Goal: Task Accomplishment & Management: Use online tool/utility

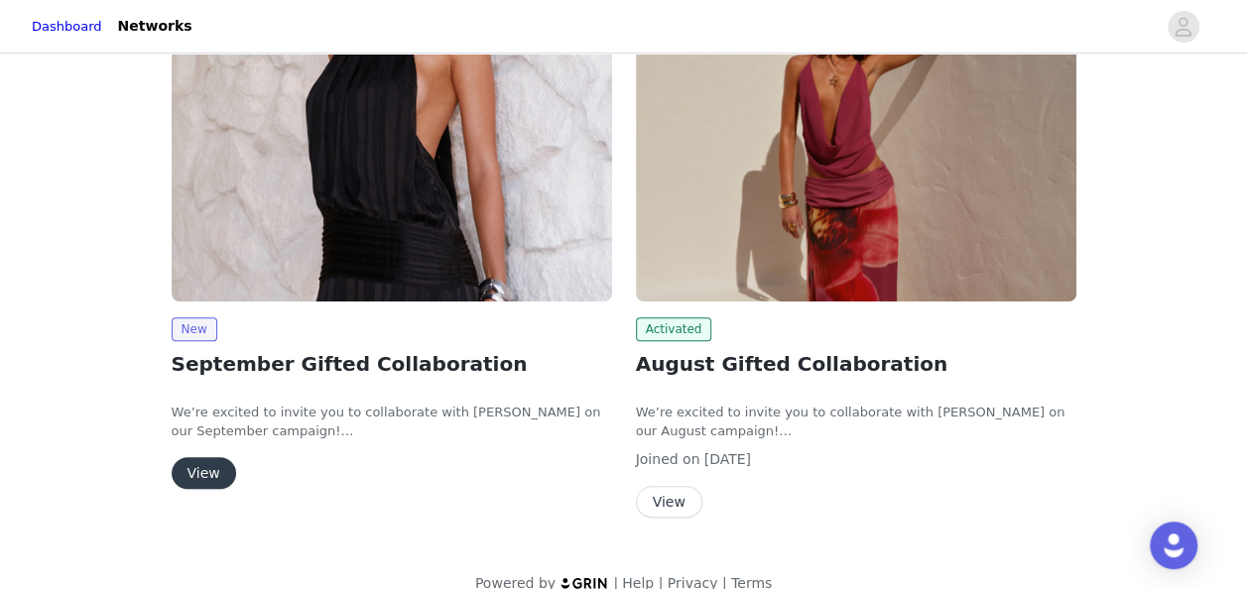
scroll to position [371, 0]
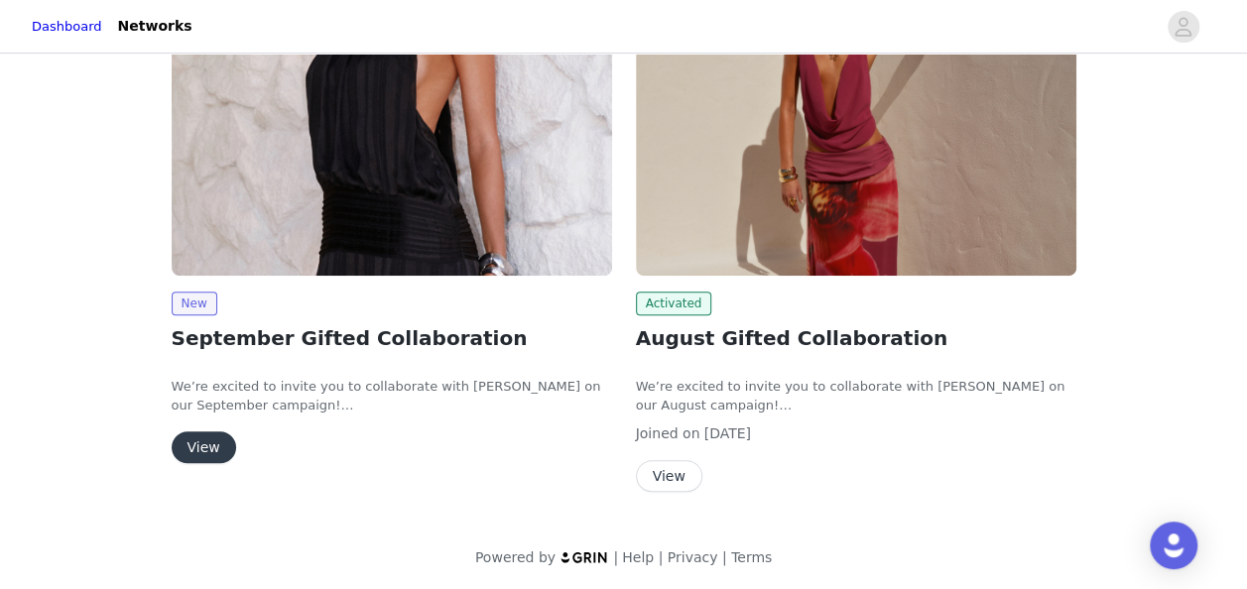
click at [198, 437] on button "View" at bounding box center [204, 448] width 65 height 32
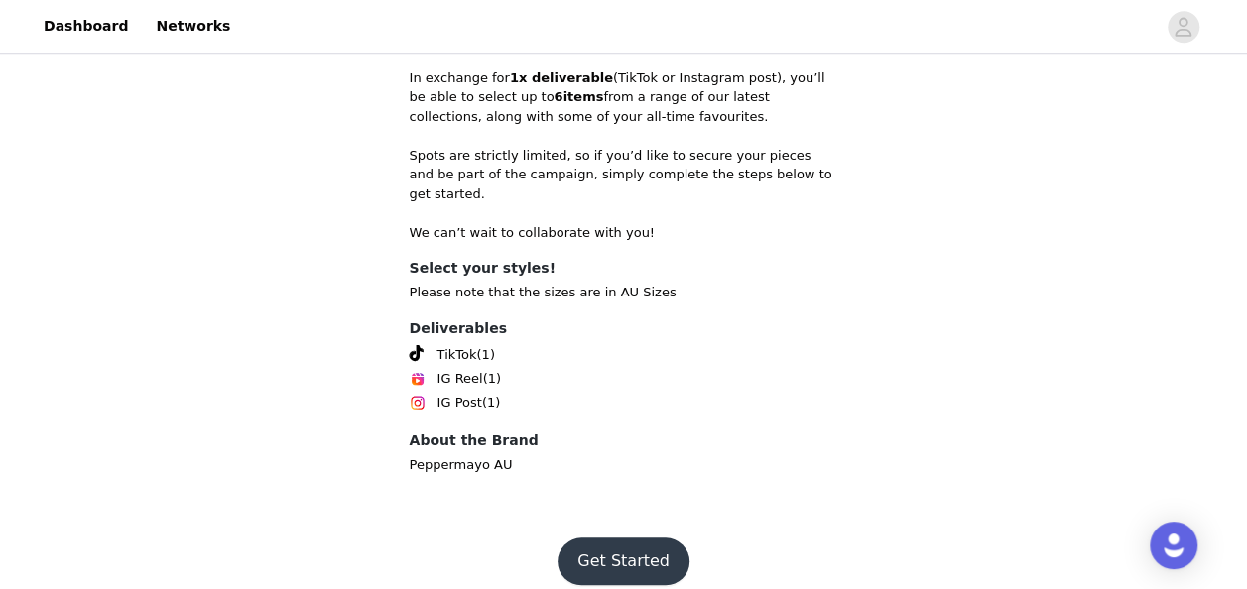
click at [622, 538] on button "Get Started" at bounding box center [624, 562] width 132 height 48
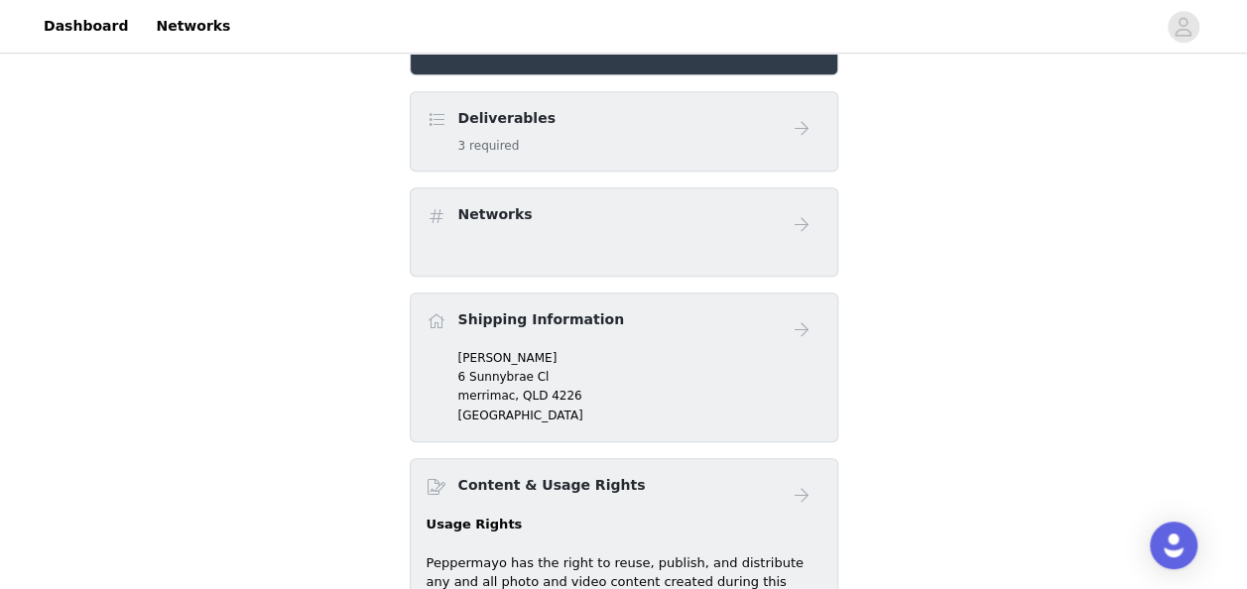
scroll to position [498, 0]
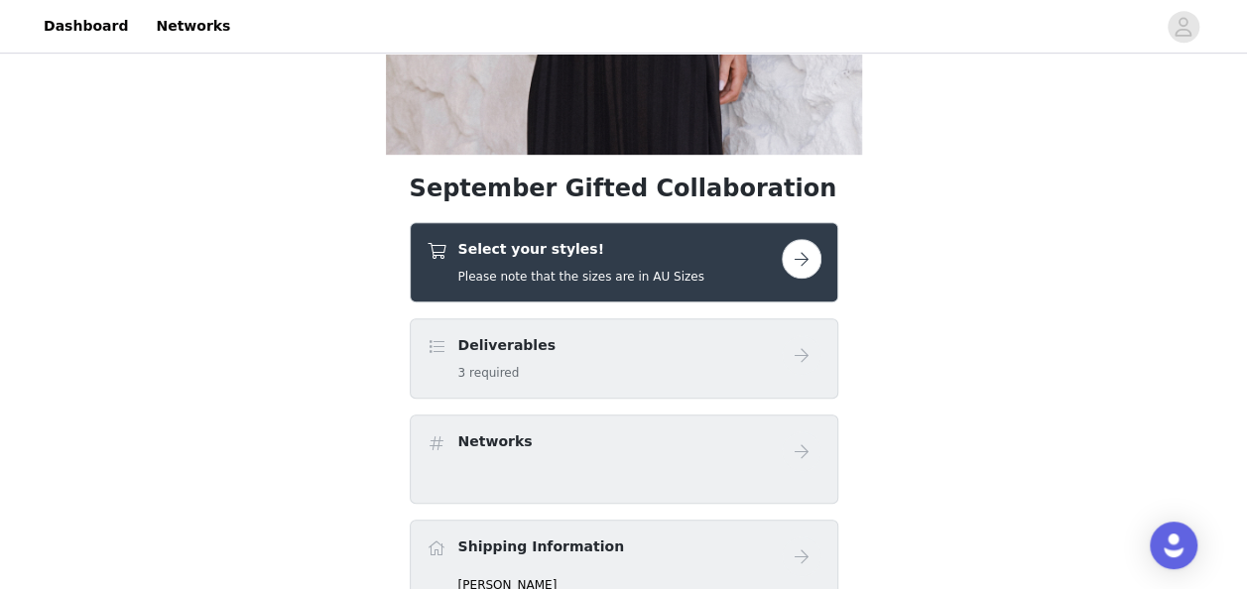
click at [799, 273] on button "button" at bounding box center [802, 259] width 40 height 40
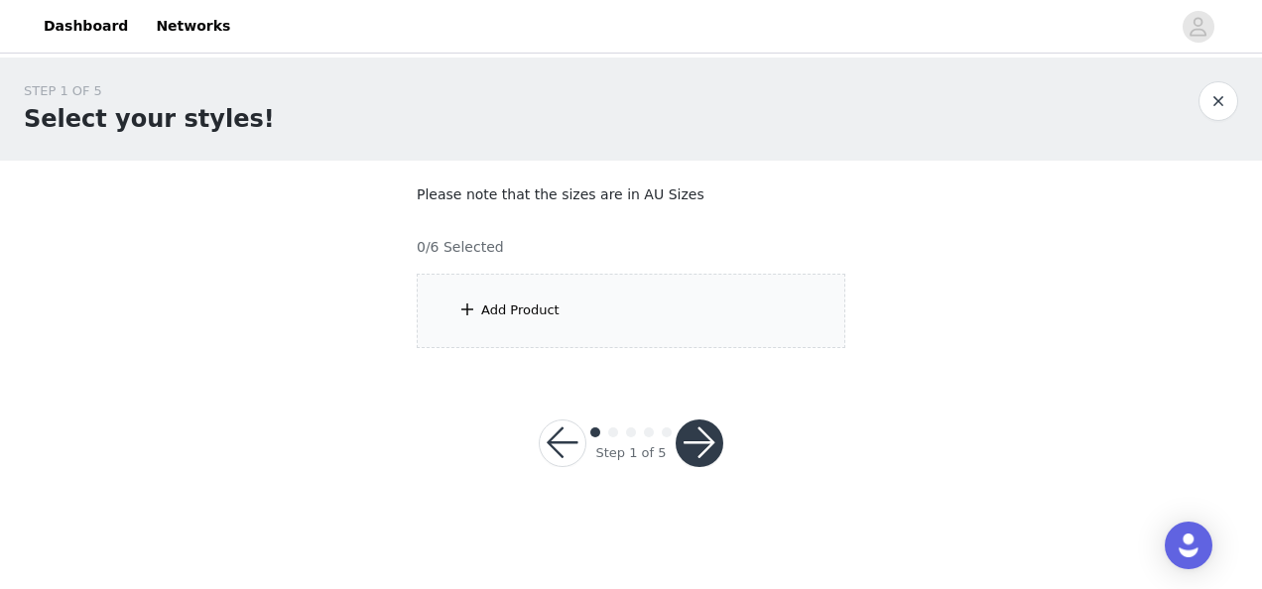
click at [562, 296] on div "Add Product" at bounding box center [631, 311] width 429 height 74
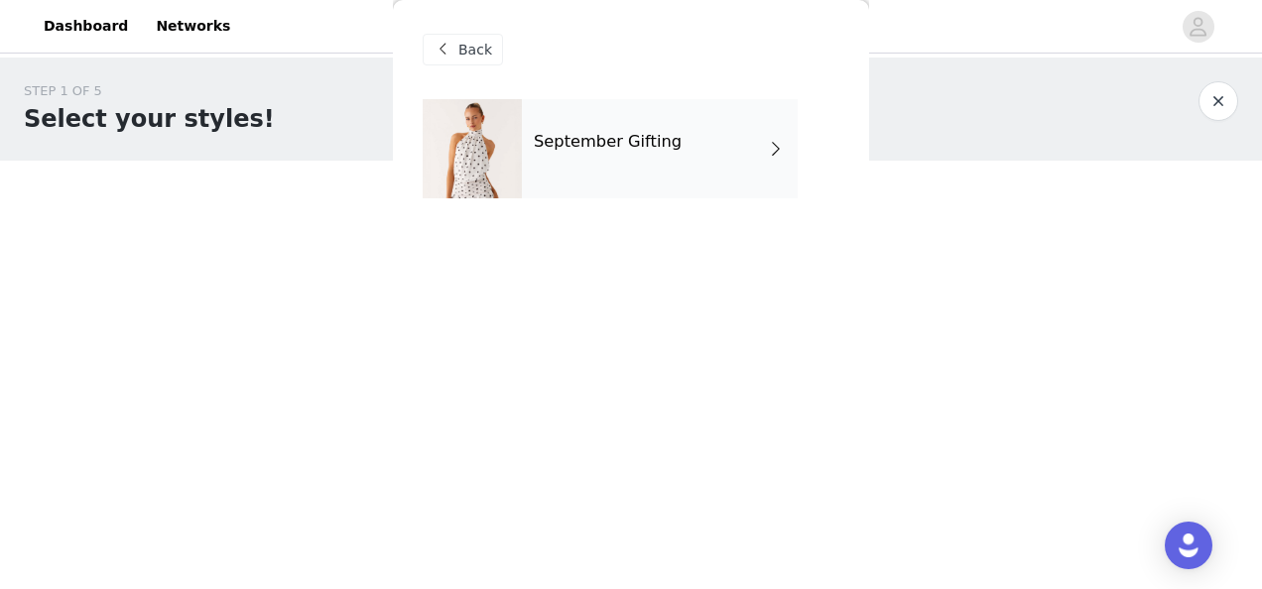
click at [785, 160] on span at bounding box center [776, 149] width 20 height 24
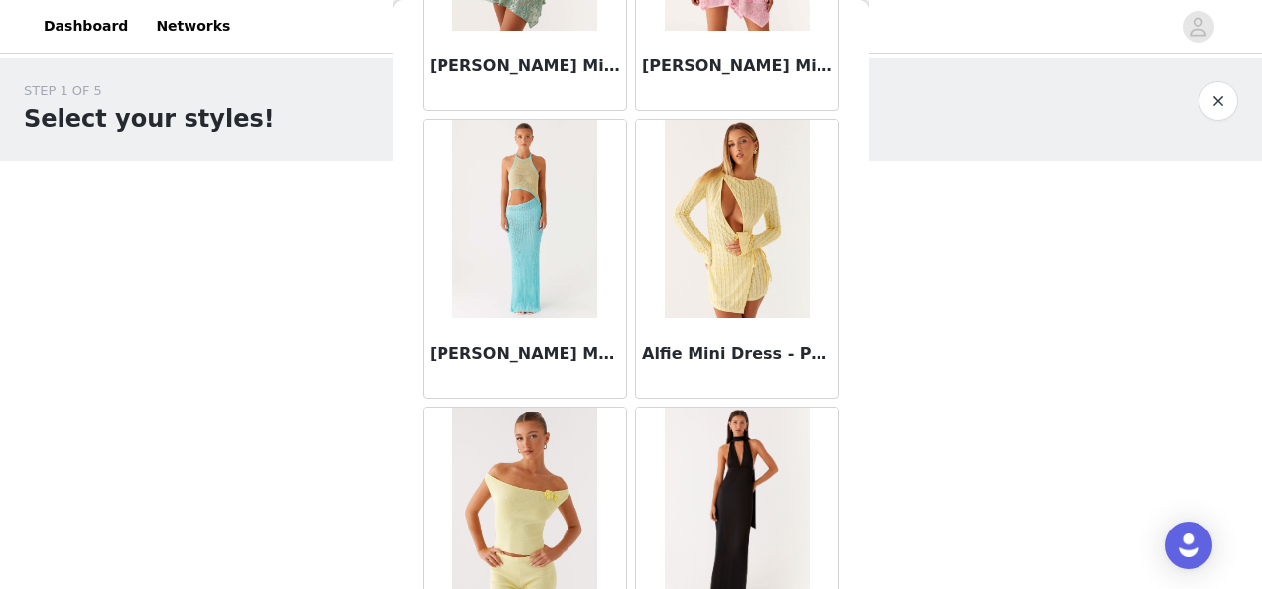
scroll to position [2440, 0]
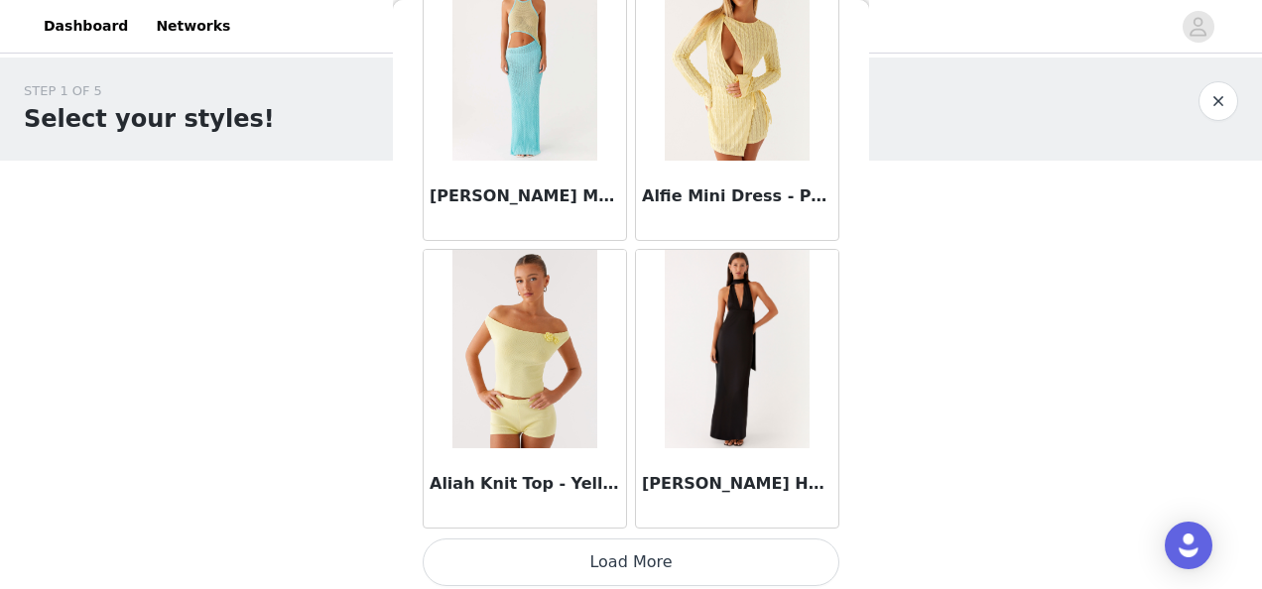
click at [651, 561] on button "Load More" at bounding box center [631, 563] width 417 height 48
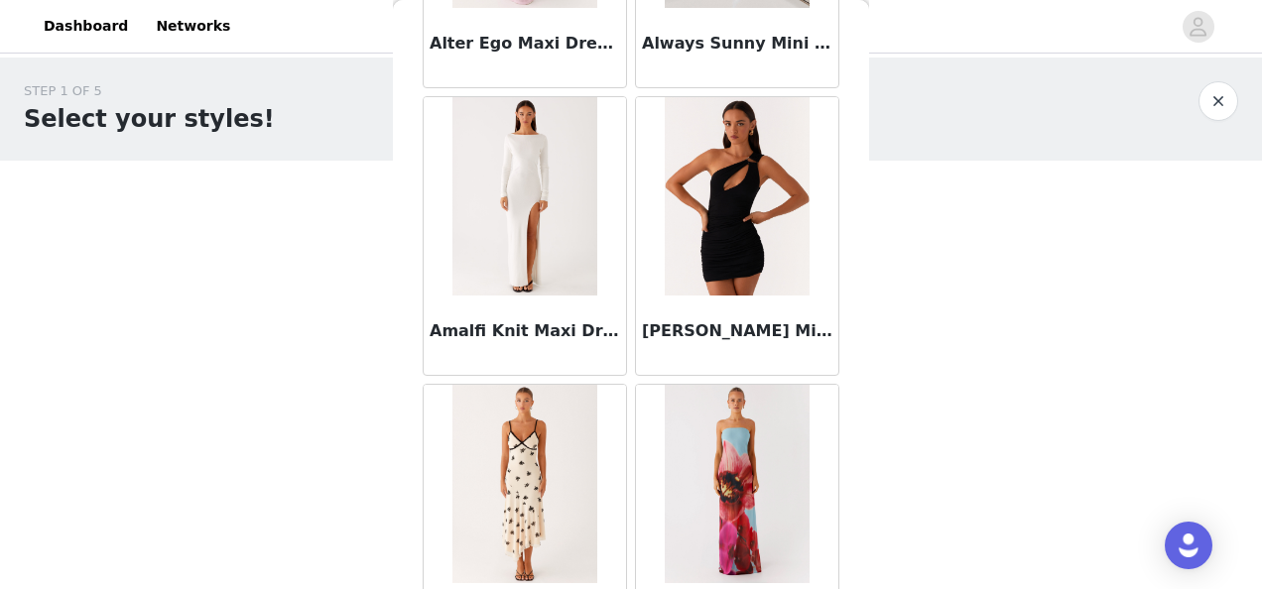
scroll to position [5311, 0]
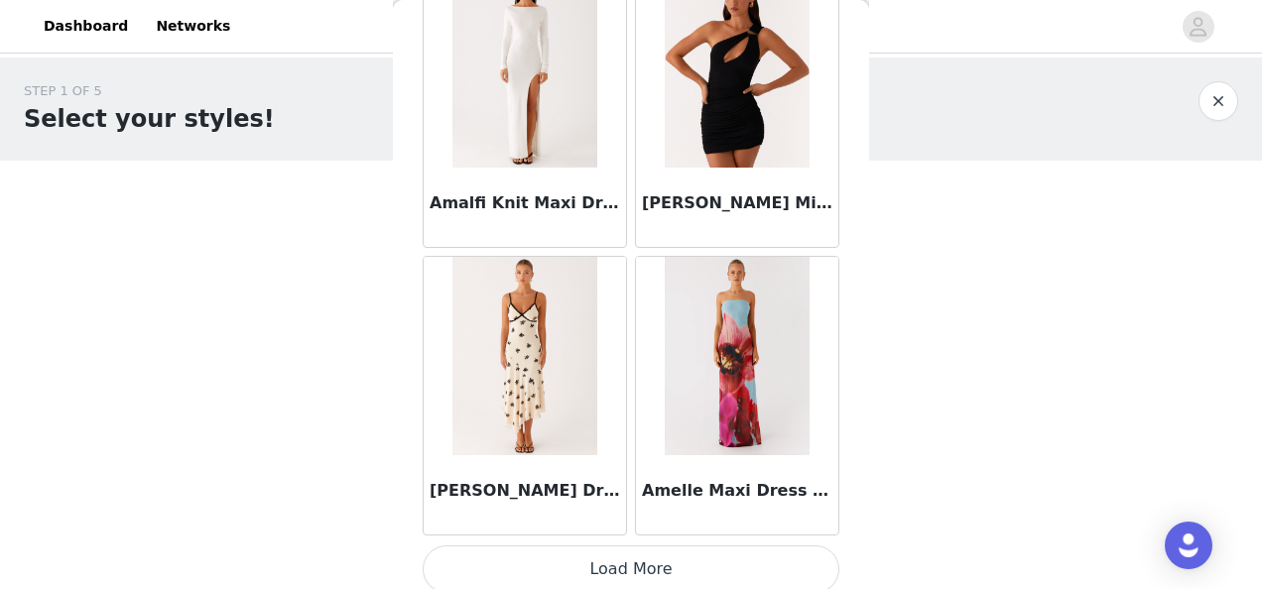
click at [594, 567] on button "Load More" at bounding box center [631, 570] width 417 height 48
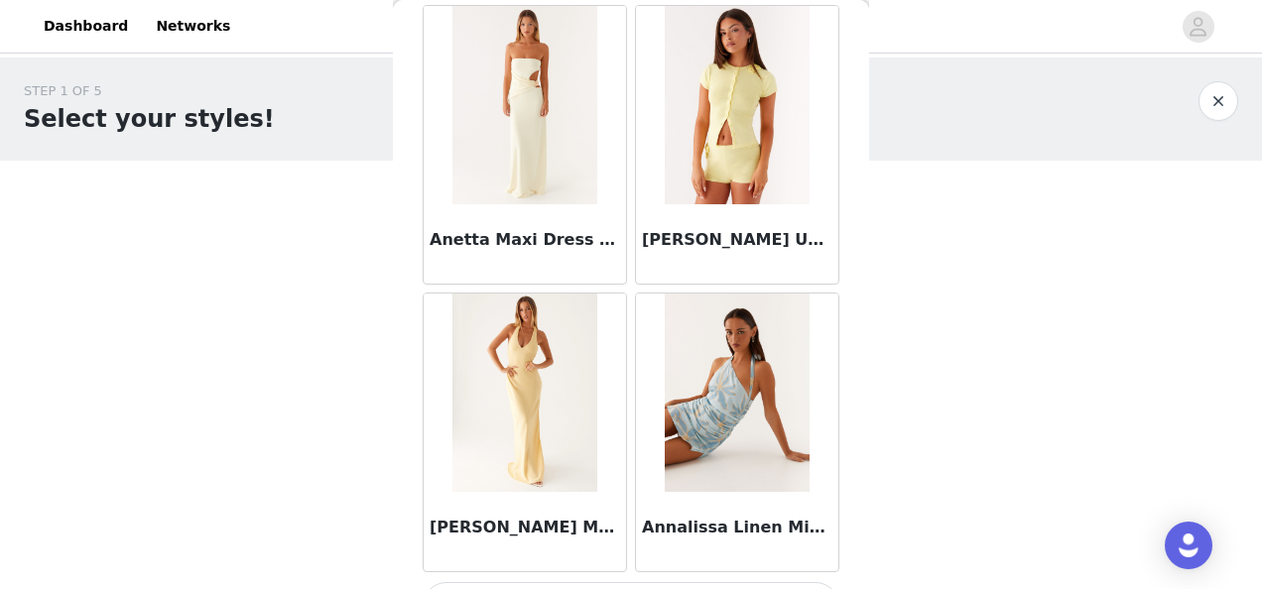
scroll to position [8183, 0]
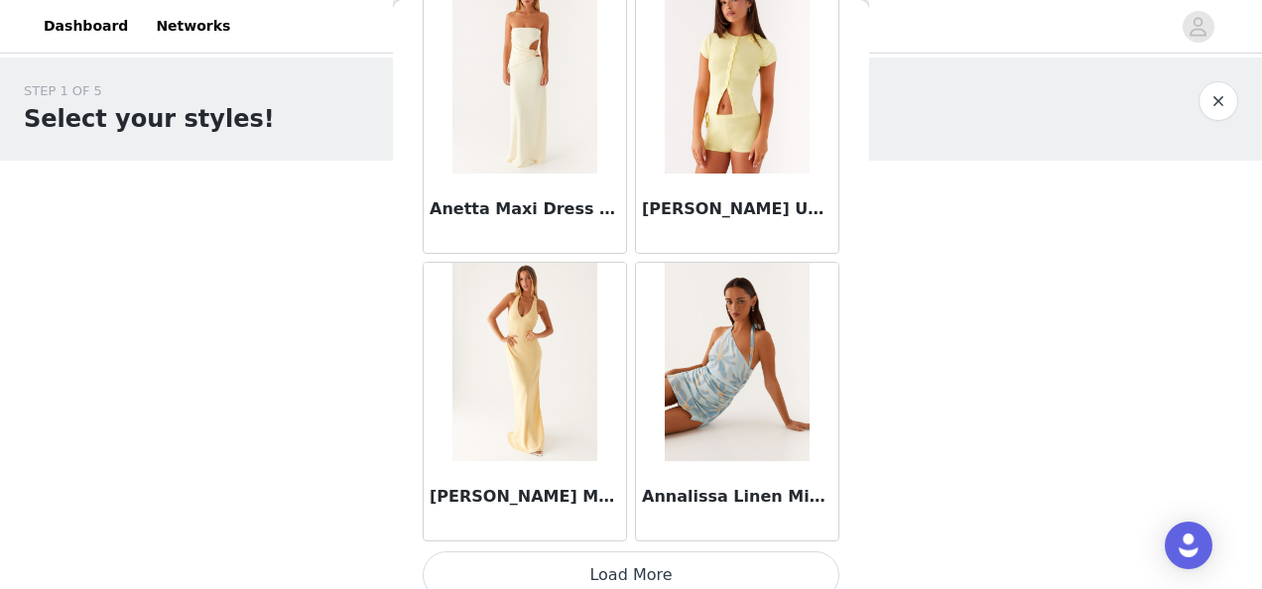
click at [666, 564] on button "Load More" at bounding box center [631, 576] width 417 height 48
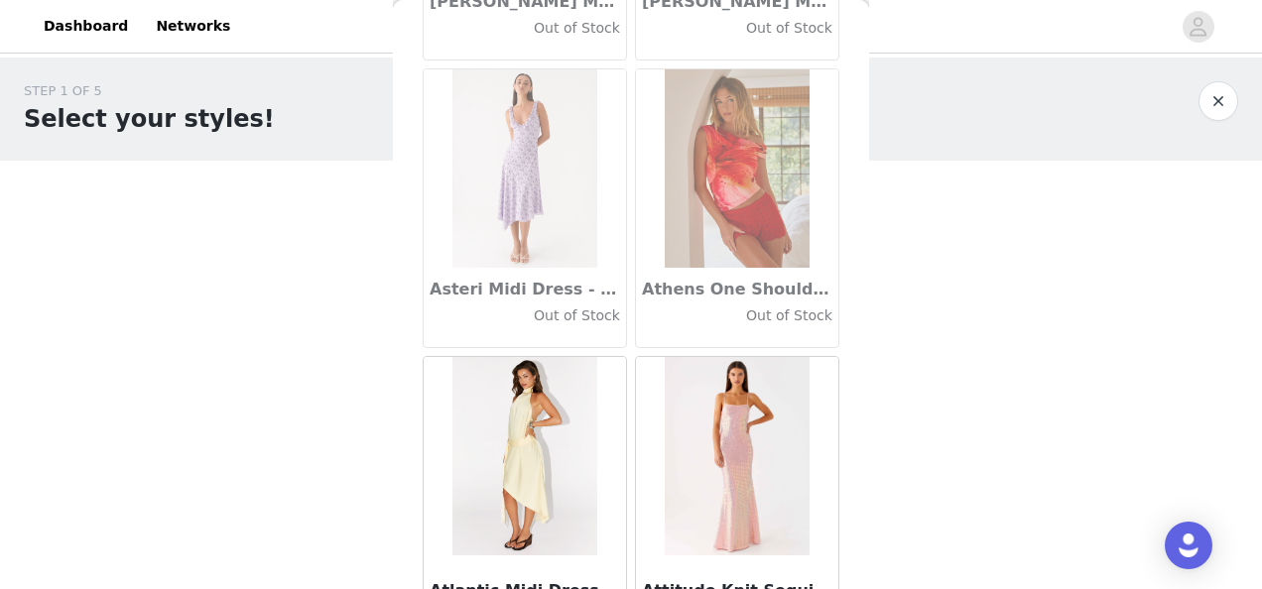
scroll to position [11054, 0]
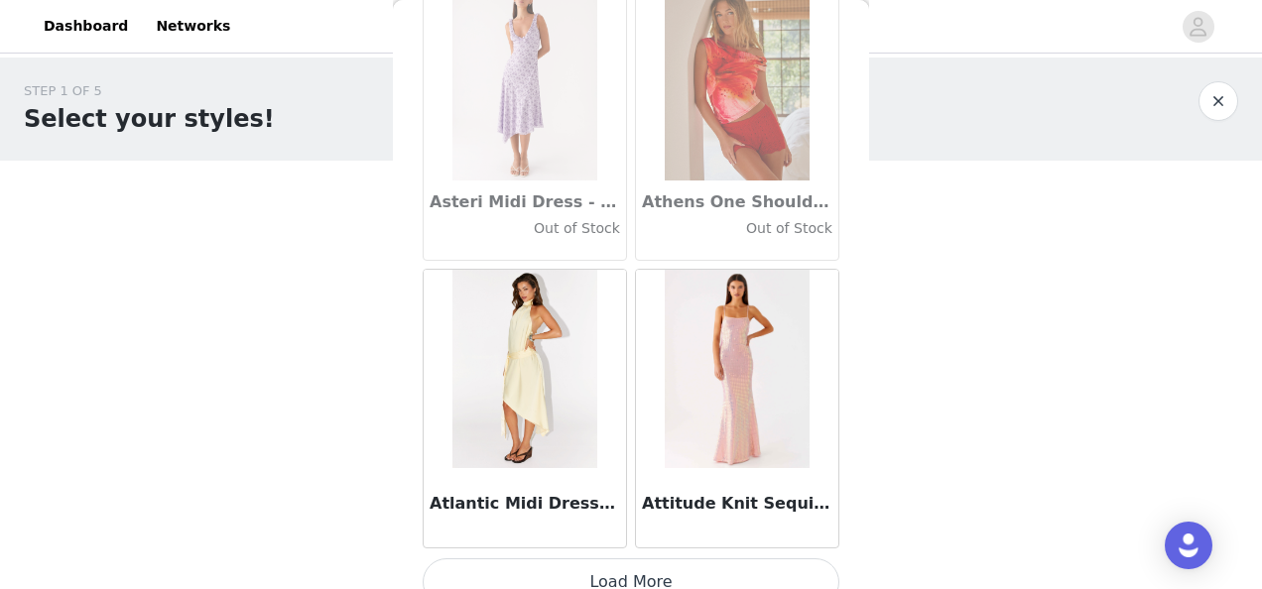
click at [641, 559] on button "Load More" at bounding box center [631, 583] width 417 height 48
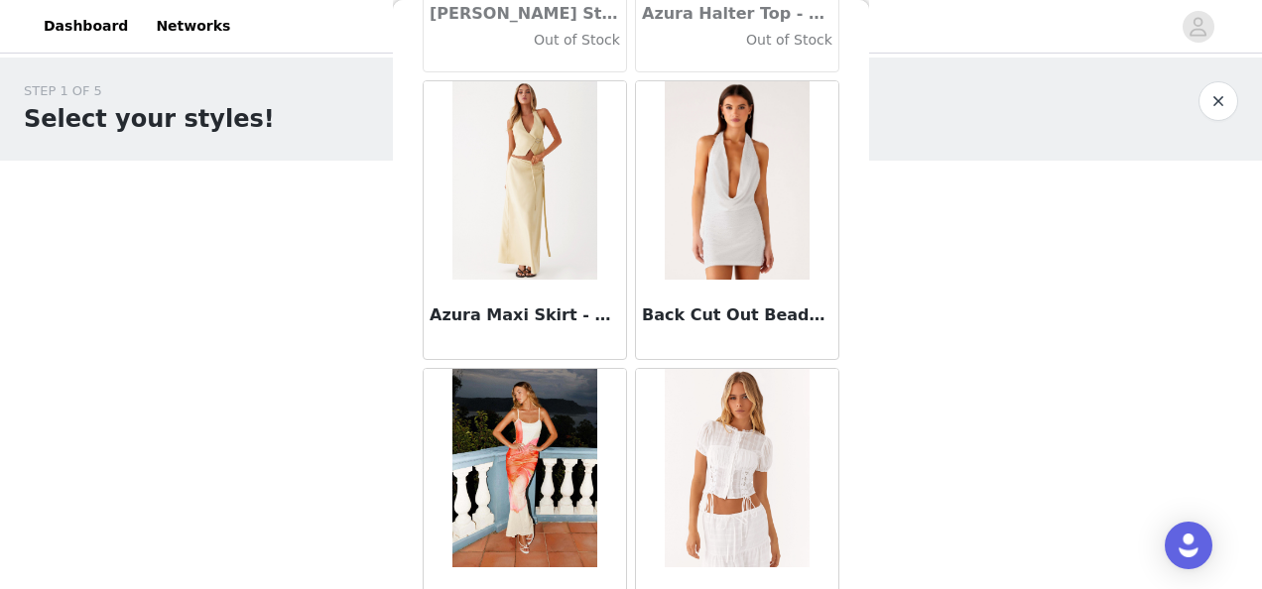
scroll to position [13925, 0]
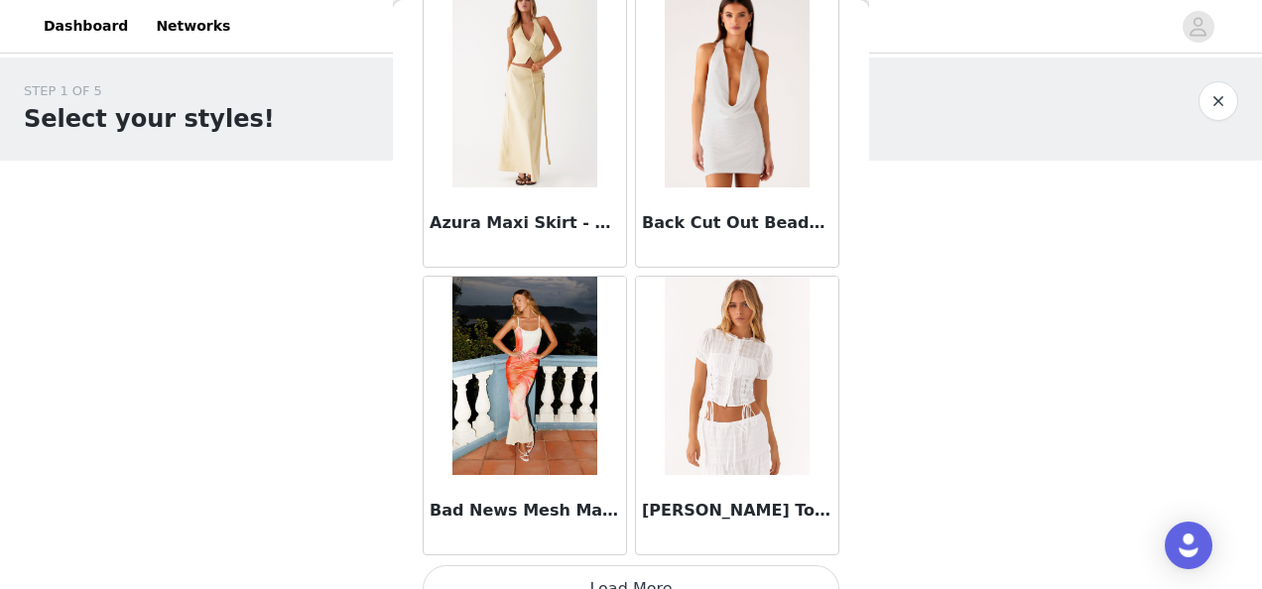
click at [680, 566] on button "Load More" at bounding box center [631, 590] width 417 height 48
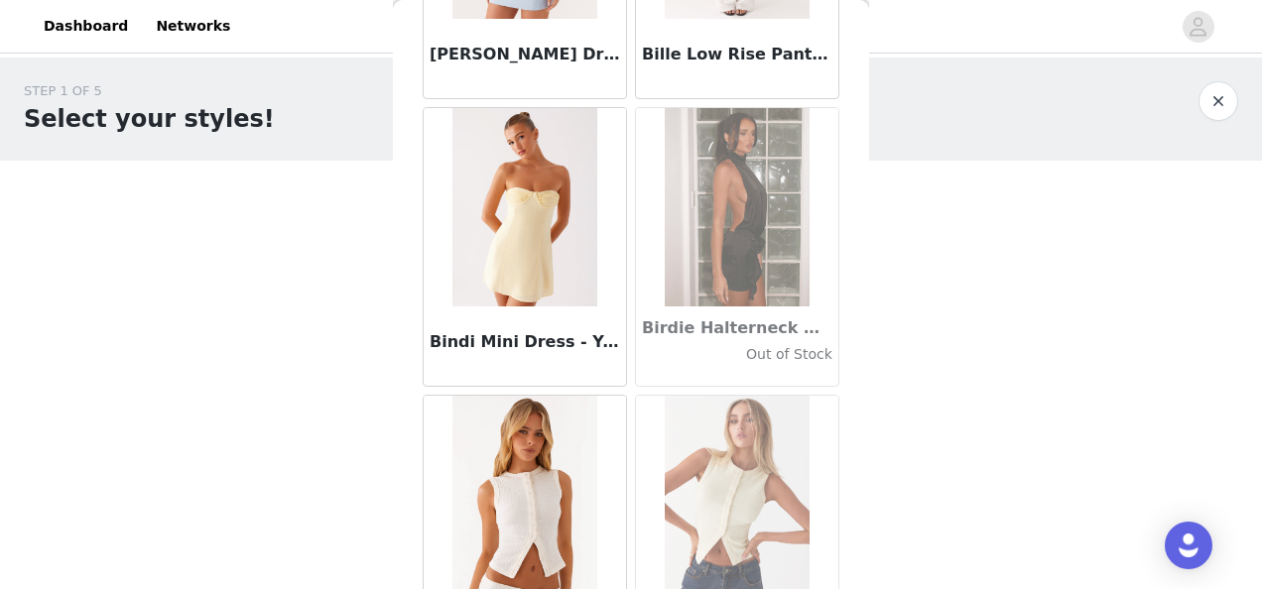
scroll to position [16307, 0]
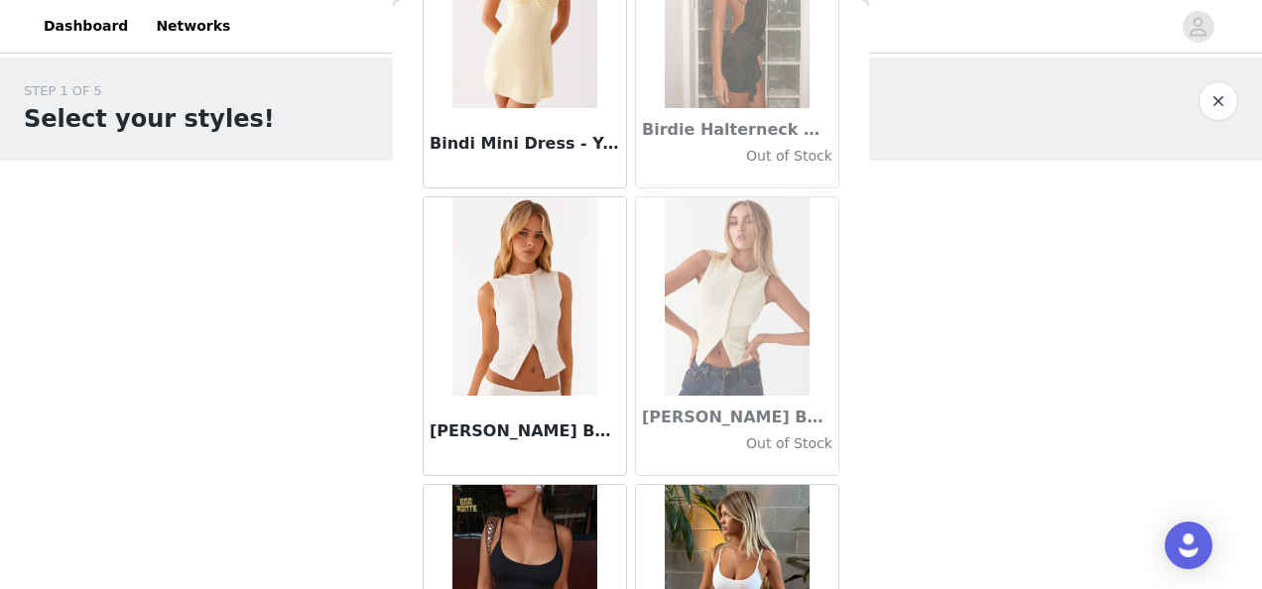
click at [514, 396] on div "[PERSON_NAME] Buttoned Tank Top - Ivory" at bounding box center [525, 435] width 202 height 79
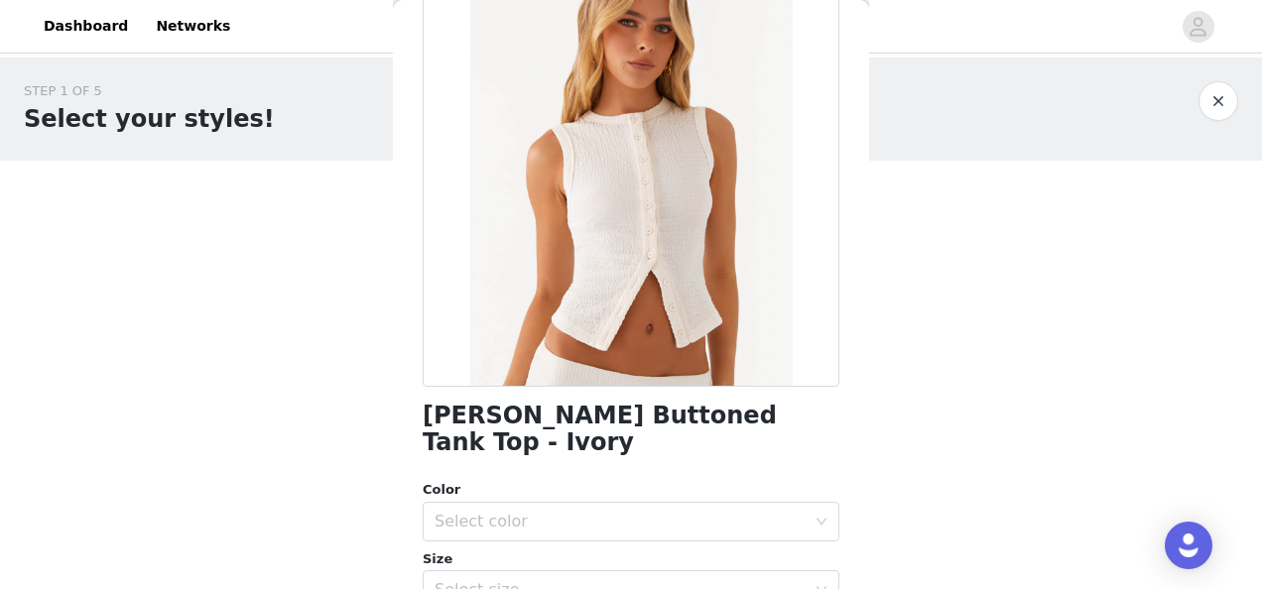
scroll to position [298, 0]
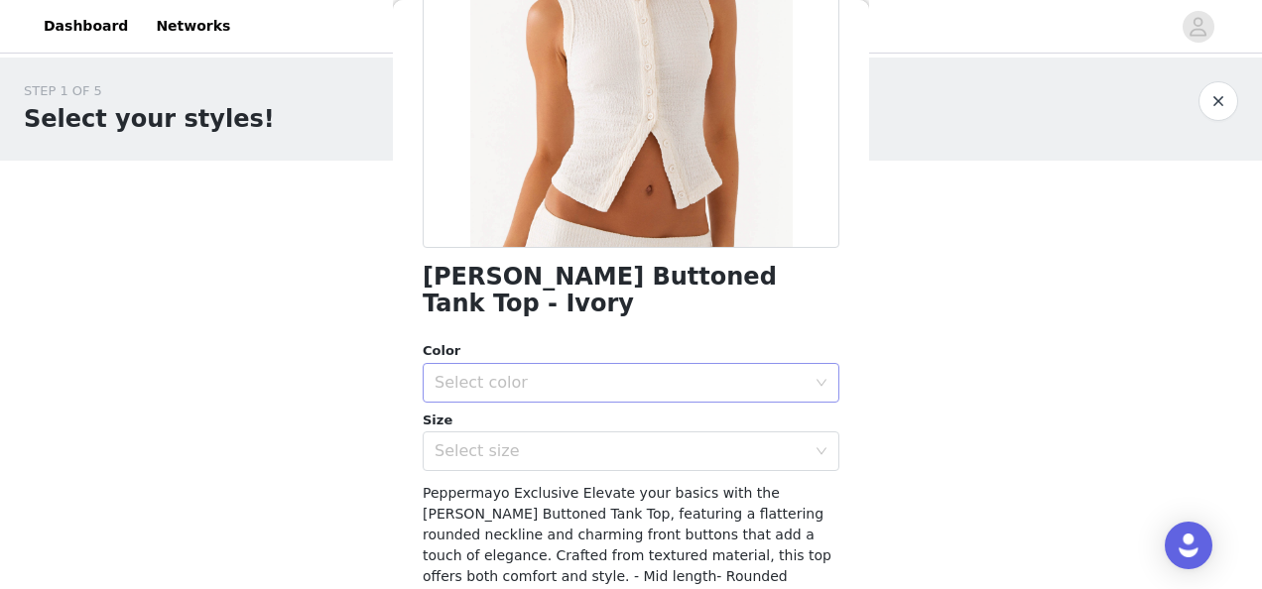
click at [637, 373] on div "Select color" at bounding box center [620, 383] width 371 height 20
click at [556, 405] on li "Ivory" at bounding box center [624, 400] width 402 height 32
click at [580, 442] on div "Select size" at bounding box center [620, 452] width 371 height 20
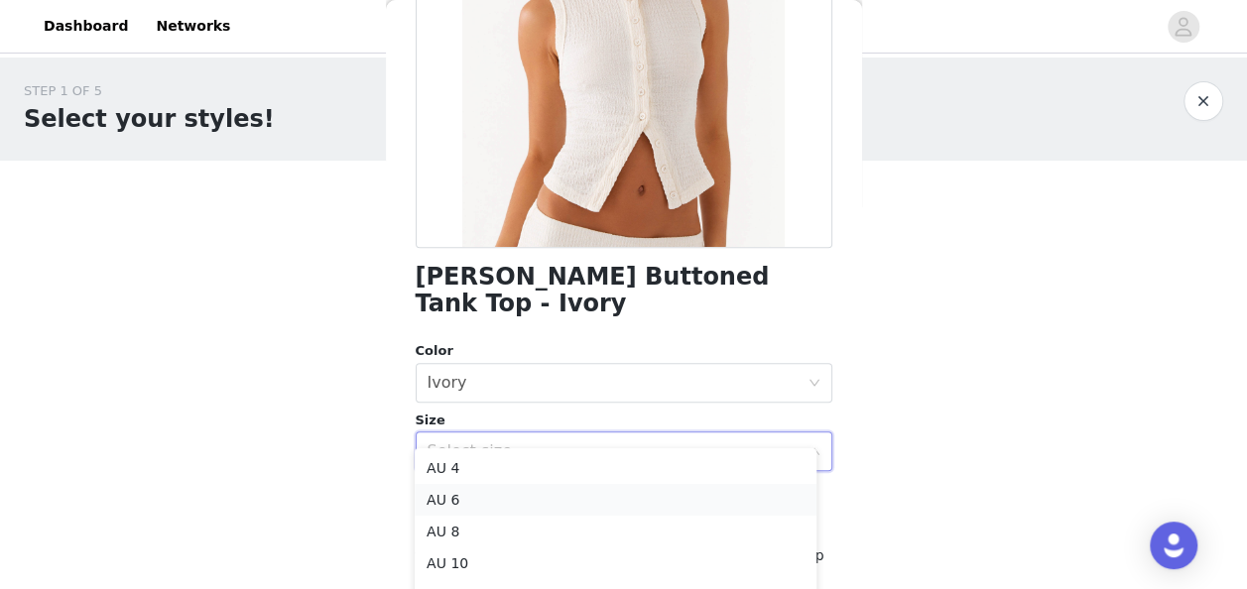
click at [493, 506] on li "AU 6" at bounding box center [616, 500] width 402 height 32
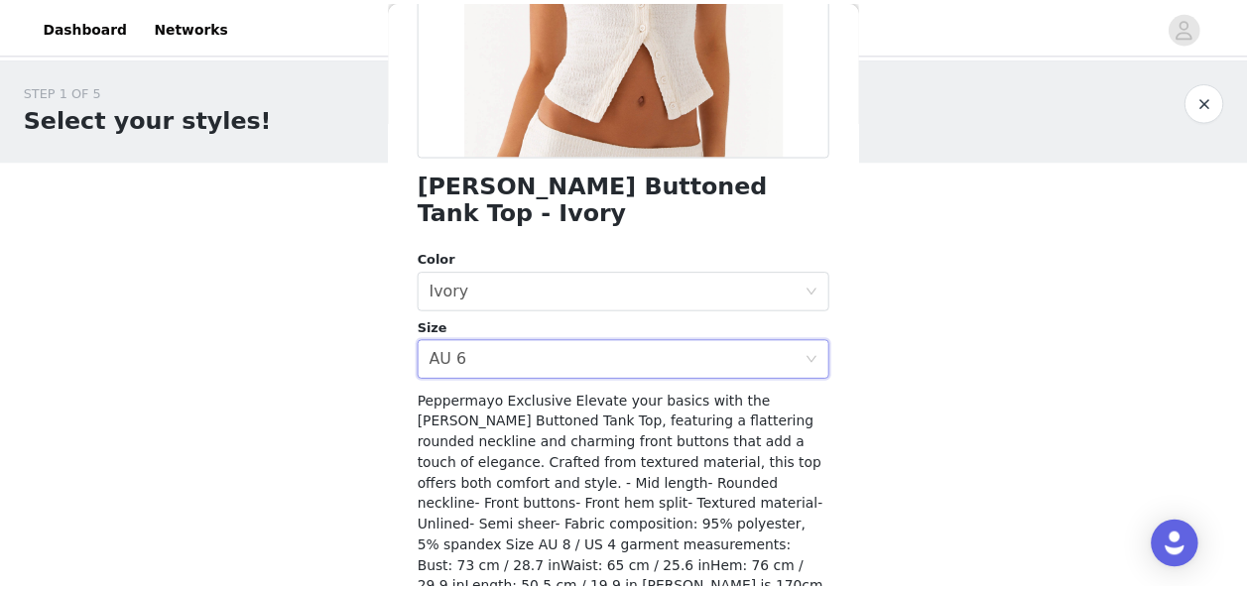
scroll to position [456, 0]
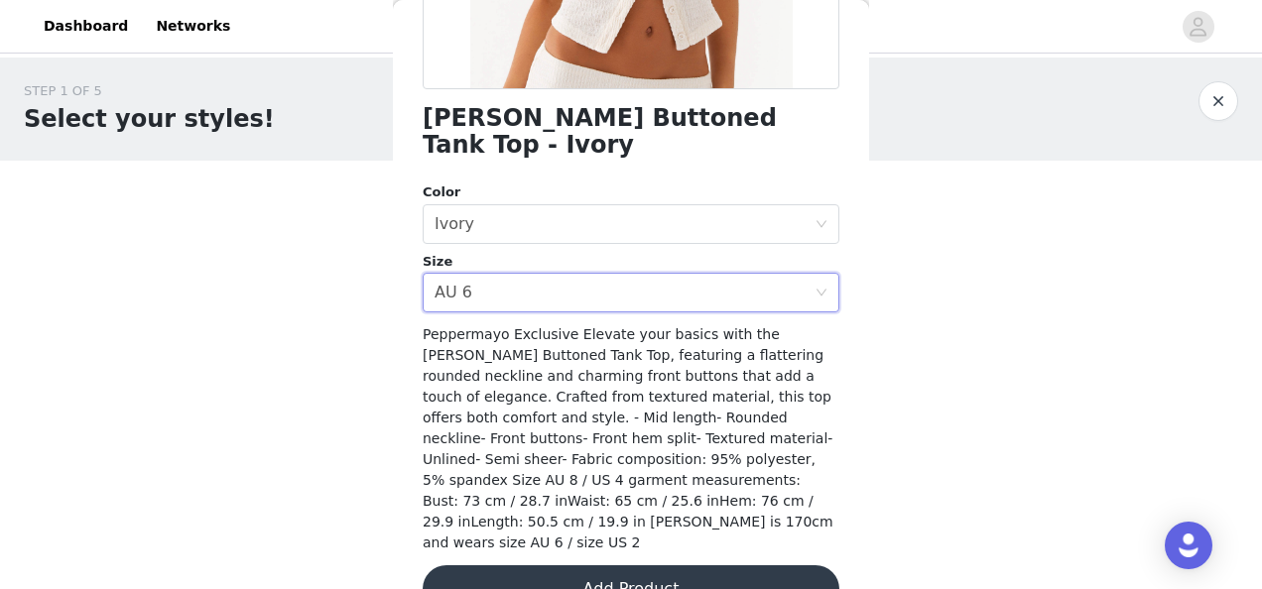
click at [667, 566] on button "Add Product" at bounding box center [631, 590] width 417 height 48
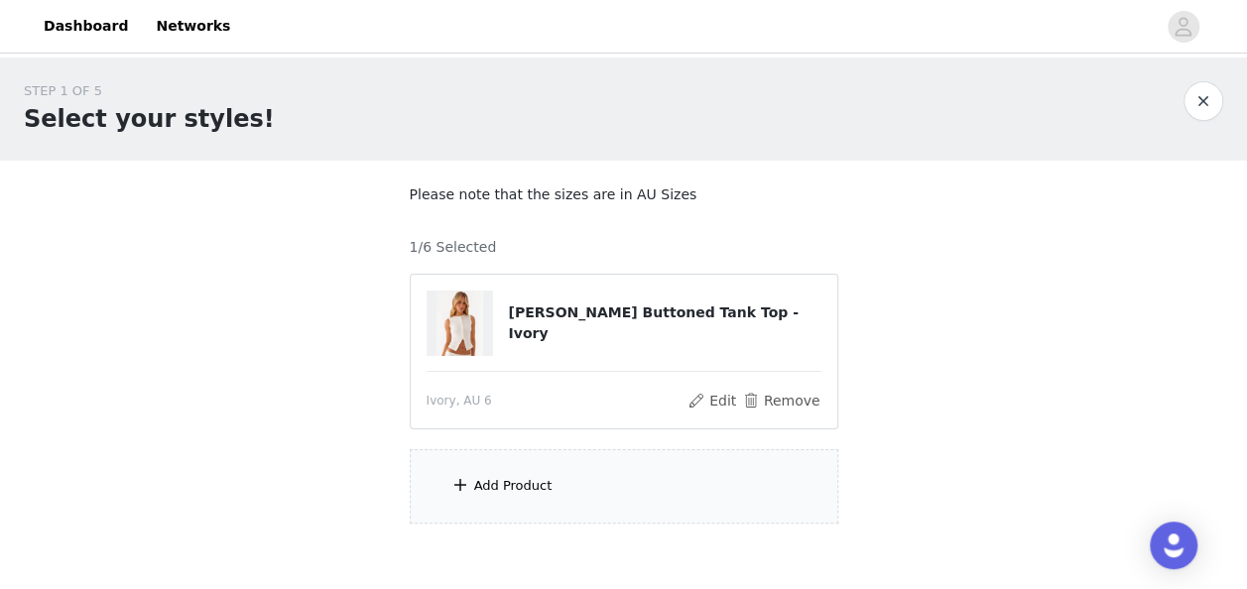
click at [519, 473] on div "Add Product" at bounding box center [624, 487] width 429 height 74
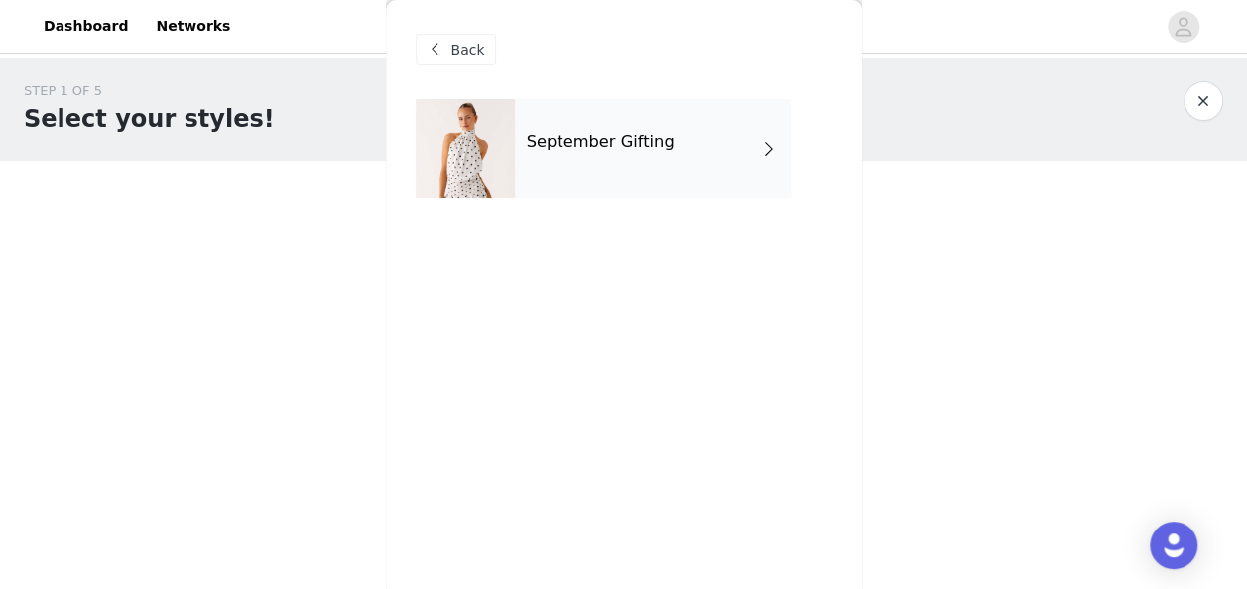
click at [708, 157] on div "September Gifting" at bounding box center [653, 148] width 276 height 99
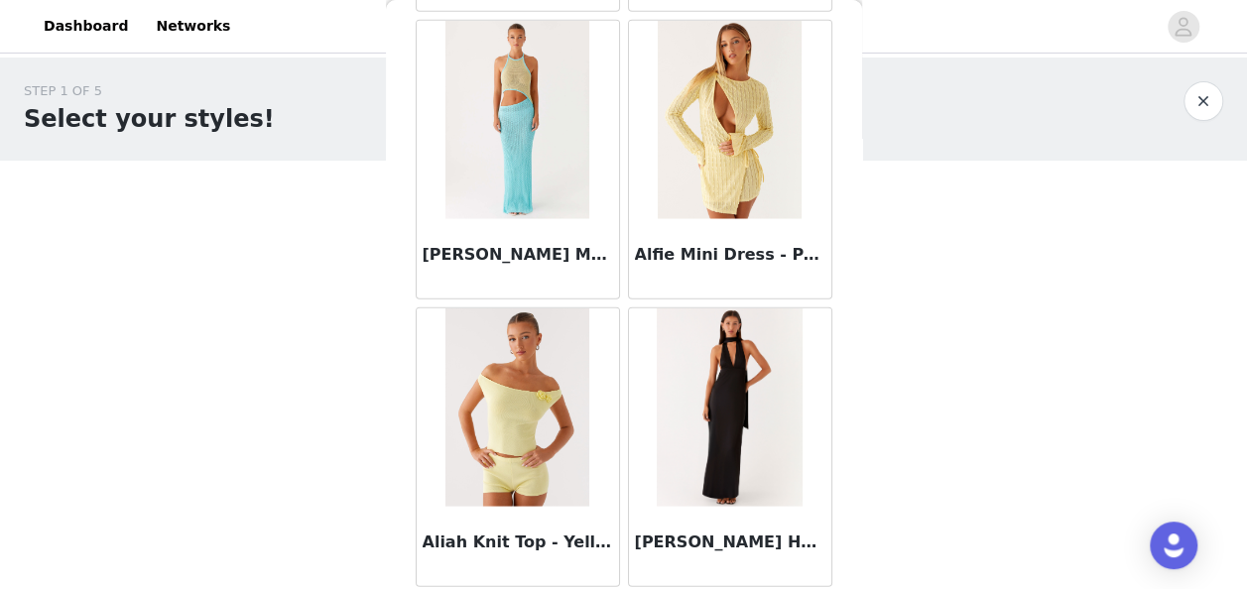
scroll to position [2440, 0]
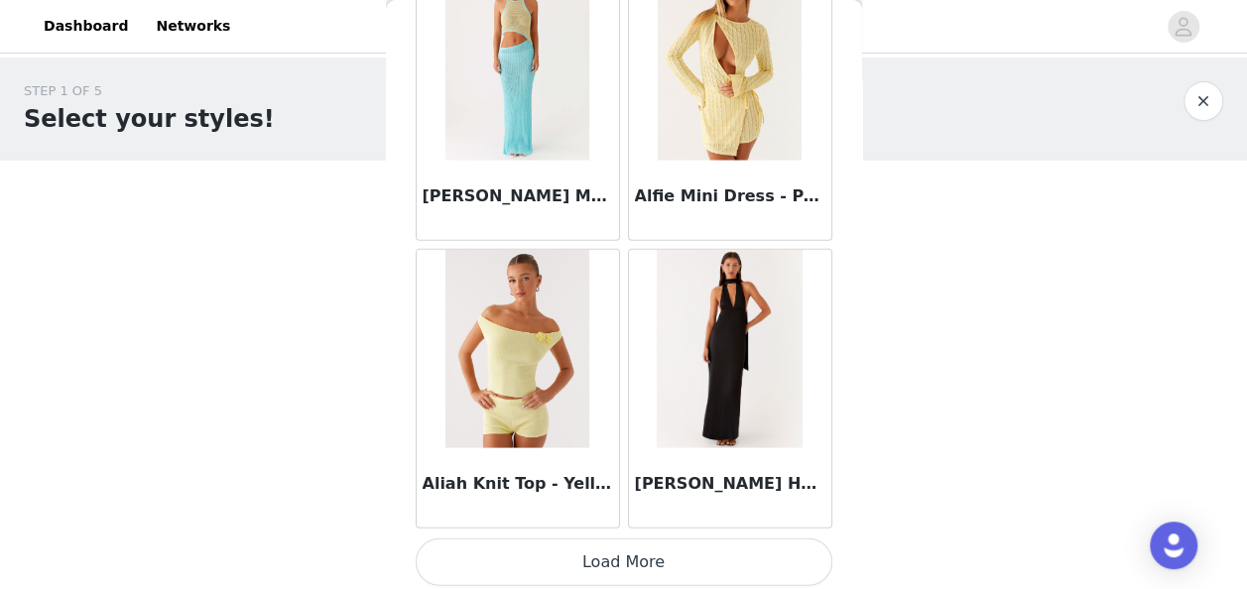
click at [608, 561] on button "Load More" at bounding box center [624, 563] width 417 height 48
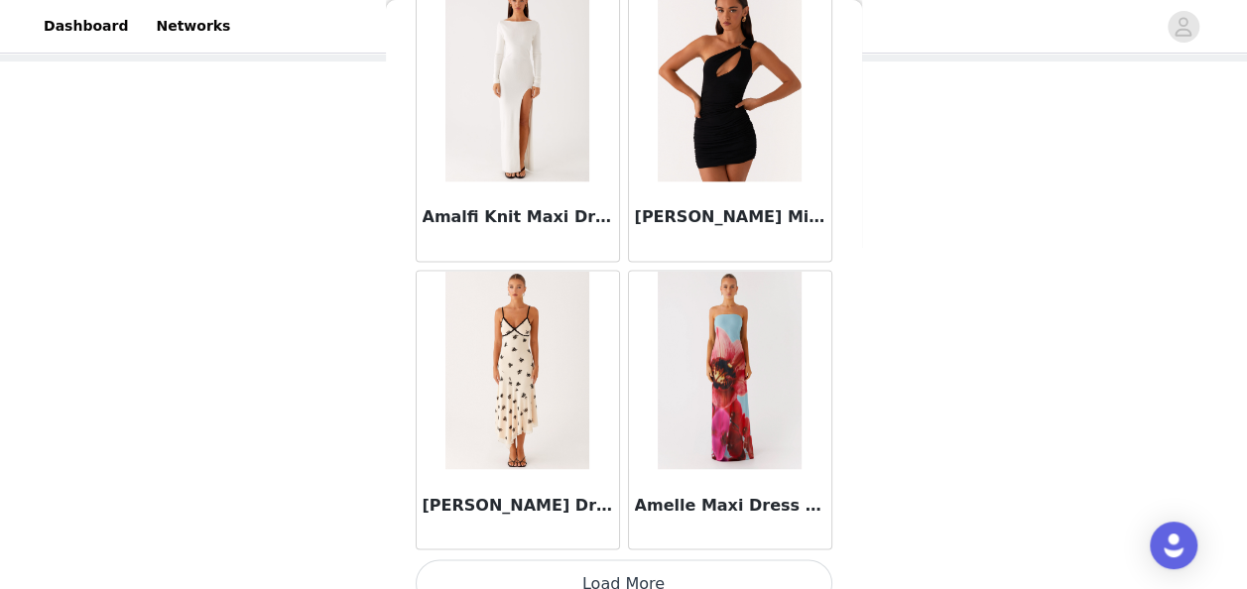
scroll to position [5311, 0]
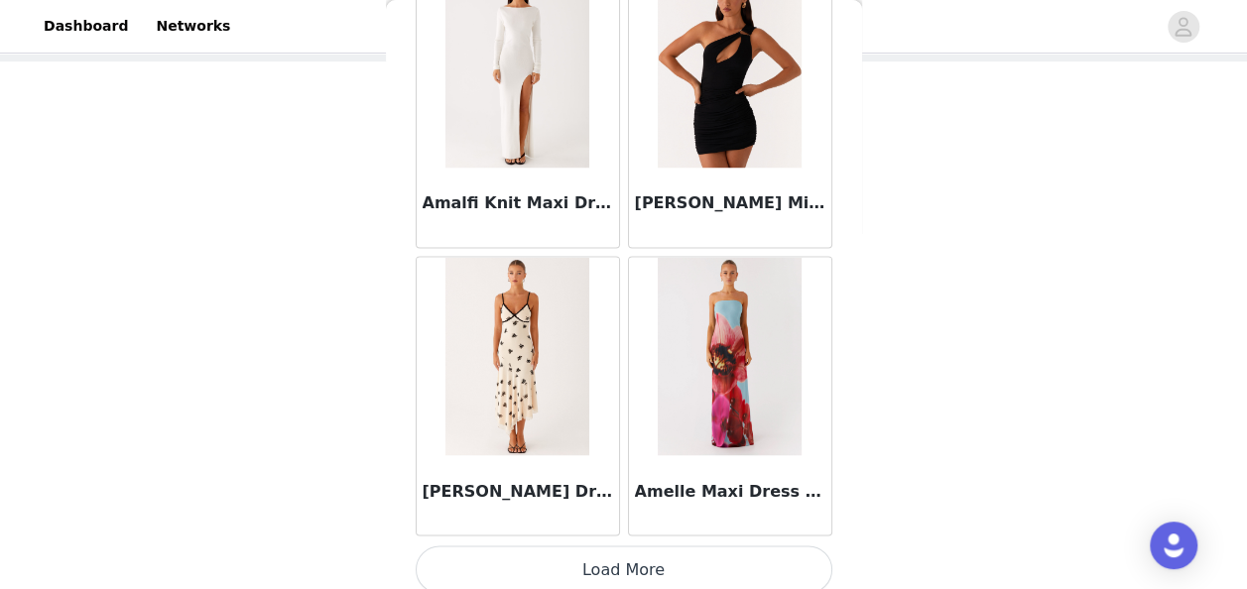
click at [616, 555] on button "Load More" at bounding box center [624, 570] width 417 height 48
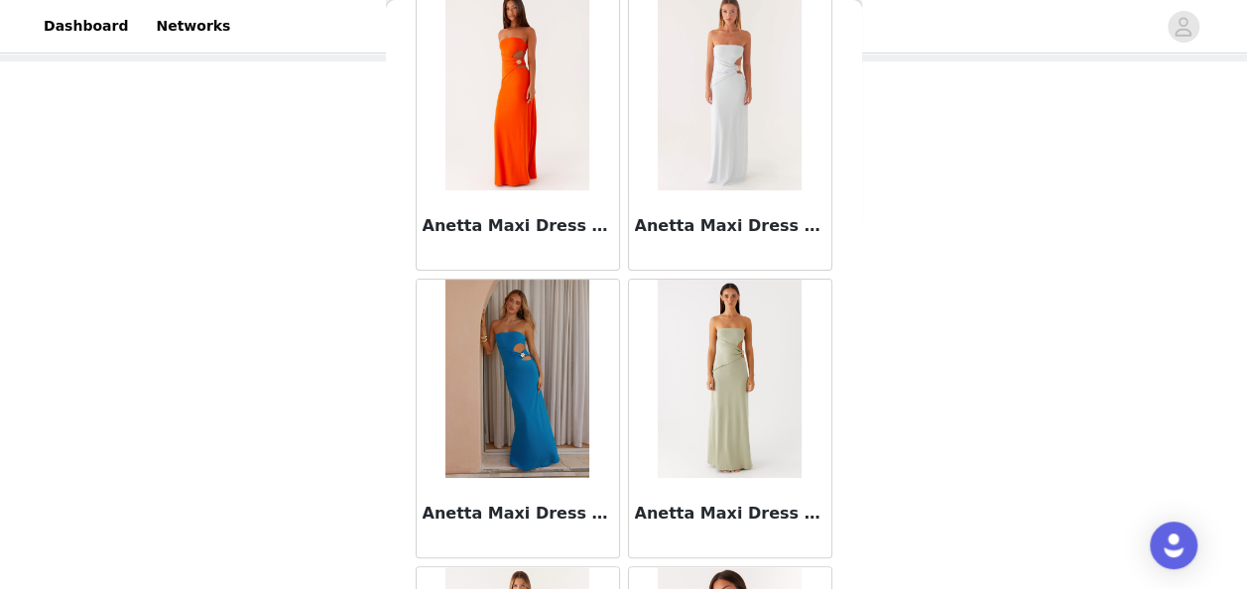
scroll to position [7891, 0]
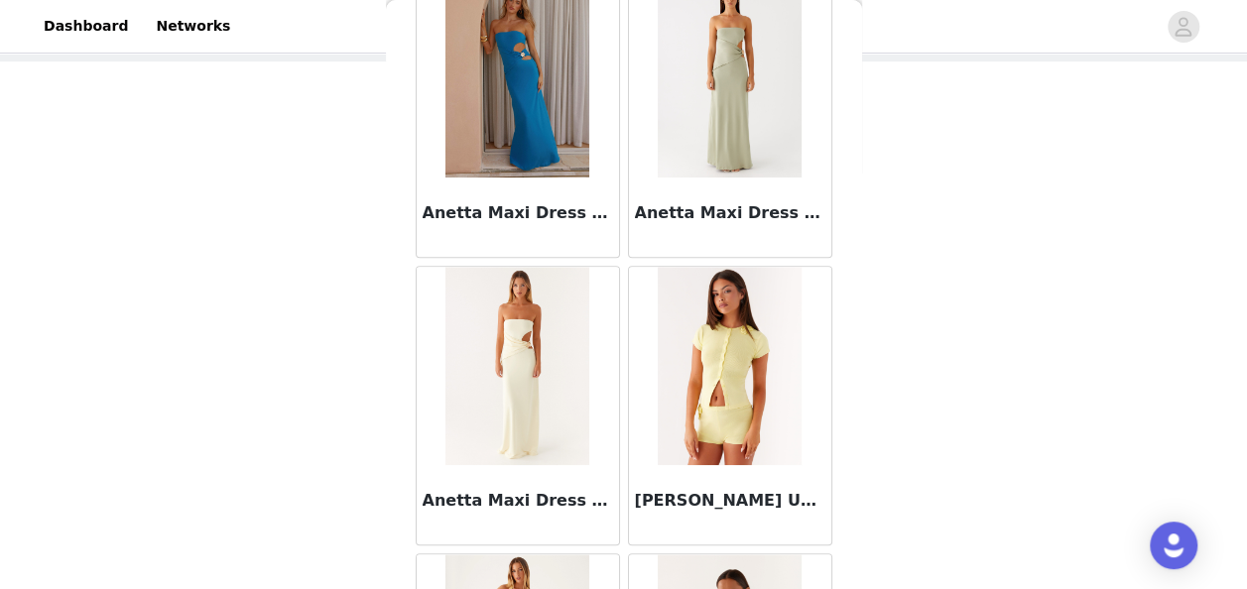
click at [724, 413] on img at bounding box center [730, 366] width 144 height 198
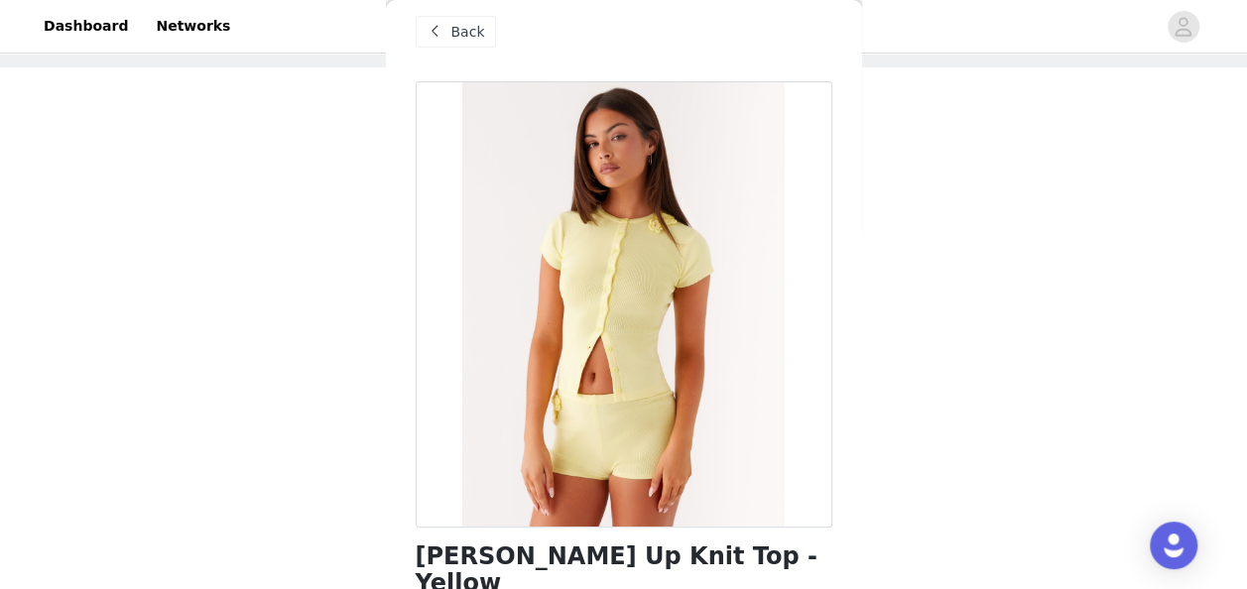
scroll to position [0, 0]
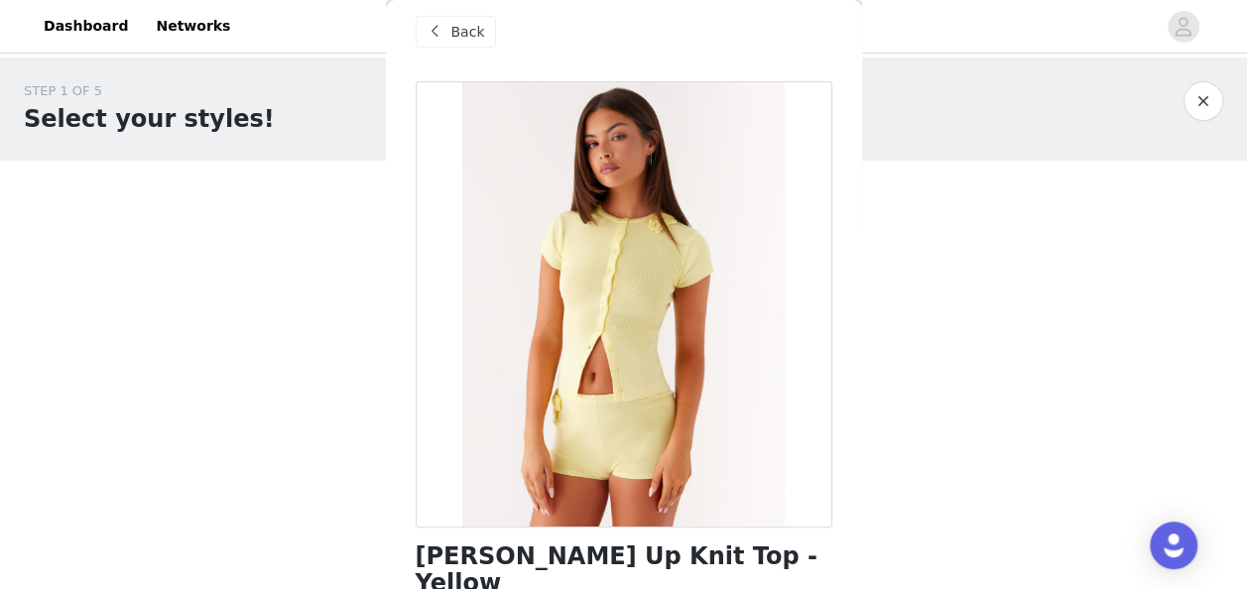
click at [456, 34] on span "Back" at bounding box center [469, 32] width 34 height 21
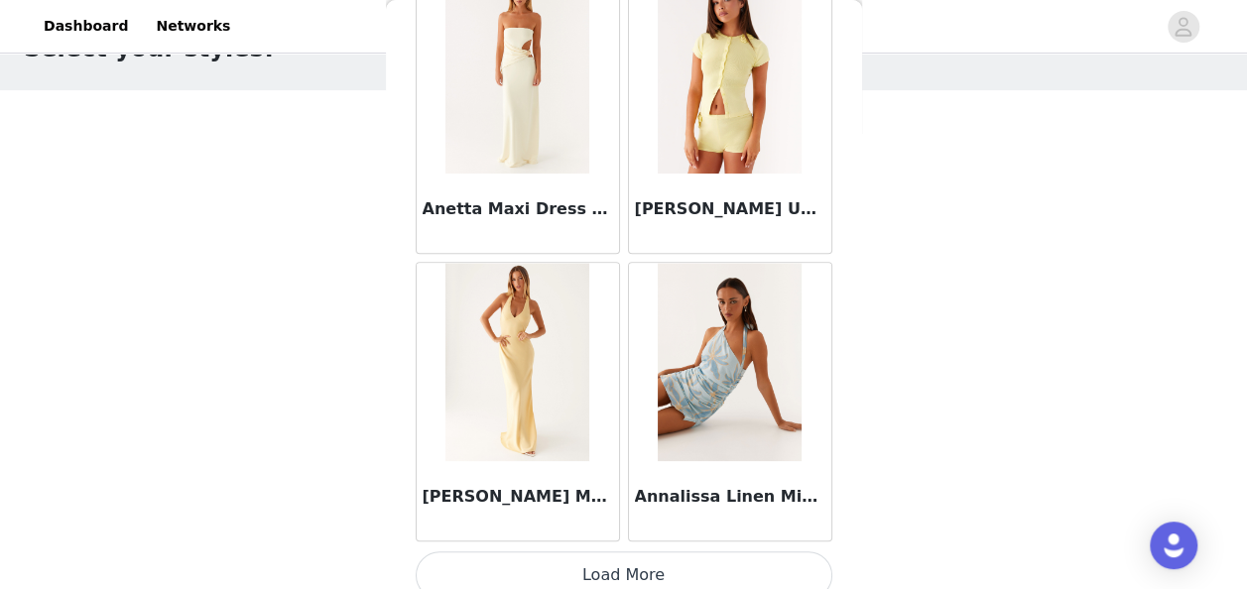
scroll to position [99, 0]
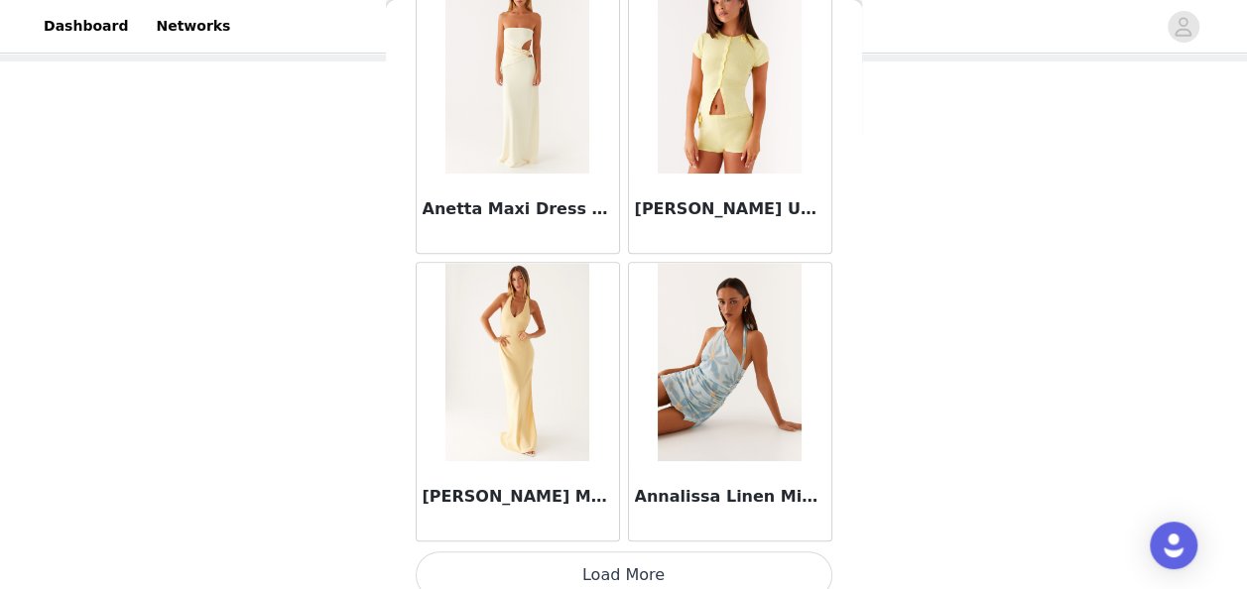
click at [651, 556] on button "Load More" at bounding box center [624, 576] width 417 height 48
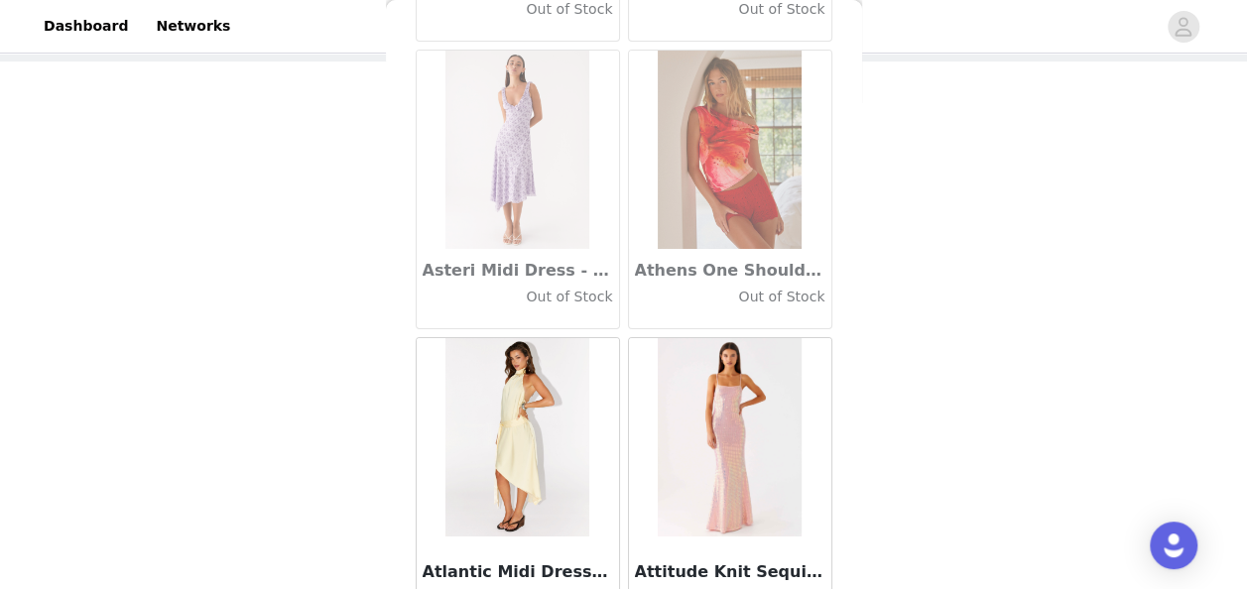
scroll to position [11054, 0]
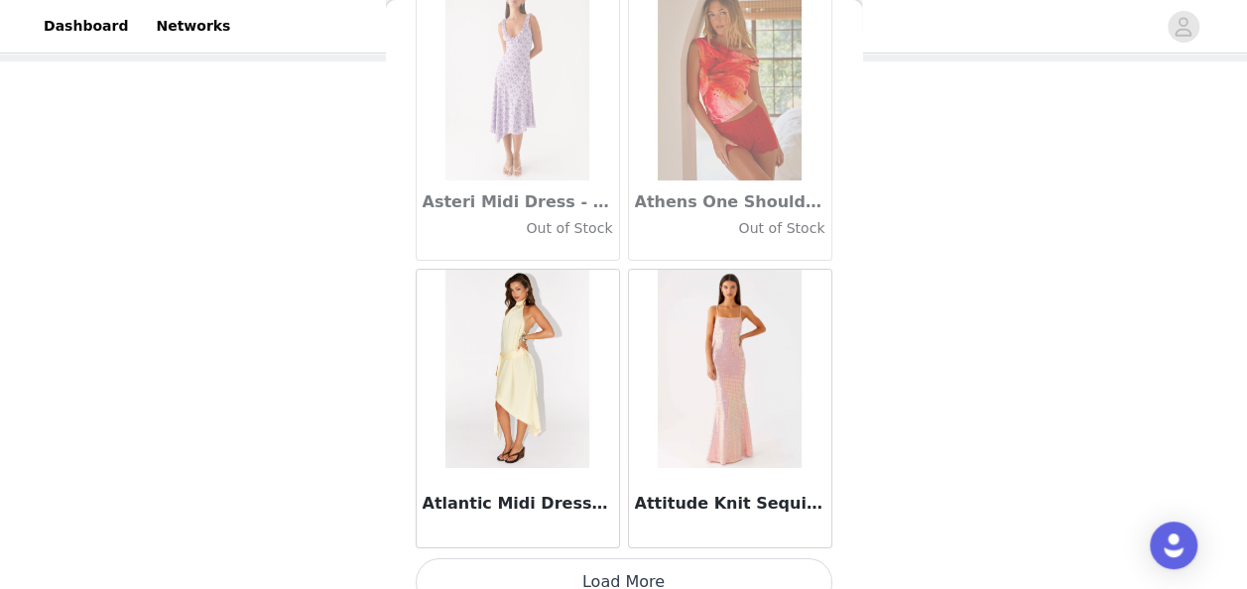
click at [601, 560] on button "Load More" at bounding box center [624, 583] width 417 height 48
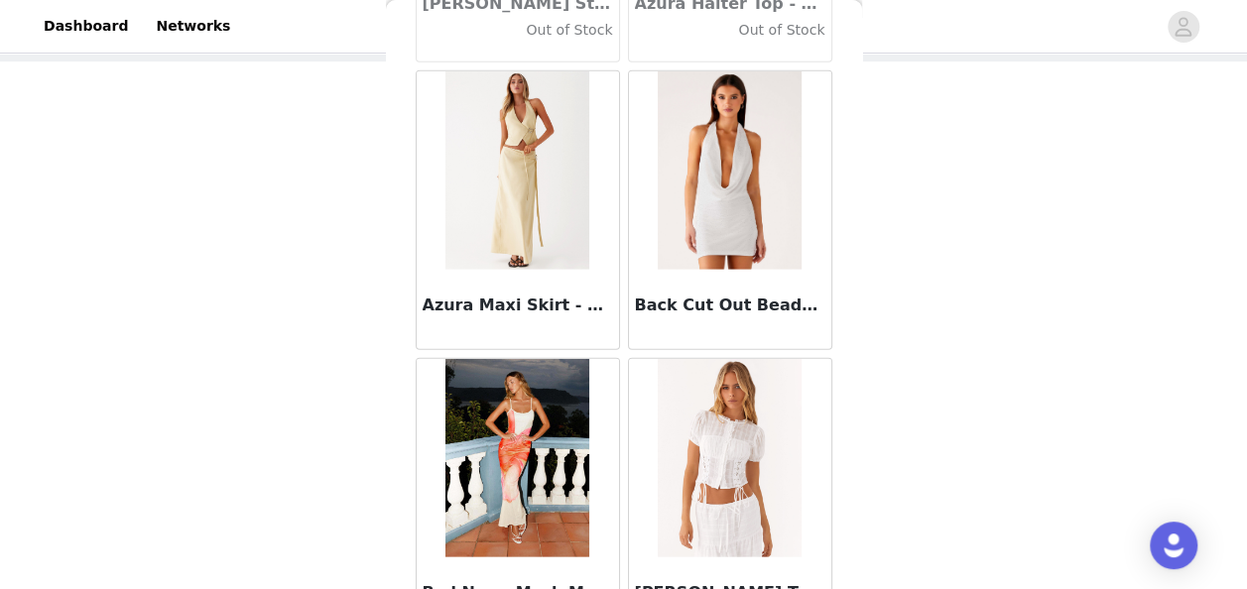
scroll to position [13925, 0]
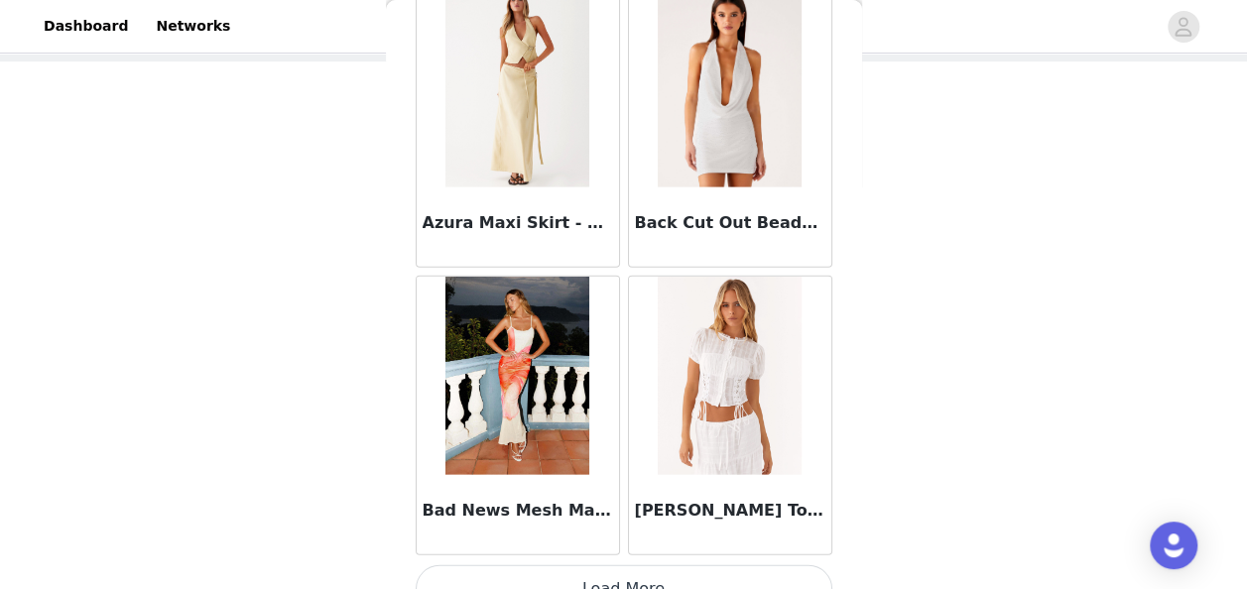
click at [603, 566] on button "Load More" at bounding box center [624, 590] width 417 height 48
click at [712, 408] on img at bounding box center [730, 376] width 144 height 198
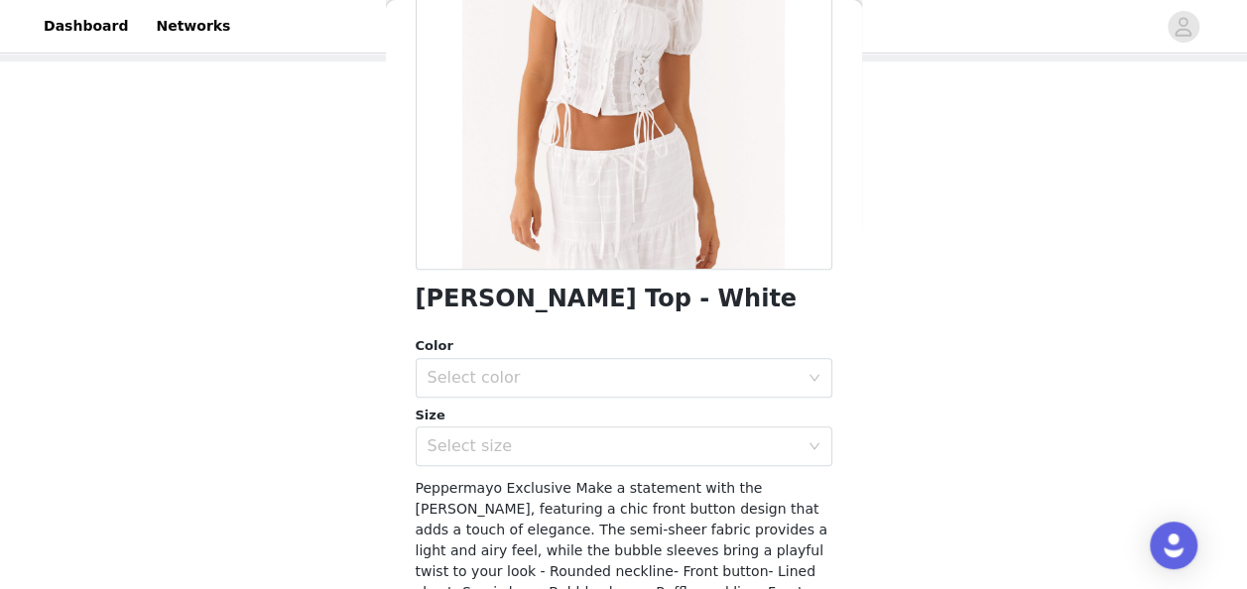
scroll to position [298, 0]
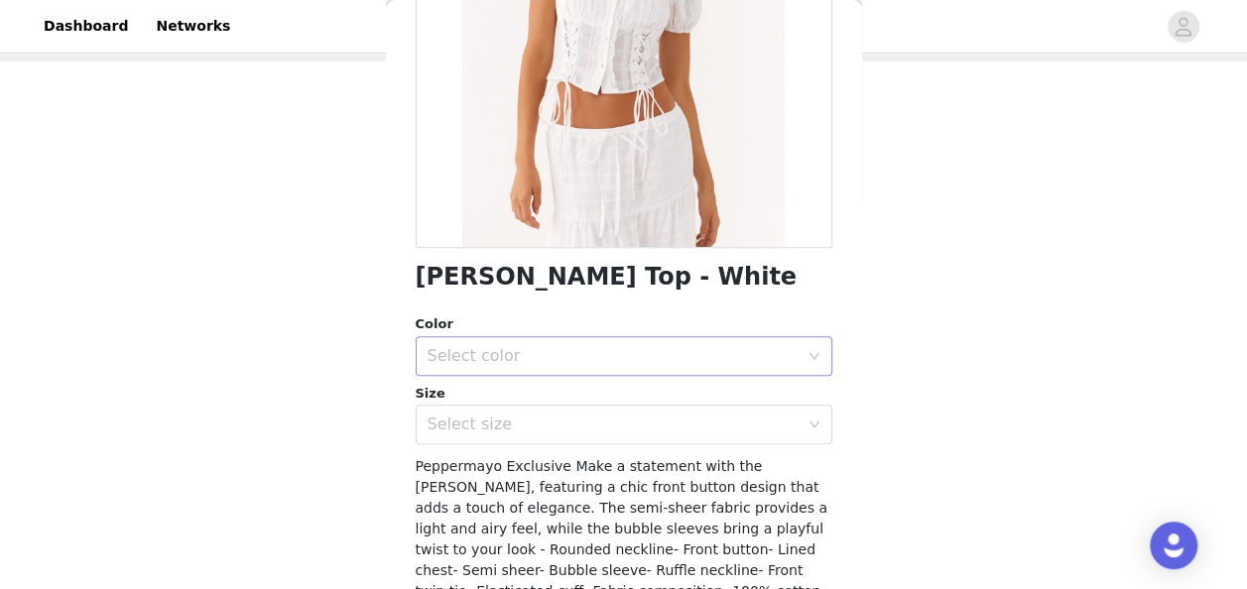
click at [488, 357] on div "Select color" at bounding box center [613, 356] width 371 height 20
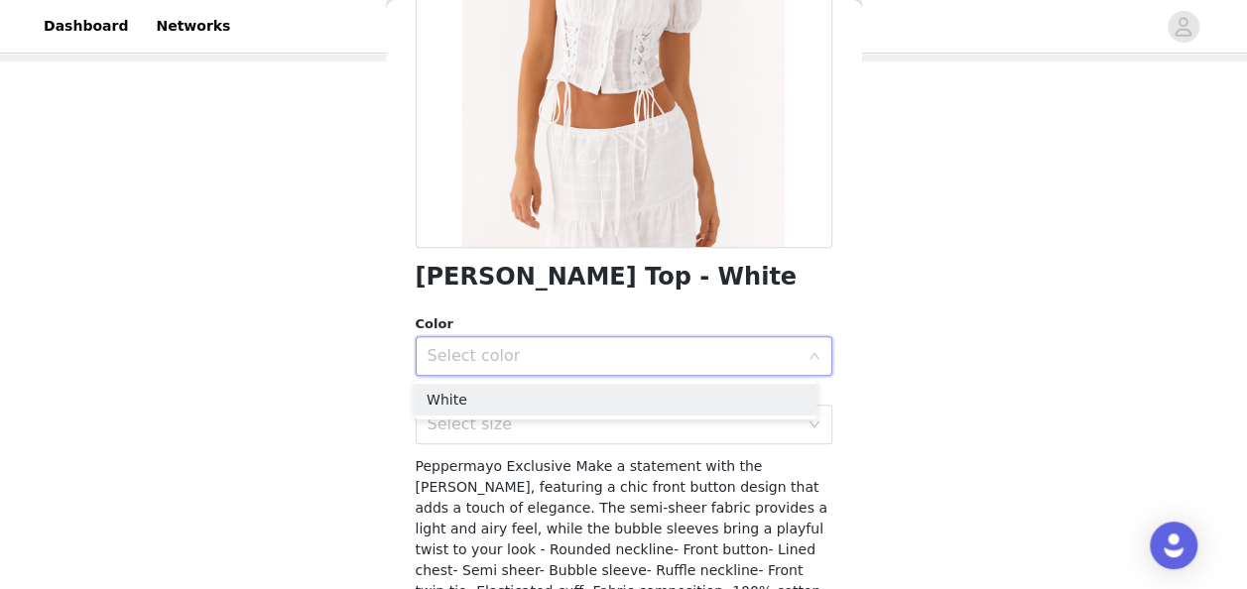
drag, startPoint x: 474, startPoint y: 401, endPoint x: 488, endPoint y: 403, distance: 14.0
click at [477, 399] on li "White" at bounding box center [616, 400] width 402 height 32
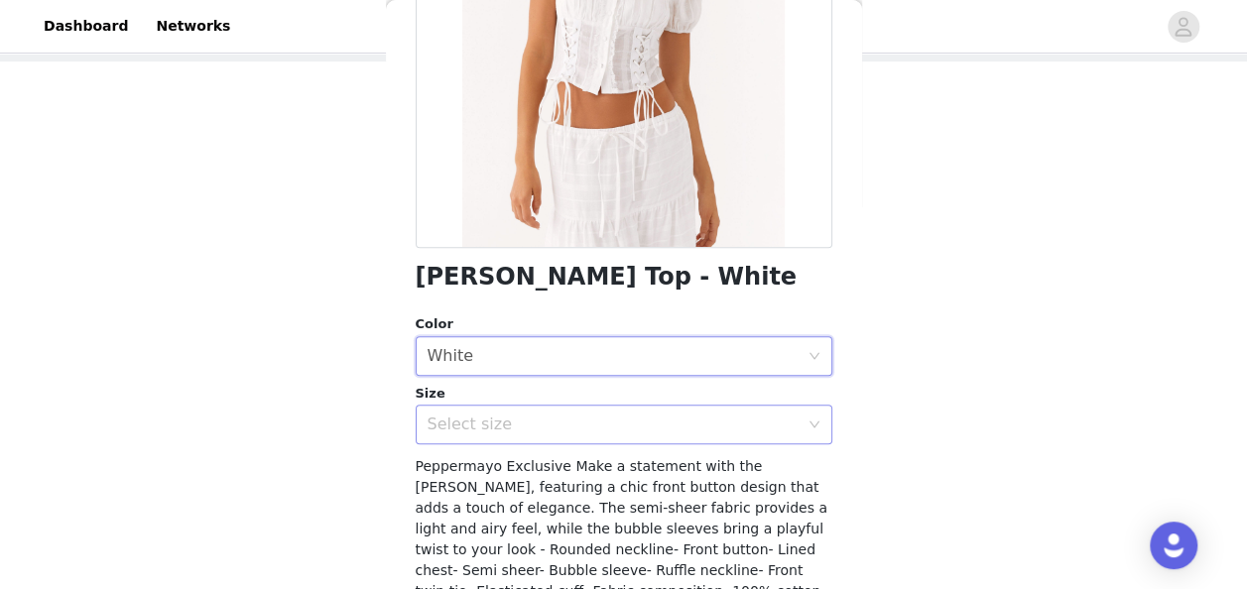
click at [501, 428] on div "Select size" at bounding box center [613, 425] width 371 height 20
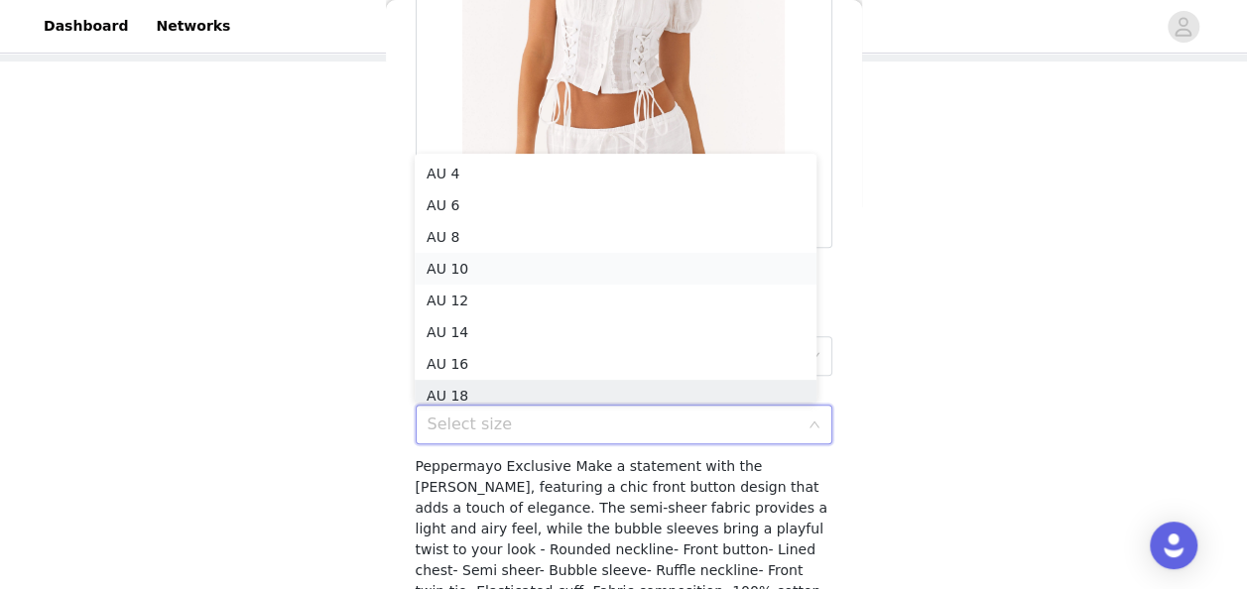
scroll to position [10, 0]
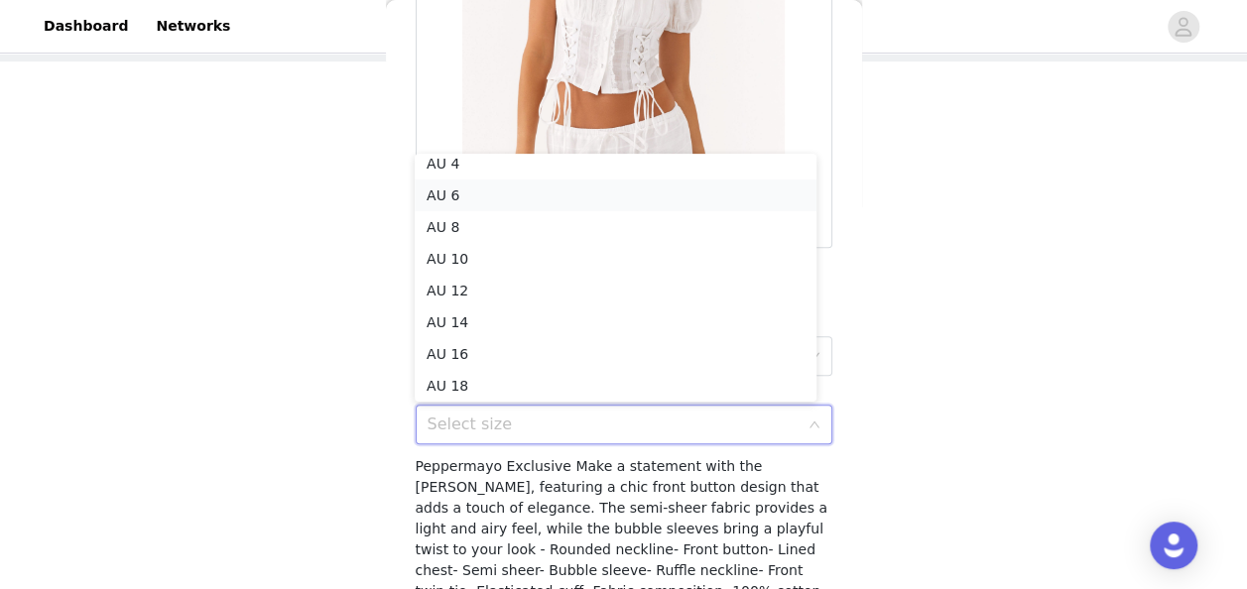
click at [480, 198] on li "AU 6" at bounding box center [616, 196] width 402 height 32
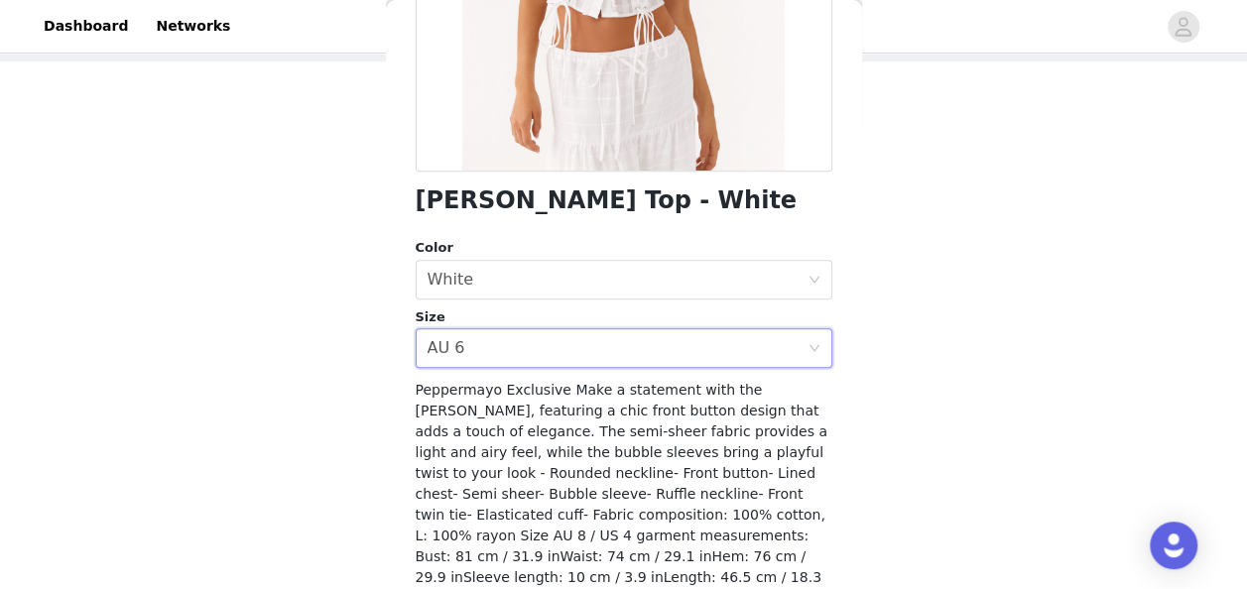
scroll to position [456, 0]
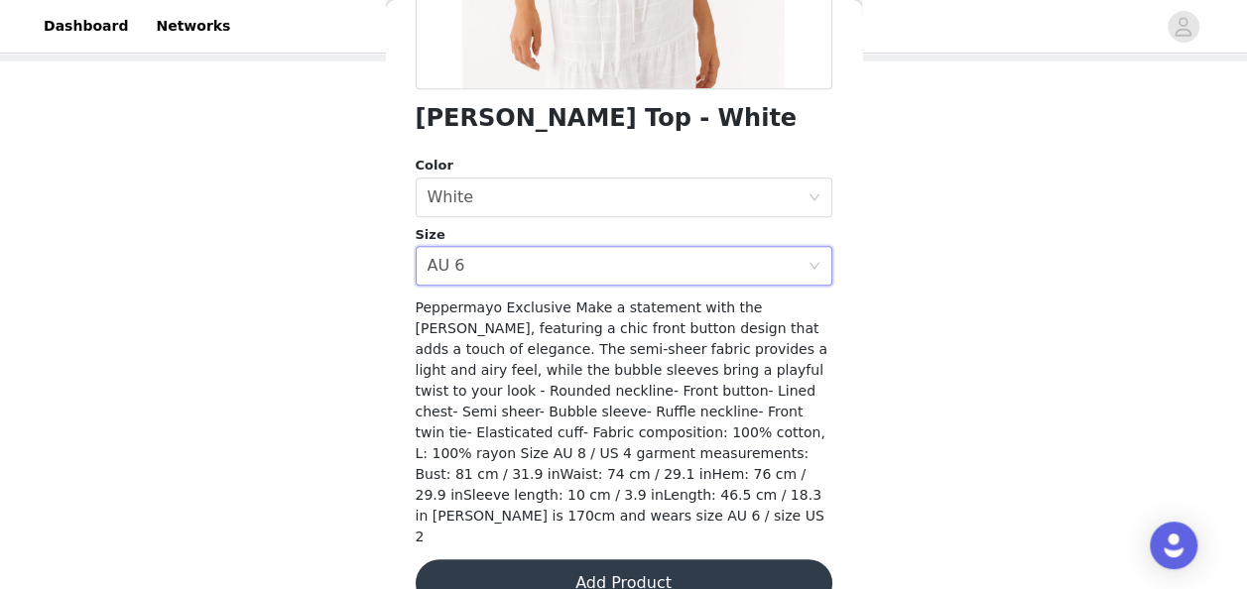
click at [627, 560] on button "Add Product" at bounding box center [624, 584] width 417 height 48
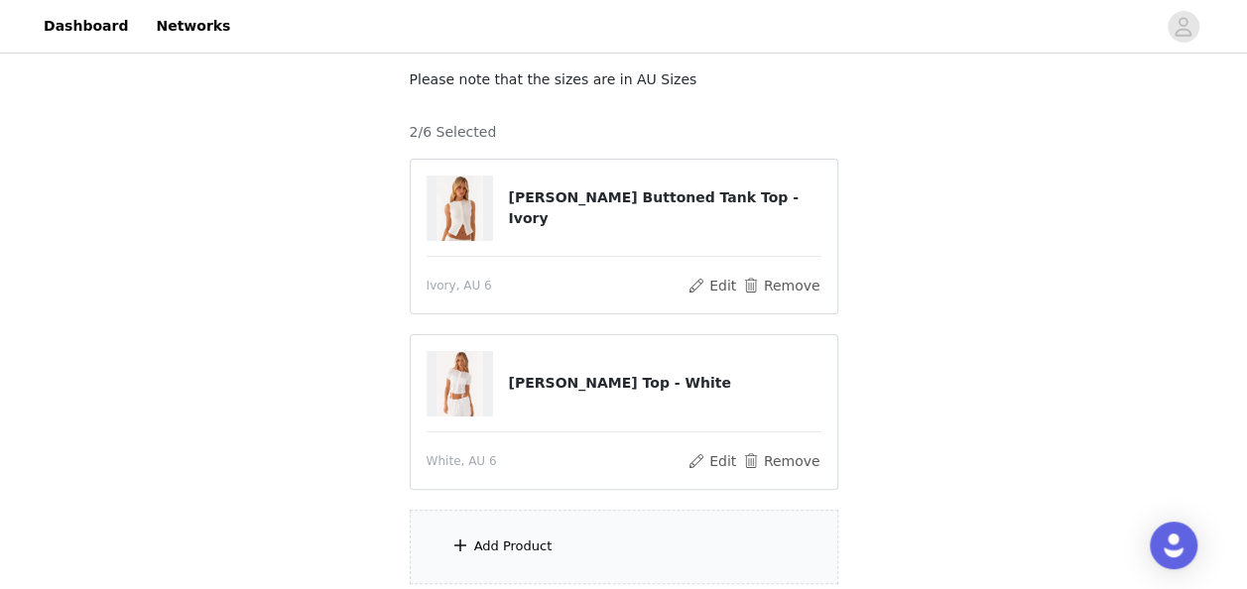
scroll to position [274, 0]
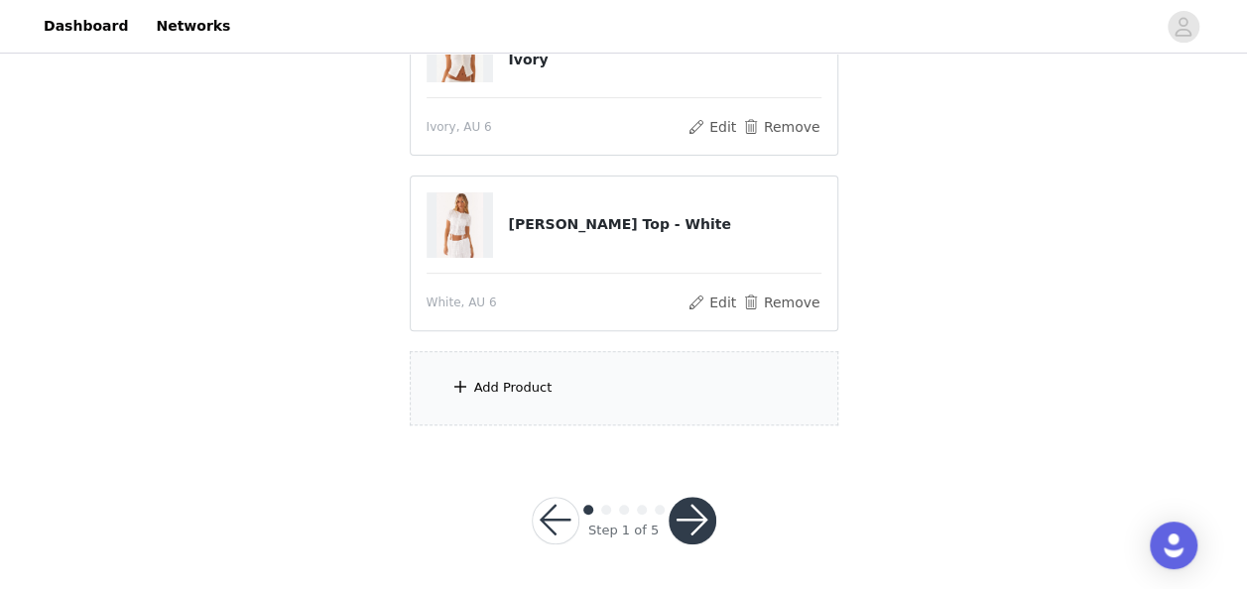
click at [528, 385] on div "Add Product" at bounding box center [513, 388] width 78 height 20
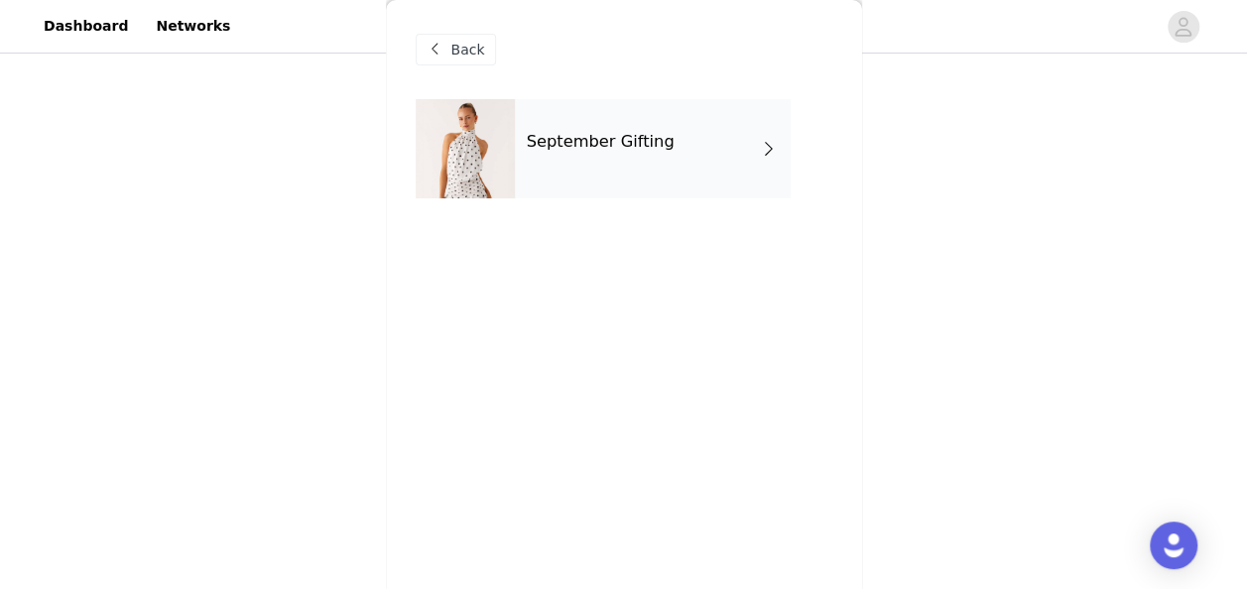
drag, startPoint x: 641, startPoint y: 159, endPoint x: 651, endPoint y: 193, distance: 35.2
click at [641, 163] on div "September Gifting" at bounding box center [653, 148] width 276 height 99
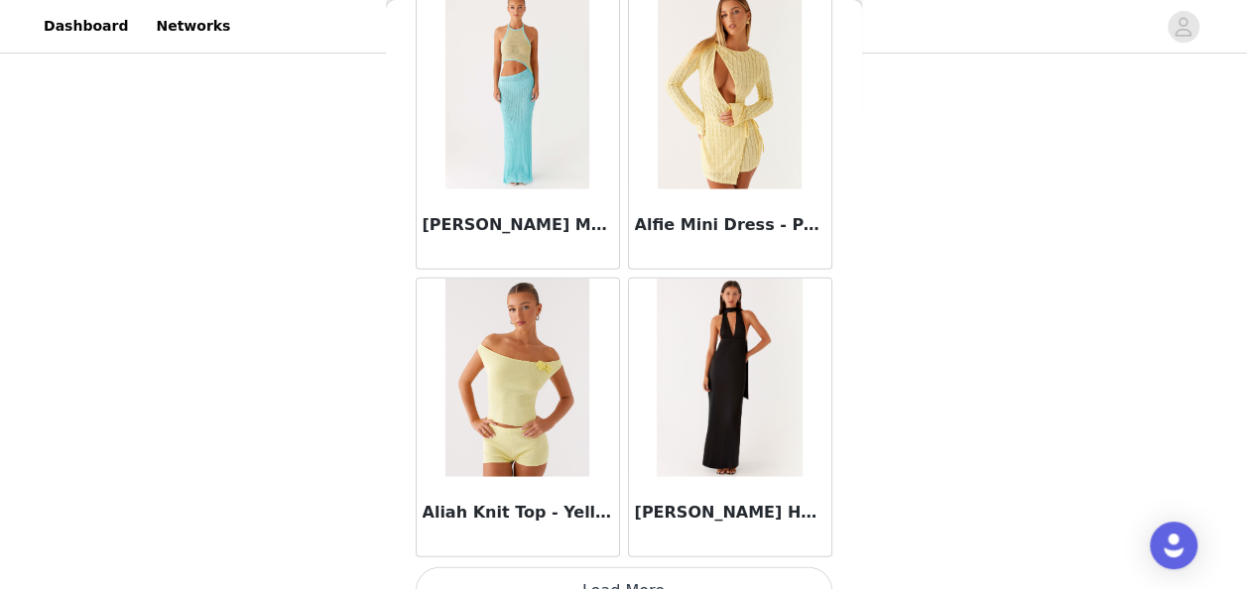
scroll to position [2440, 0]
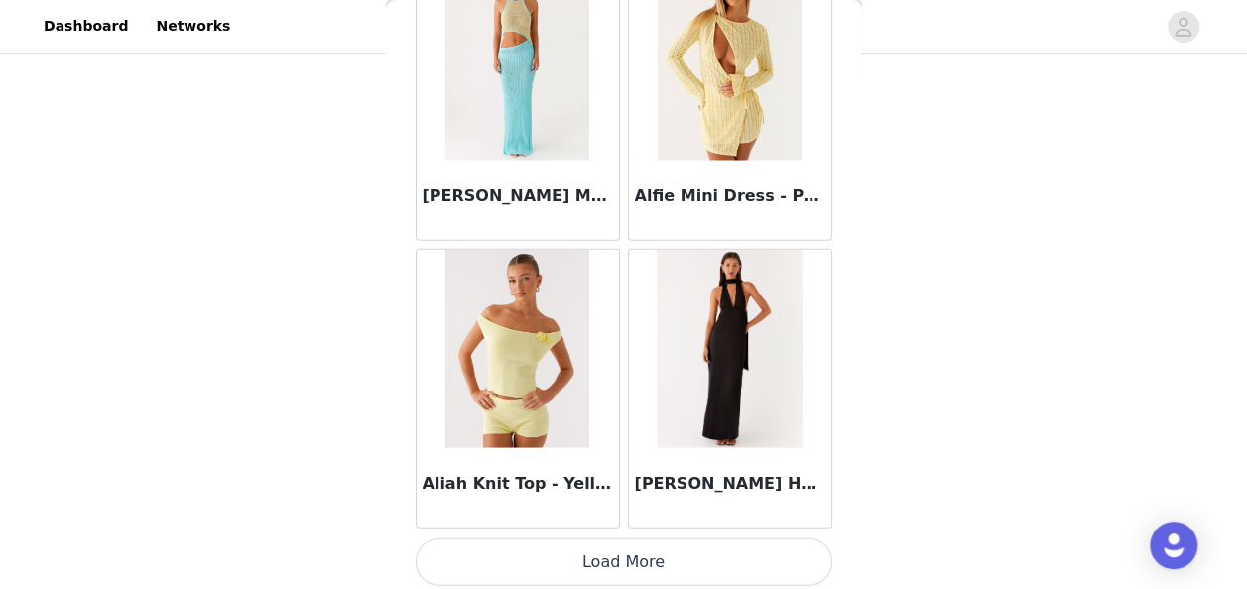
click at [639, 555] on button "Load More" at bounding box center [624, 563] width 417 height 48
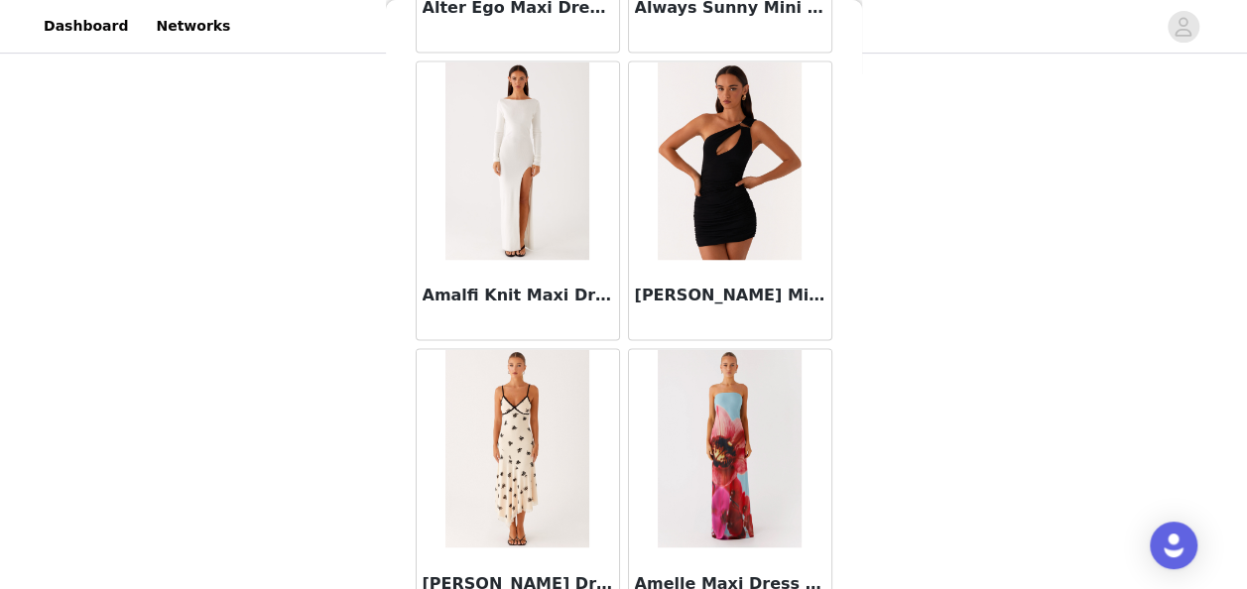
scroll to position [5311, 0]
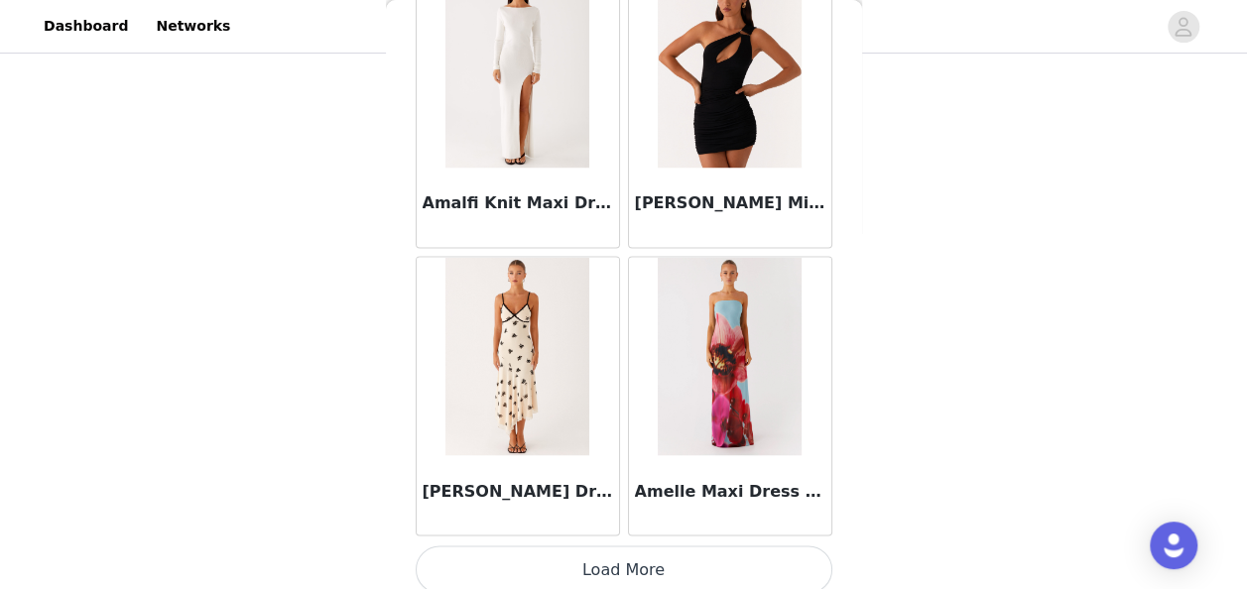
click at [615, 556] on button "Load More" at bounding box center [624, 570] width 417 height 48
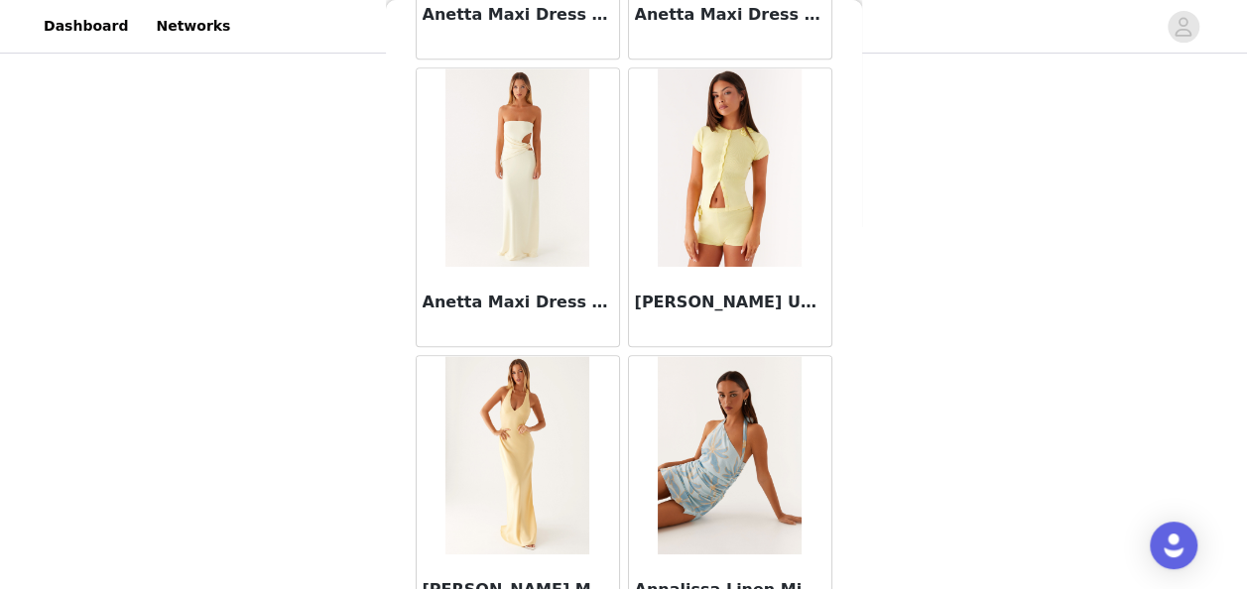
scroll to position [8183, 0]
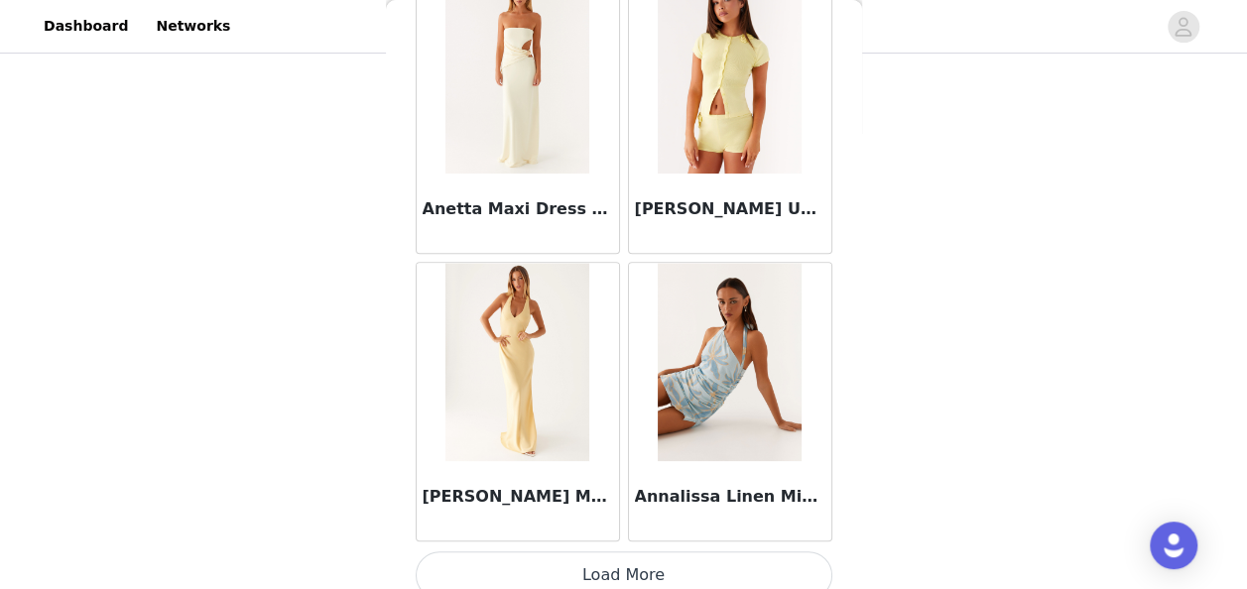
click at [645, 557] on button "Load More" at bounding box center [624, 576] width 417 height 48
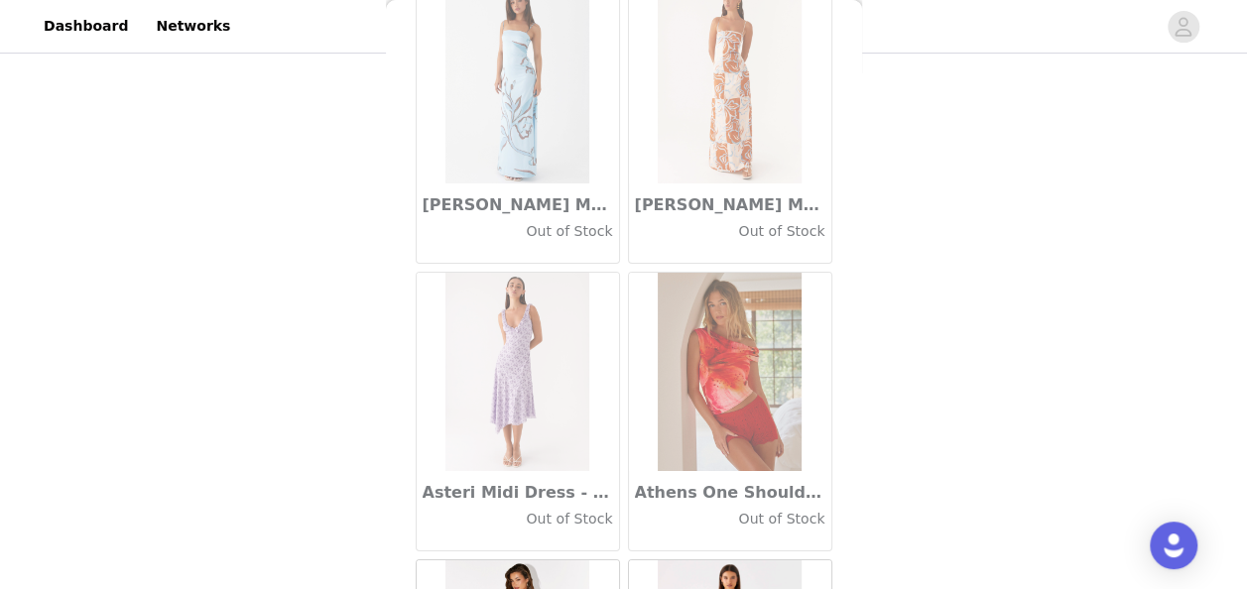
scroll to position [11054, 0]
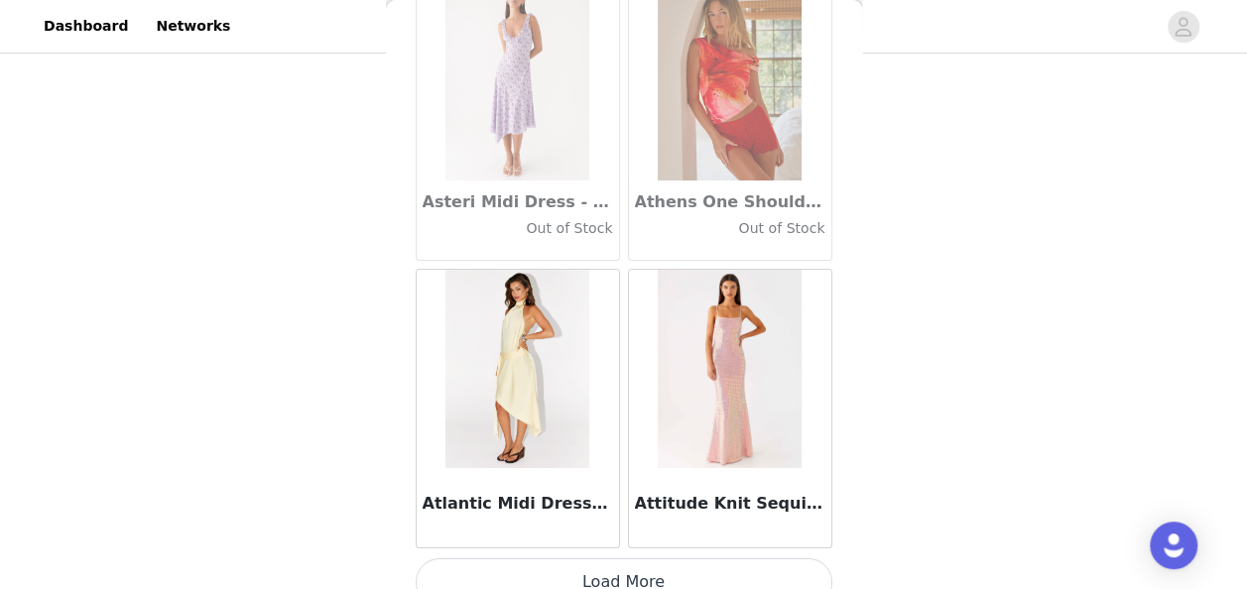
click at [589, 559] on button "Load More" at bounding box center [624, 583] width 417 height 48
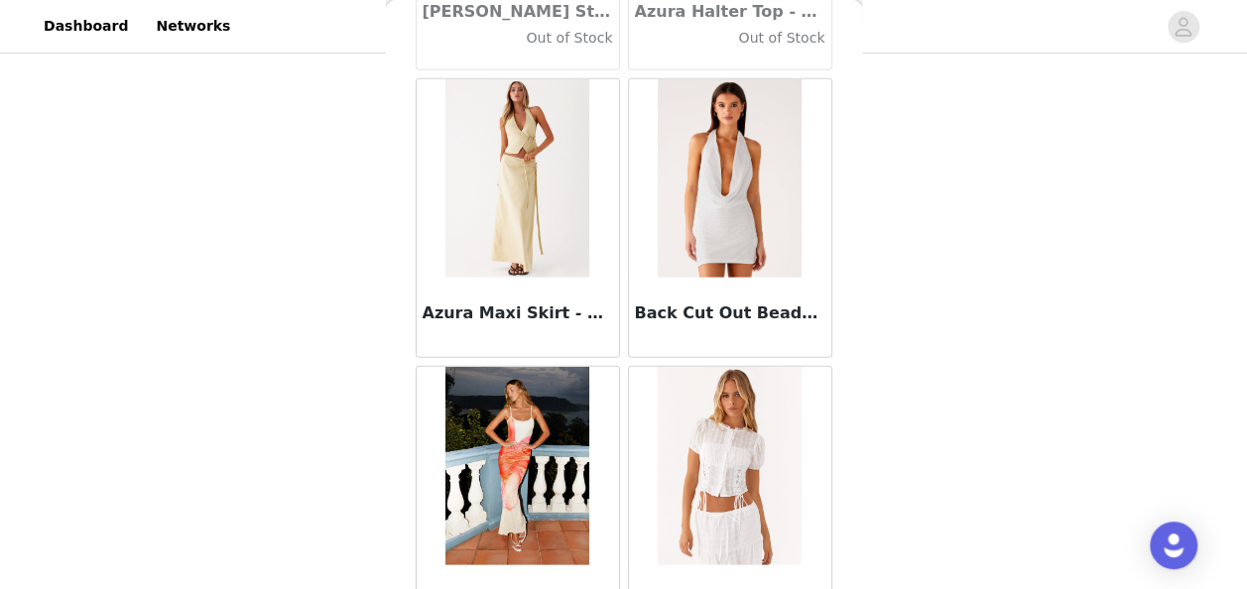
scroll to position [13925, 0]
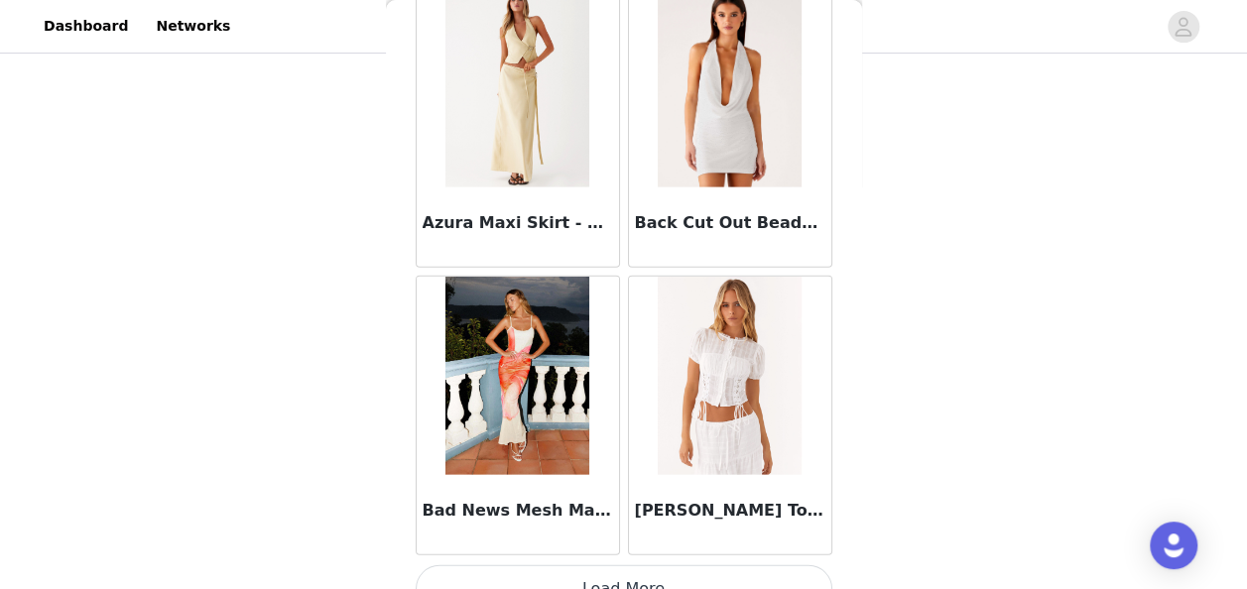
click at [587, 566] on button "Load More" at bounding box center [624, 590] width 417 height 48
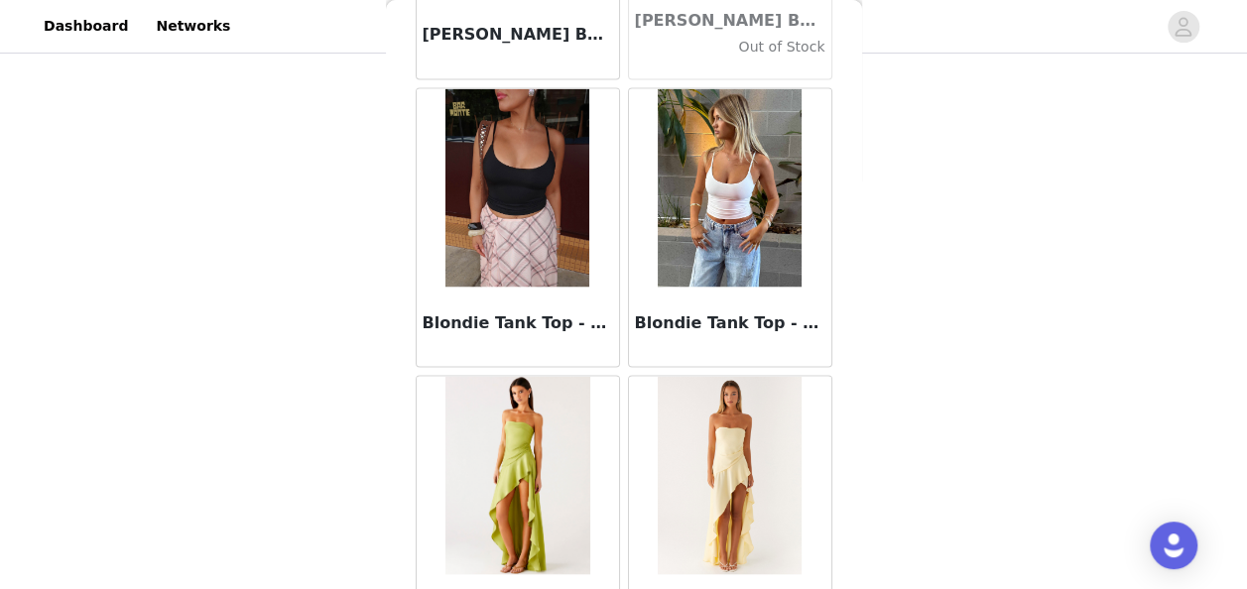
scroll to position [16797, 0]
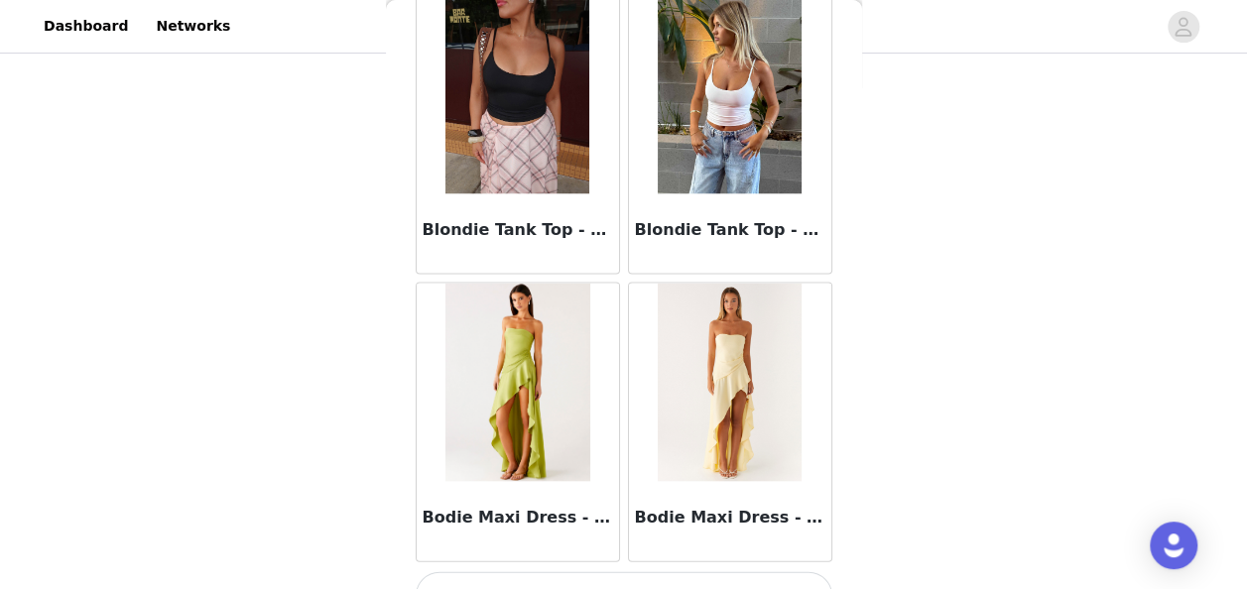
click at [611, 572] on button "Load More" at bounding box center [624, 596] width 417 height 48
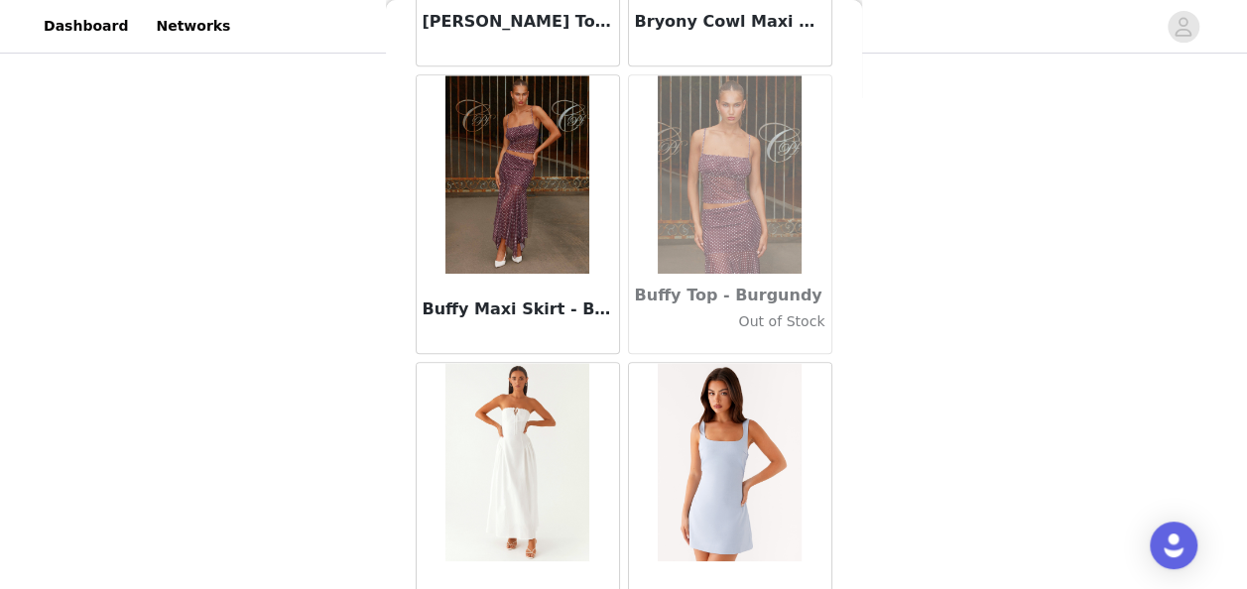
scroll to position [19278, 0]
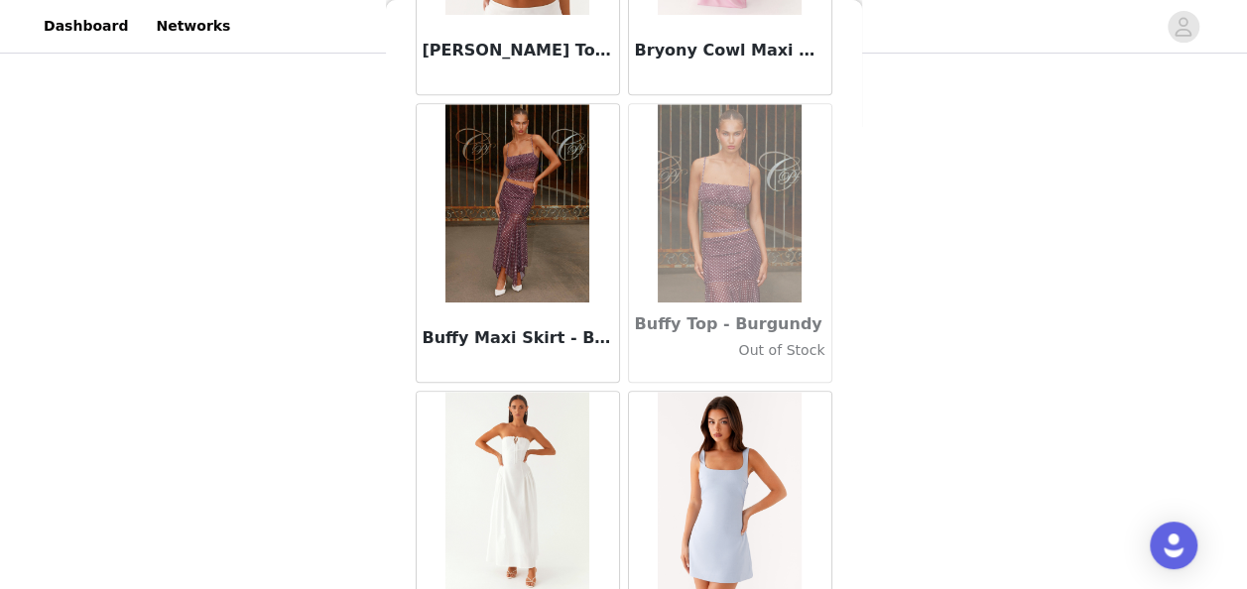
click at [526, 160] on img at bounding box center [518, 203] width 144 height 198
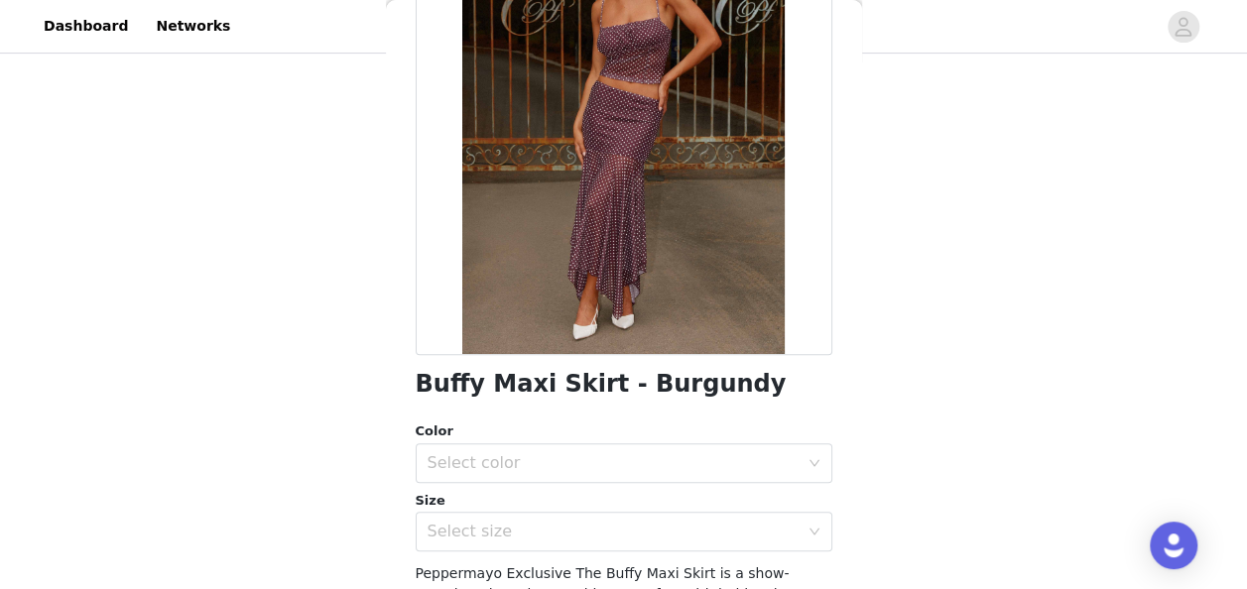
scroll to position [298, 0]
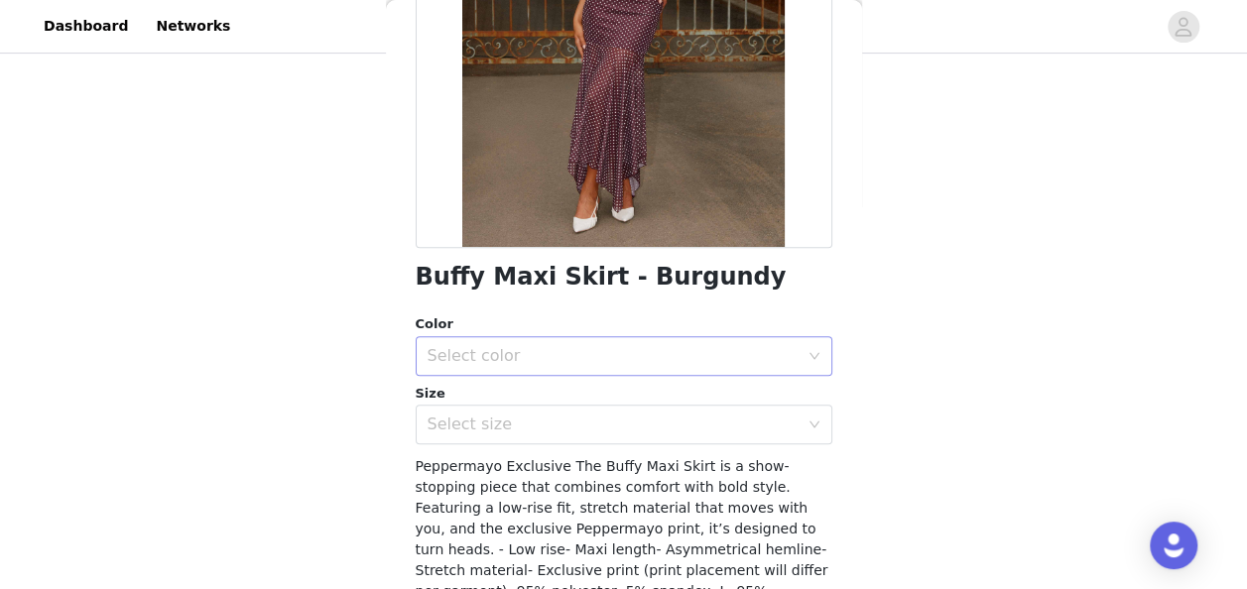
click at [703, 365] on div "Select color" at bounding box center [613, 356] width 371 height 20
click at [534, 405] on li "Burgundy" at bounding box center [616, 400] width 402 height 32
click at [702, 444] on div "Select size" at bounding box center [624, 425] width 417 height 40
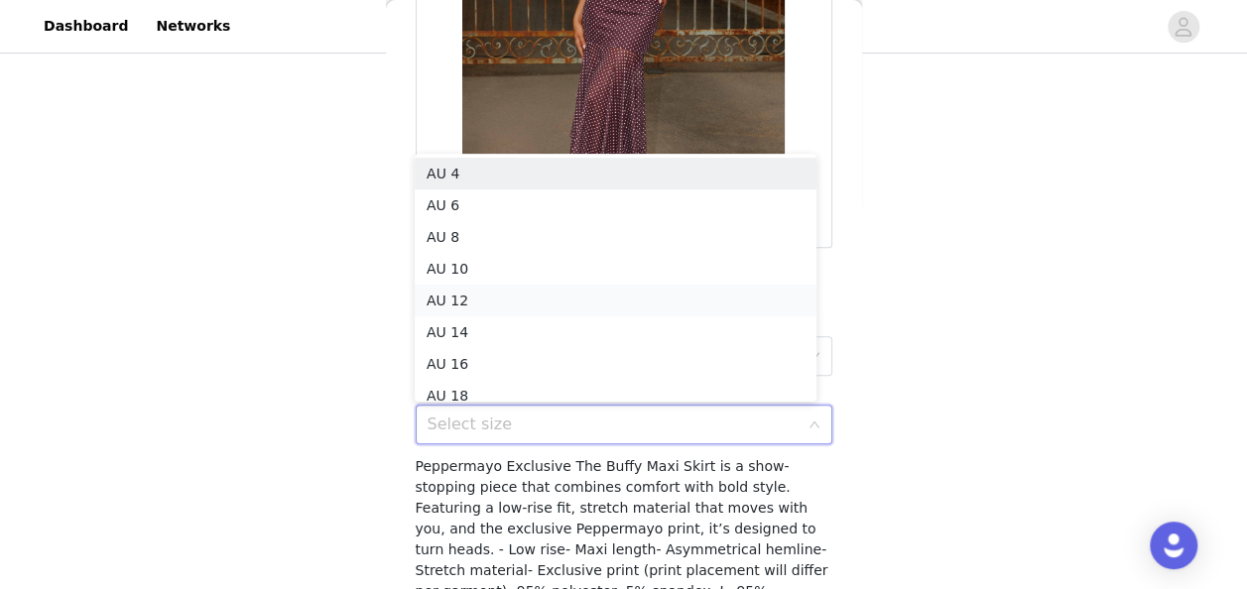
scroll to position [10, 0]
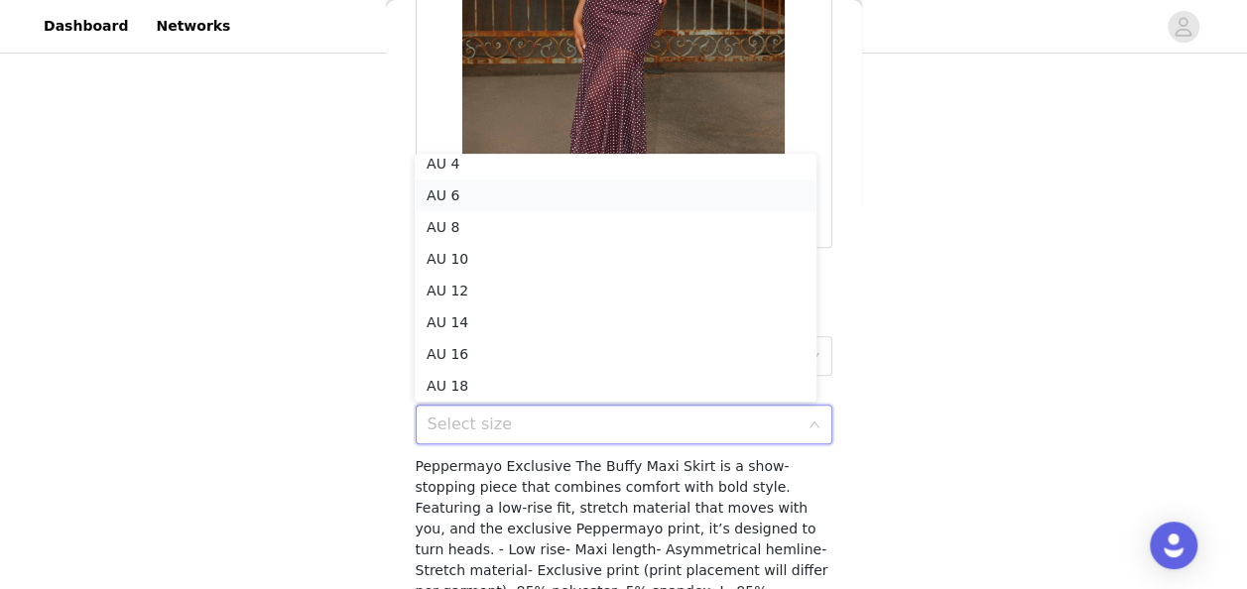
click at [457, 201] on li "AU 6" at bounding box center [616, 196] width 402 height 32
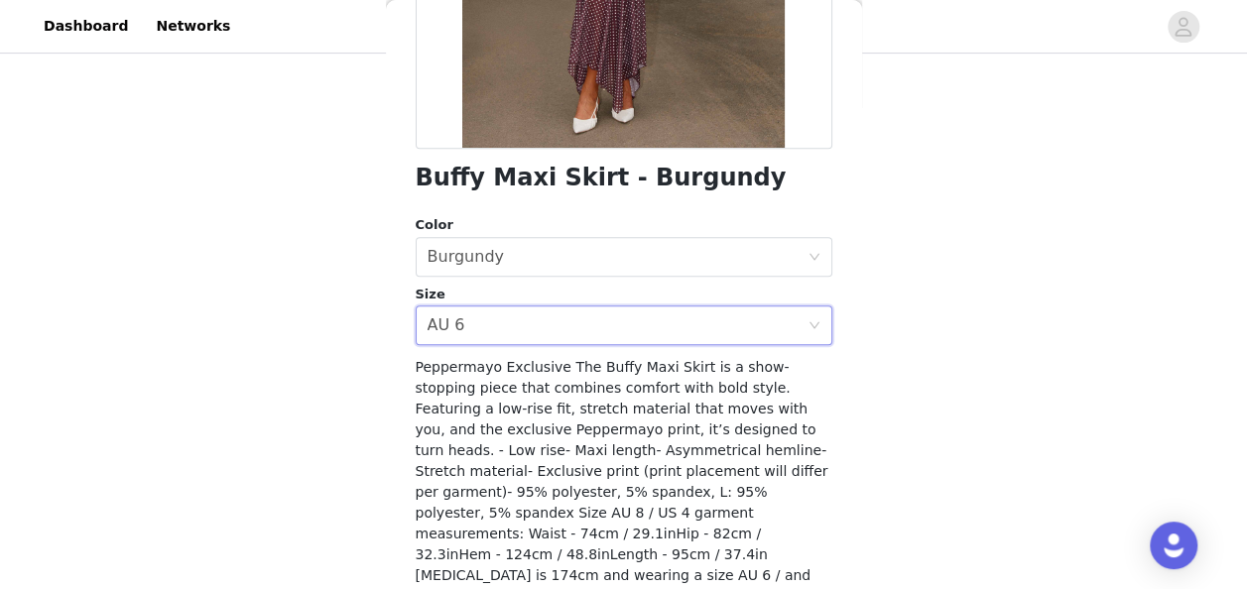
scroll to position [456, 0]
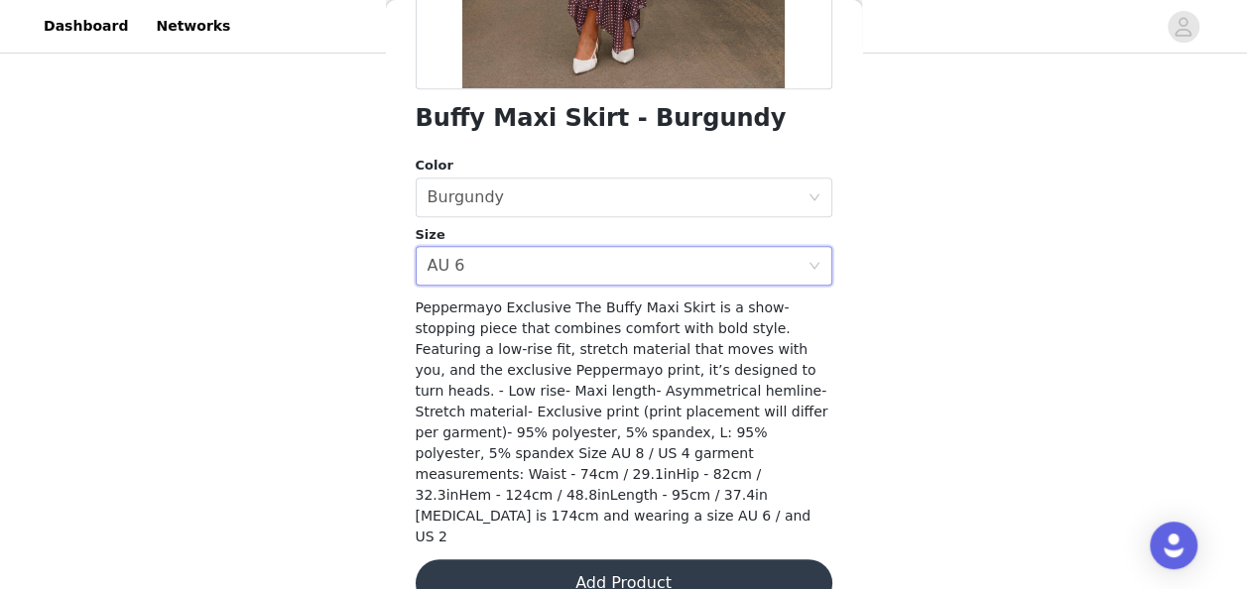
click at [688, 560] on button "Add Product" at bounding box center [624, 584] width 417 height 48
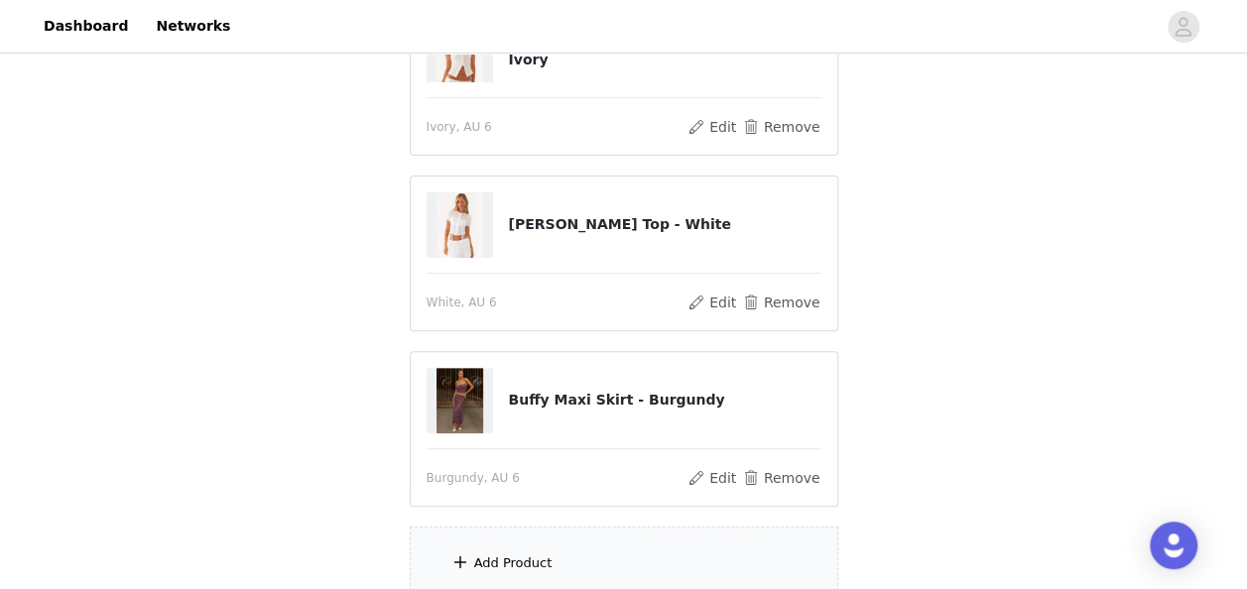
scroll to position [373, 0]
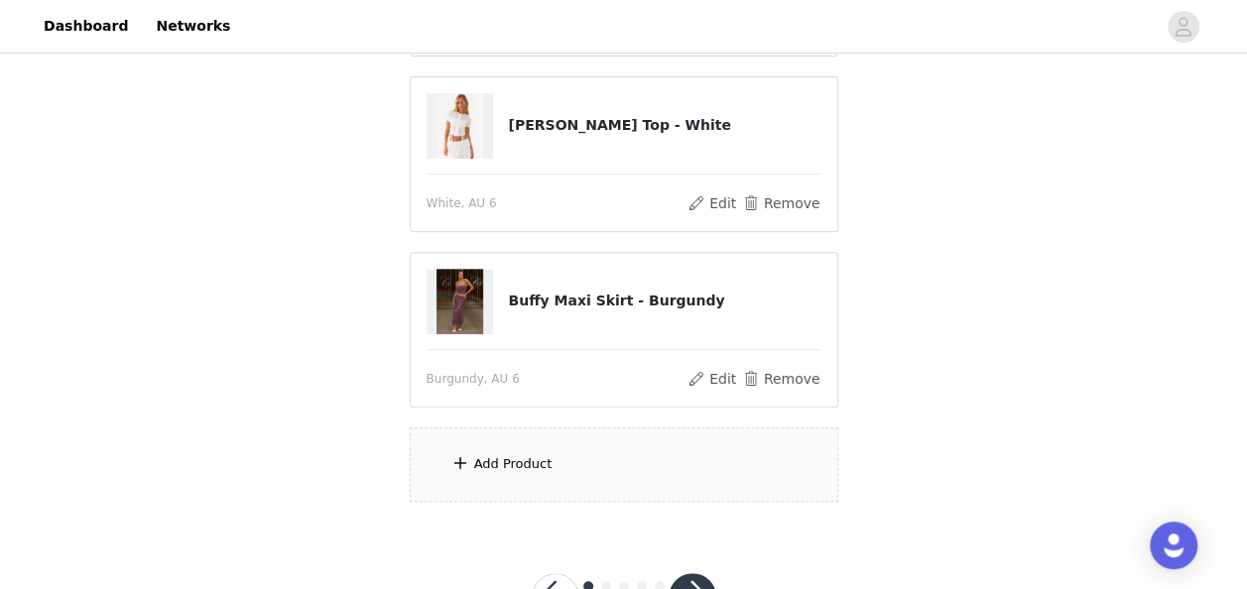
click at [575, 455] on div "Add Product" at bounding box center [624, 465] width 429 height 74
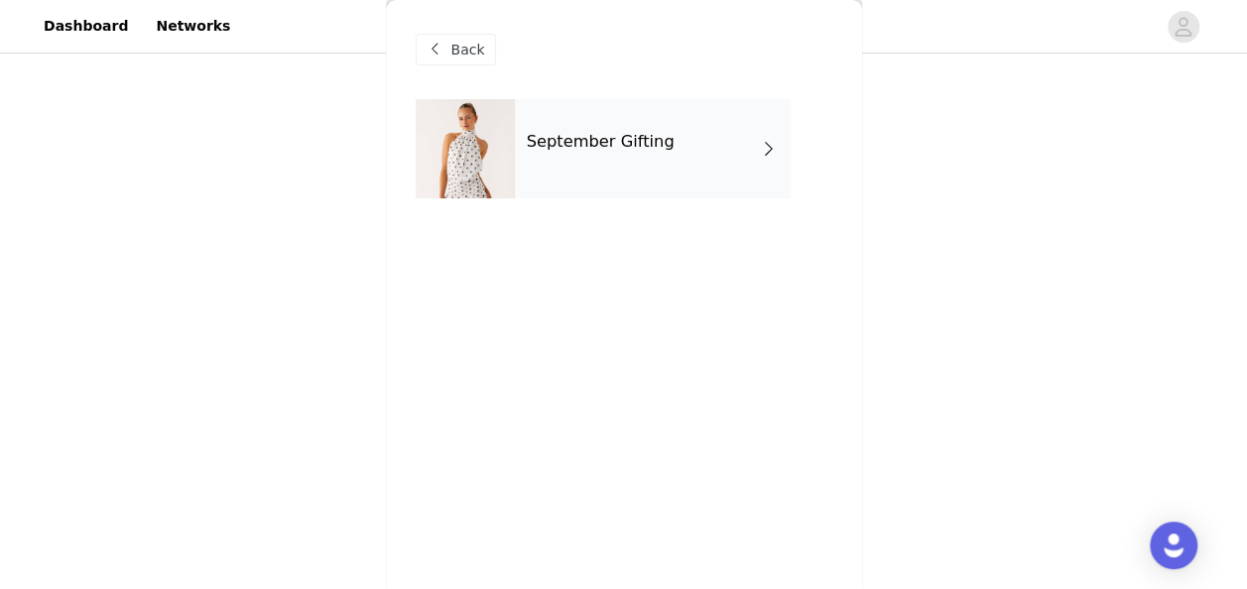
click at [738, 167] on div "September Gifting" at bounding box center [653, 148] width 276 height 99
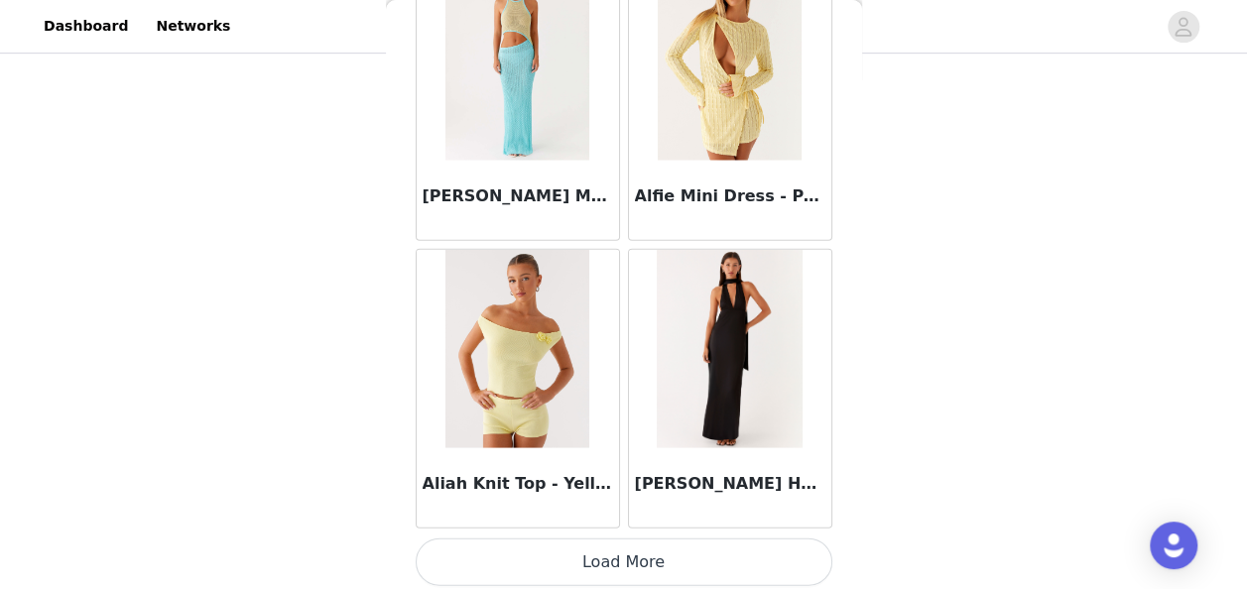
scroll to position [450, 0]
click at [609, 567] on button "Load More" at bounding box center [624, 563] width 417 height 48
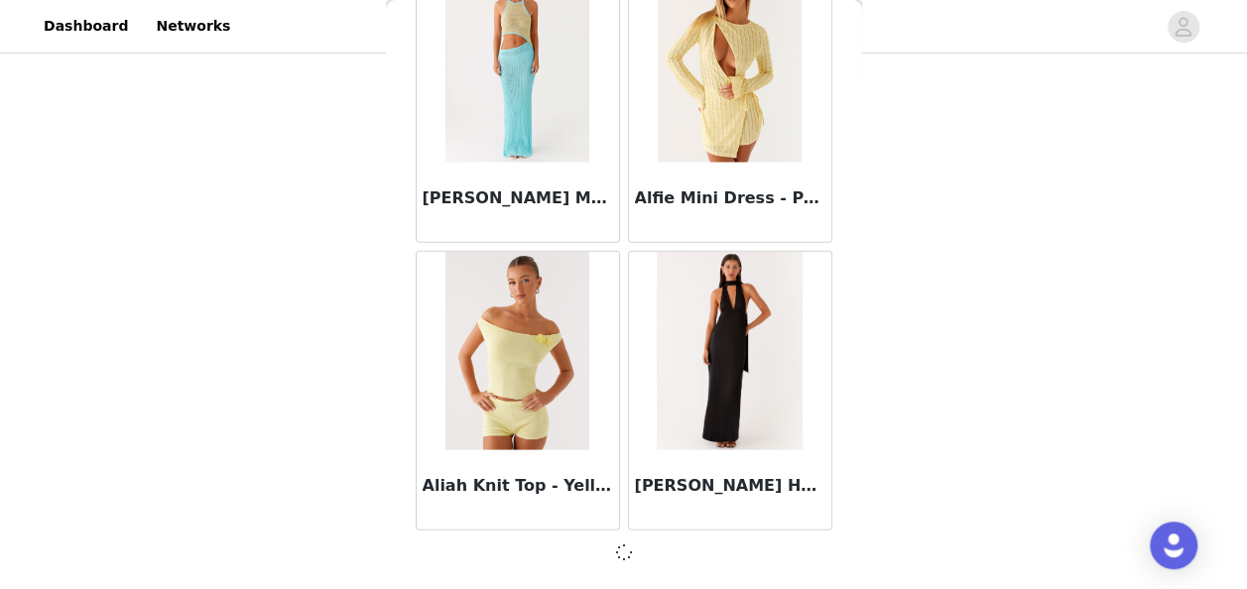
scroll to position [2431, 0]
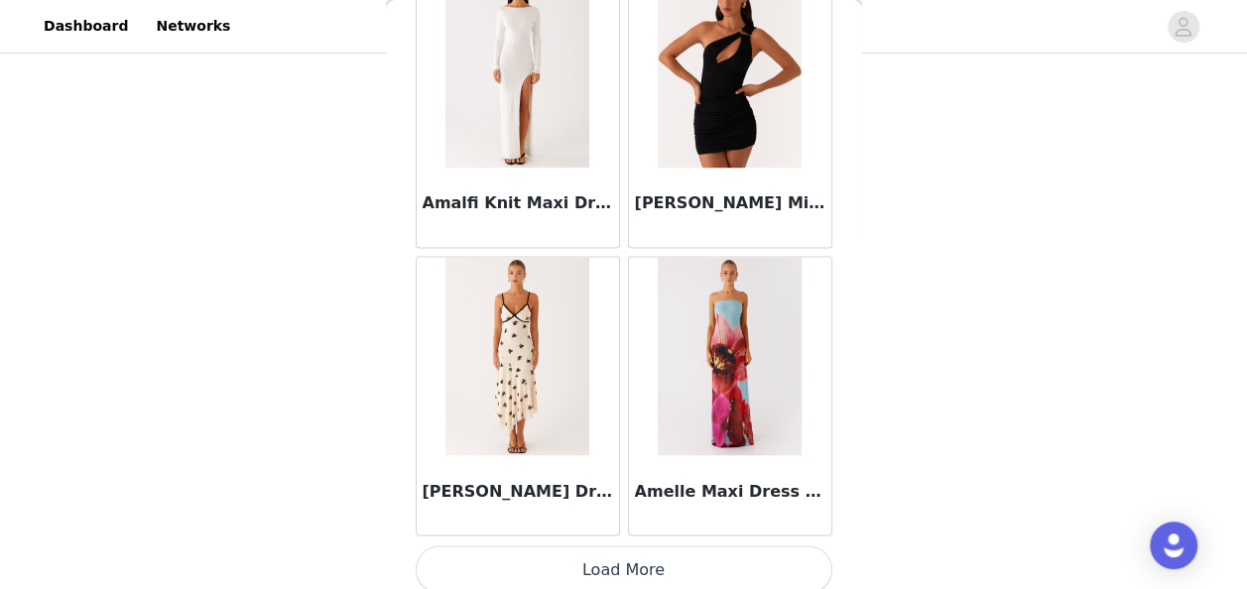
click at [577, 568] on button "Load More" at bounding box center [624, 570] width 417 height 48
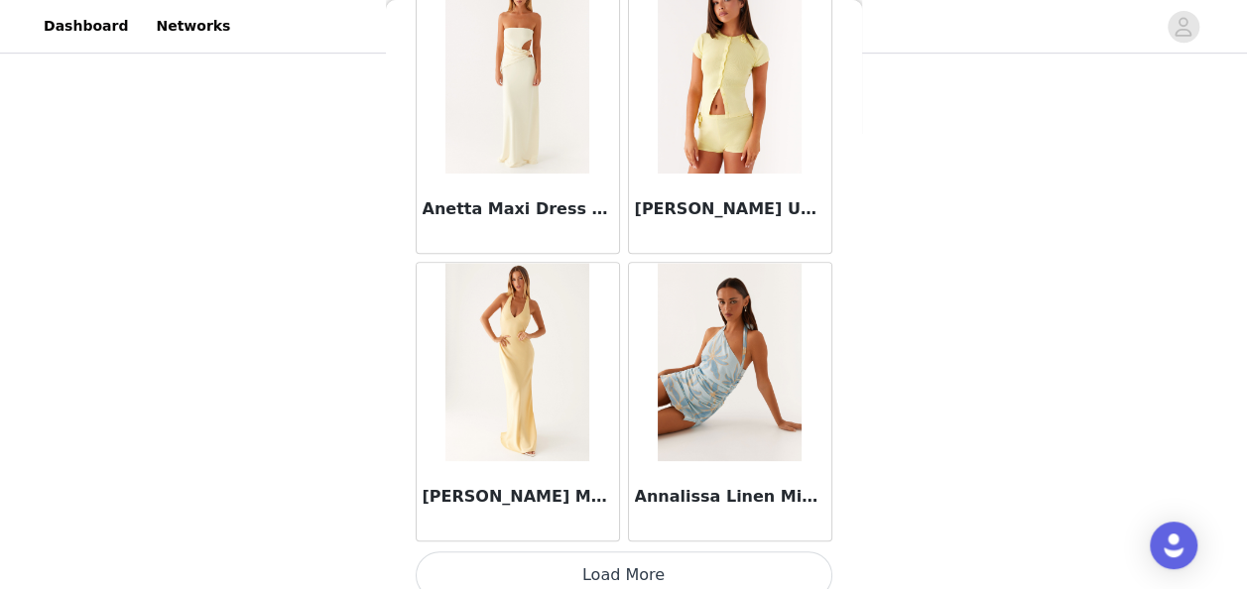
click at [621, 554] on button "Load More" at bounding box center [624, 576] width 417 height 48
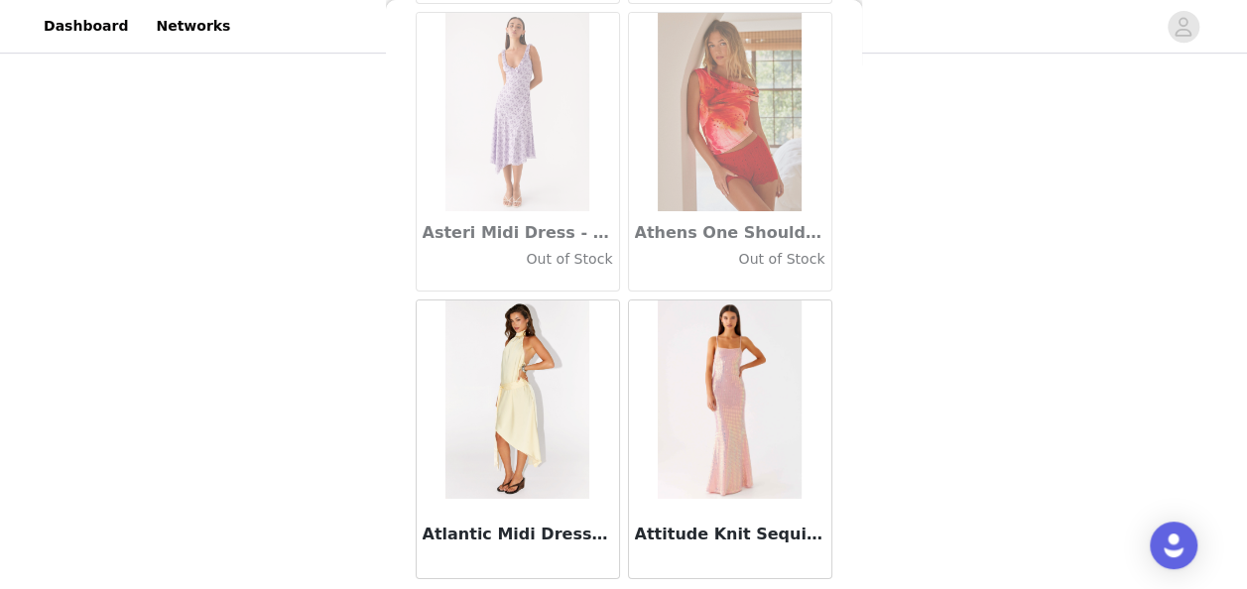
scroll to position [11054, 0]
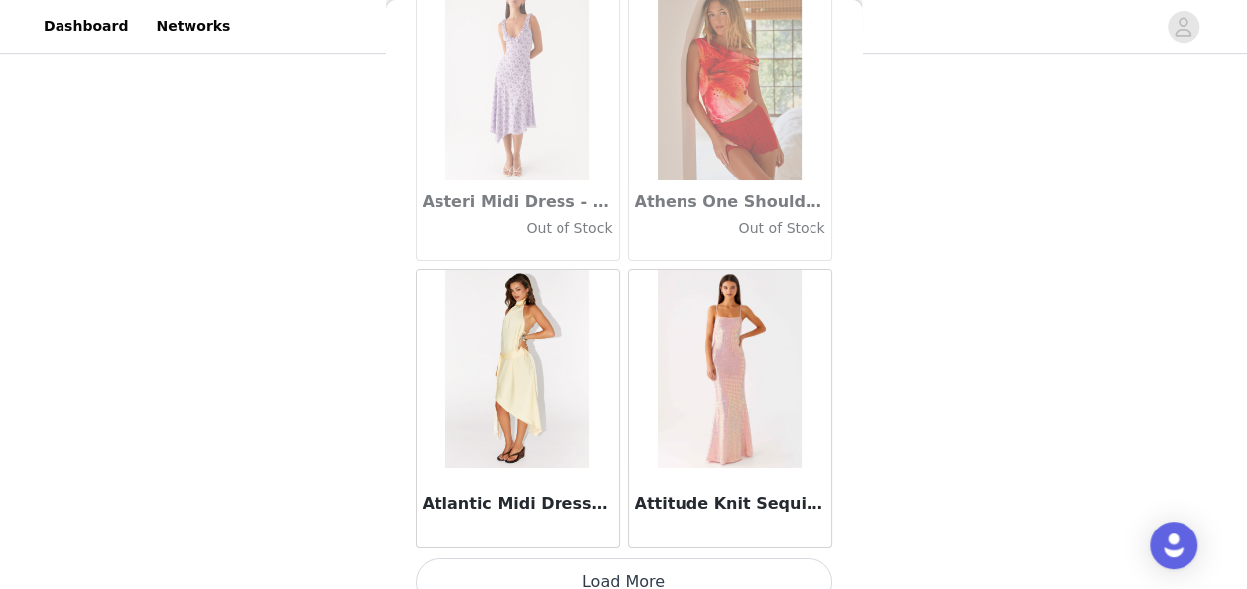
click at [603, 562] on button "Load More" at bounding box center [624, 583] width 417 height 48
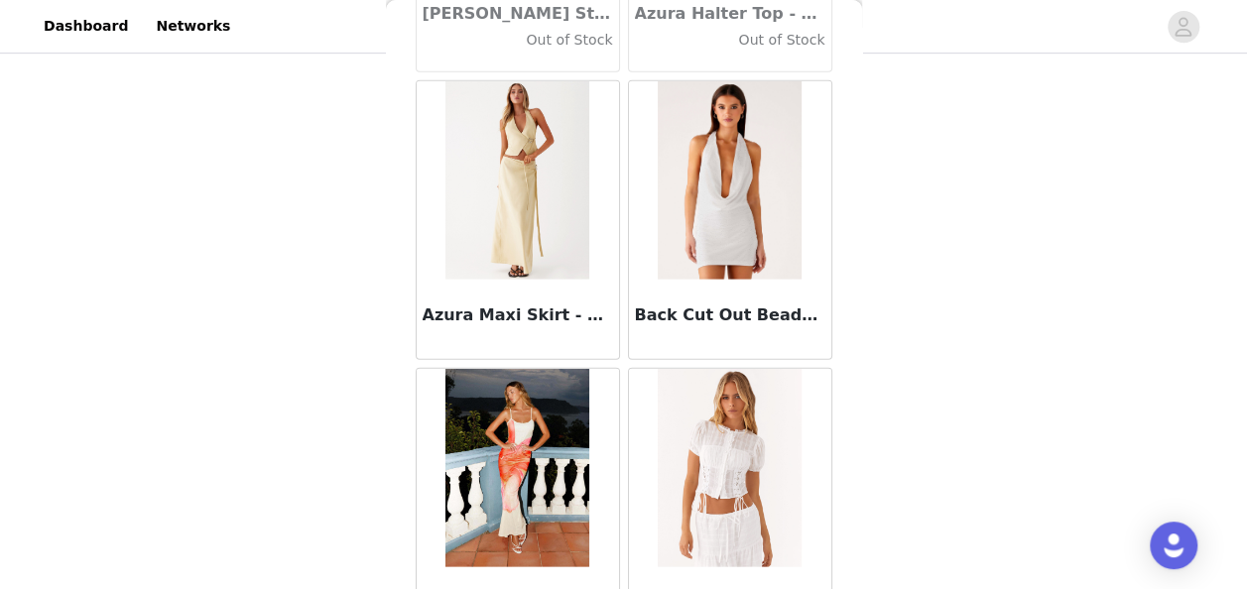
scroll to position [13925, 0]
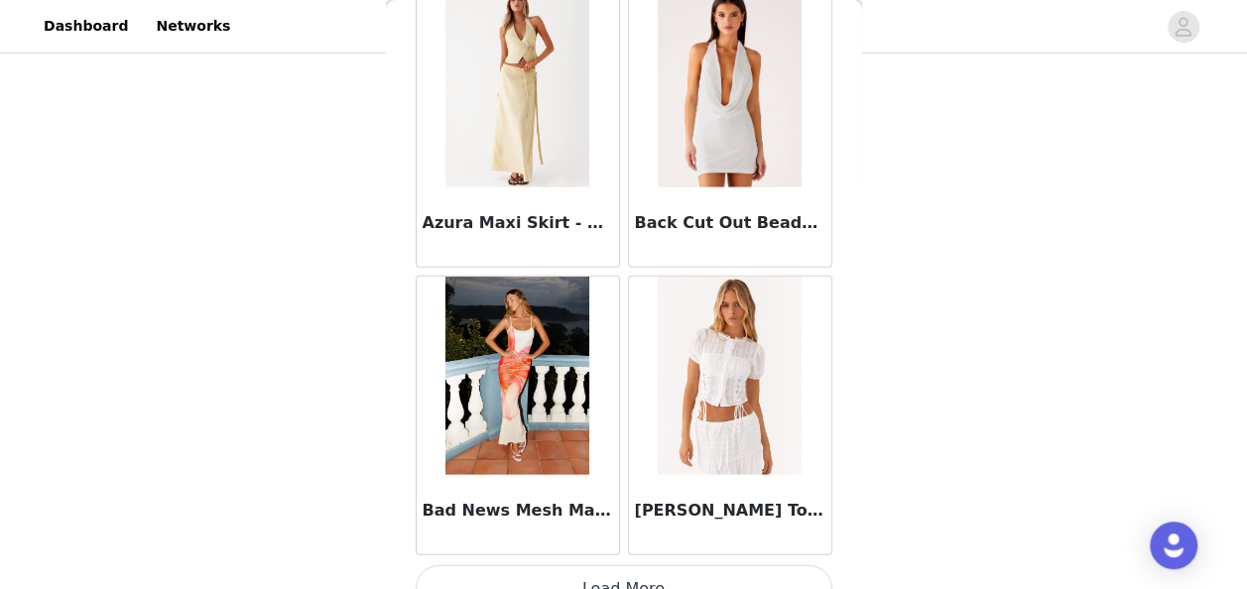
click at [619, 566] on button "Load More" at bounding box center [624, 590] width 417 height 48
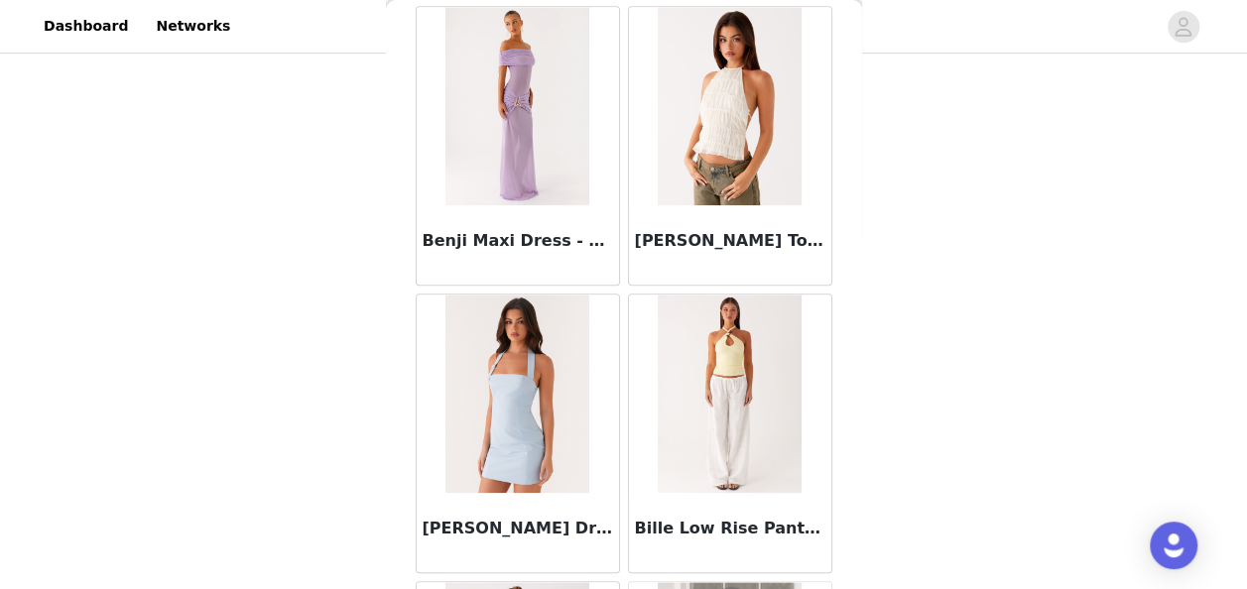
scroll to position [15811, 0]
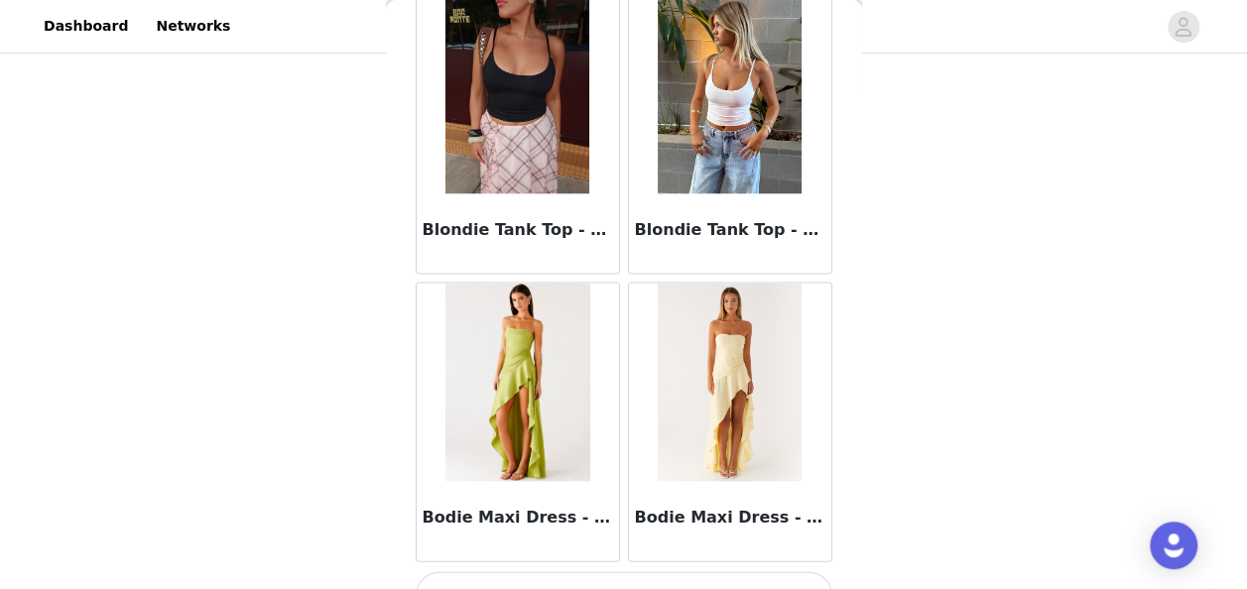
click at [677, 572] on button "Load More" at bounding box center [624, 596] width 417 height 48
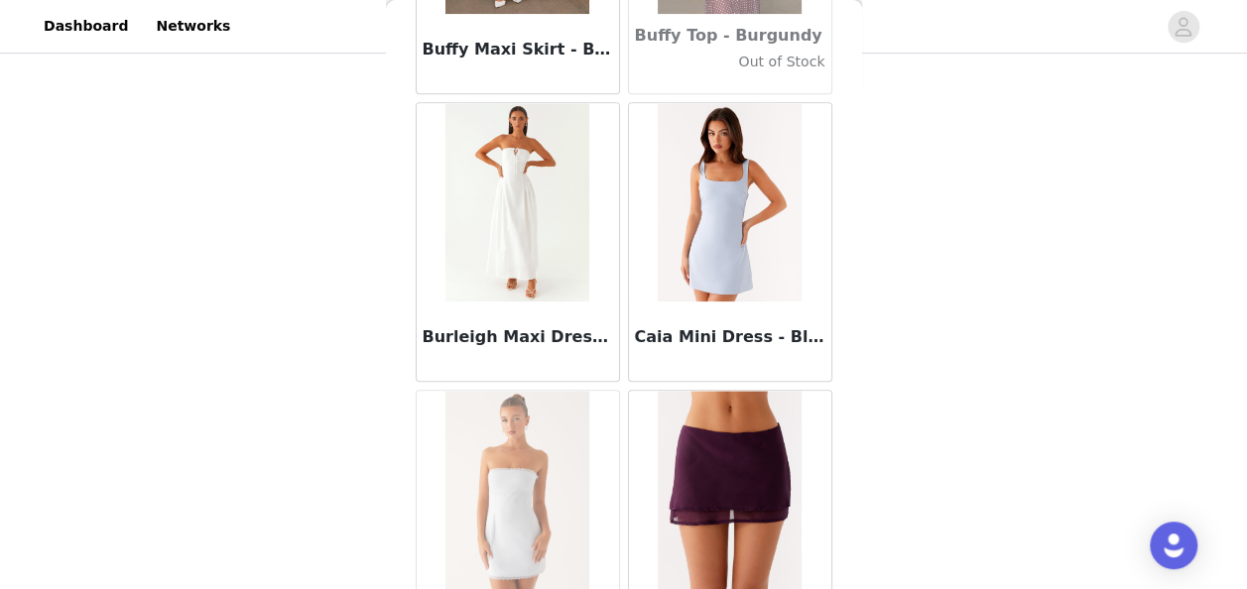
scroll to position [19668, 0]
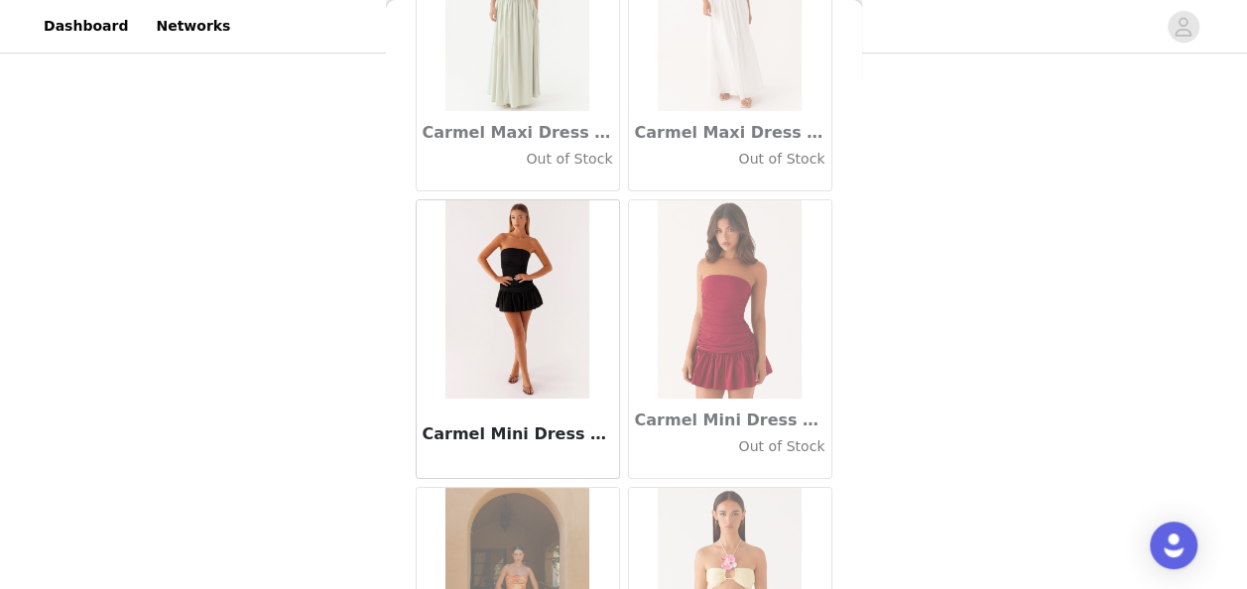
scroll to position [22539, 0]
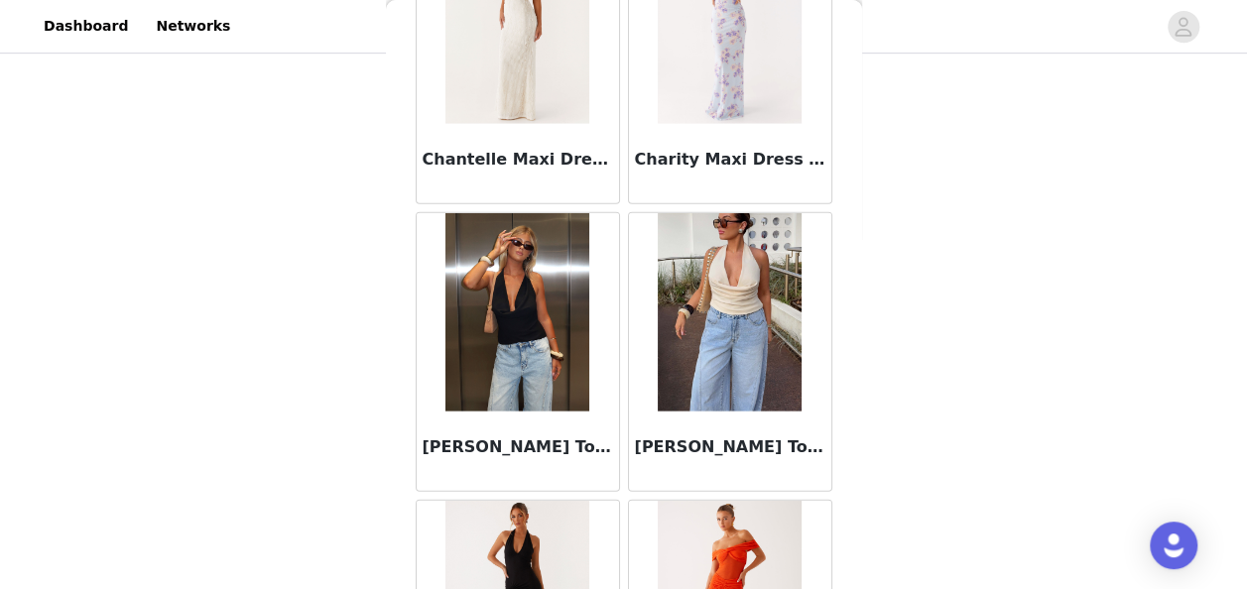
scroll to position [25411, 0]
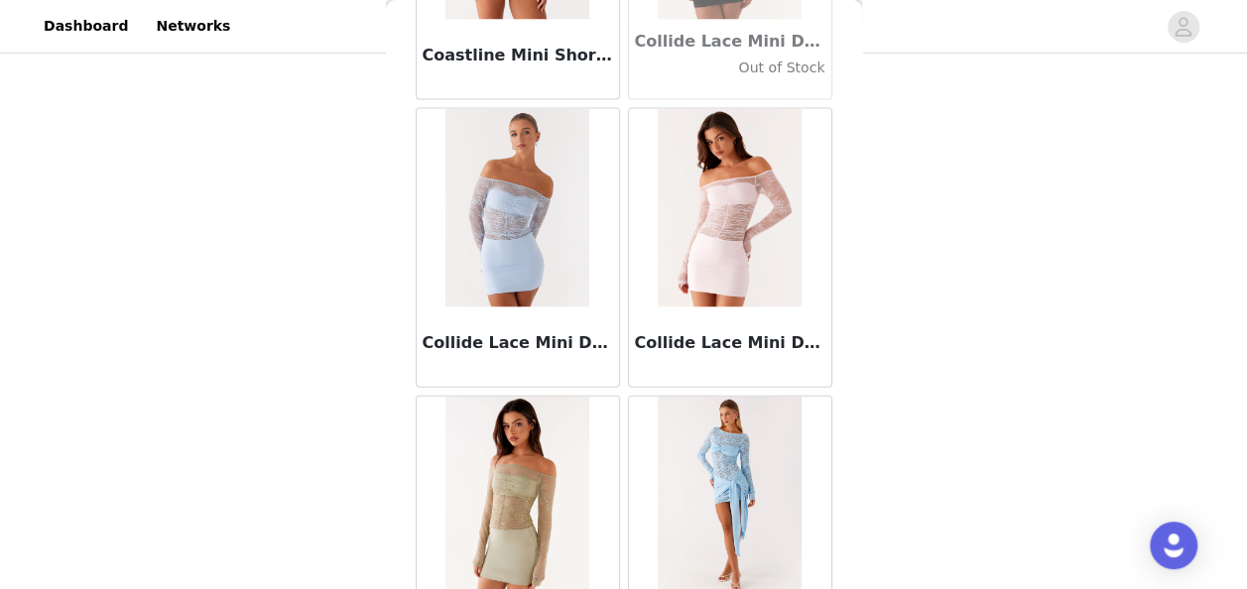
scroll to position [28282, 0]
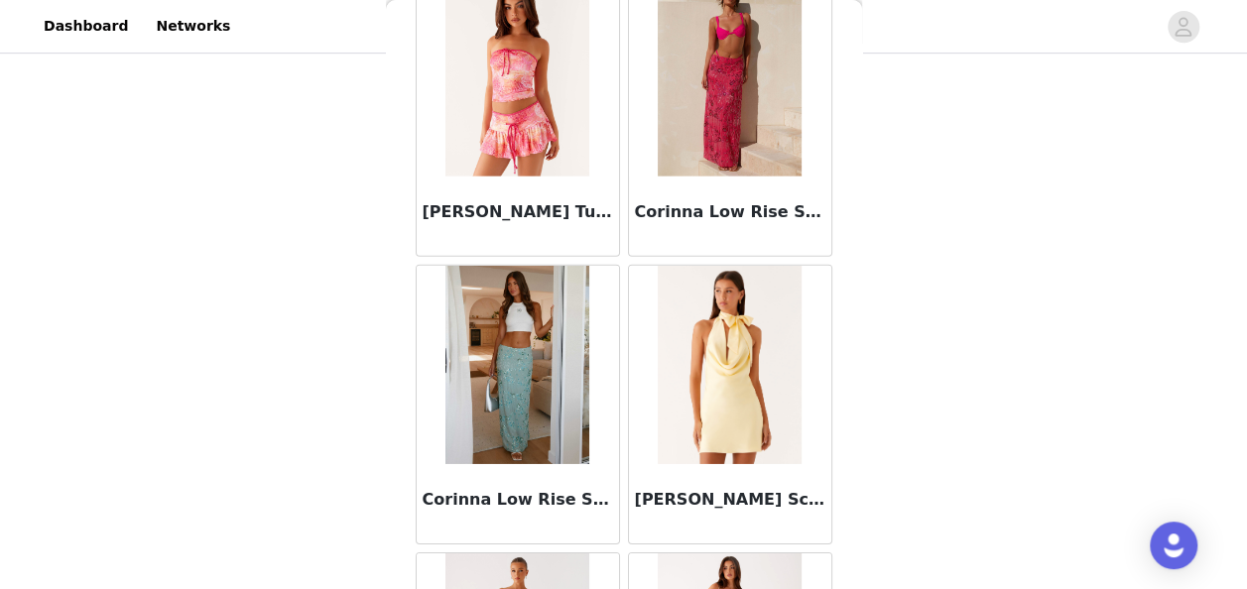
scroll to position [29076, 0]
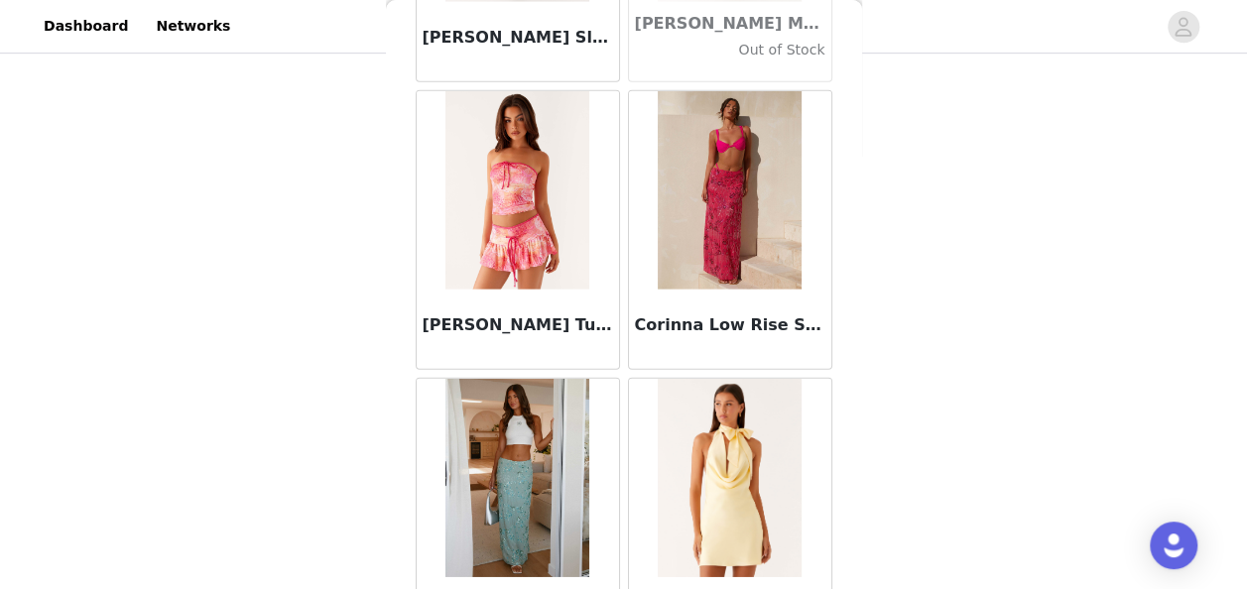
click at [730, 195] on img at bounding box center [730, 190] width 144 height 198
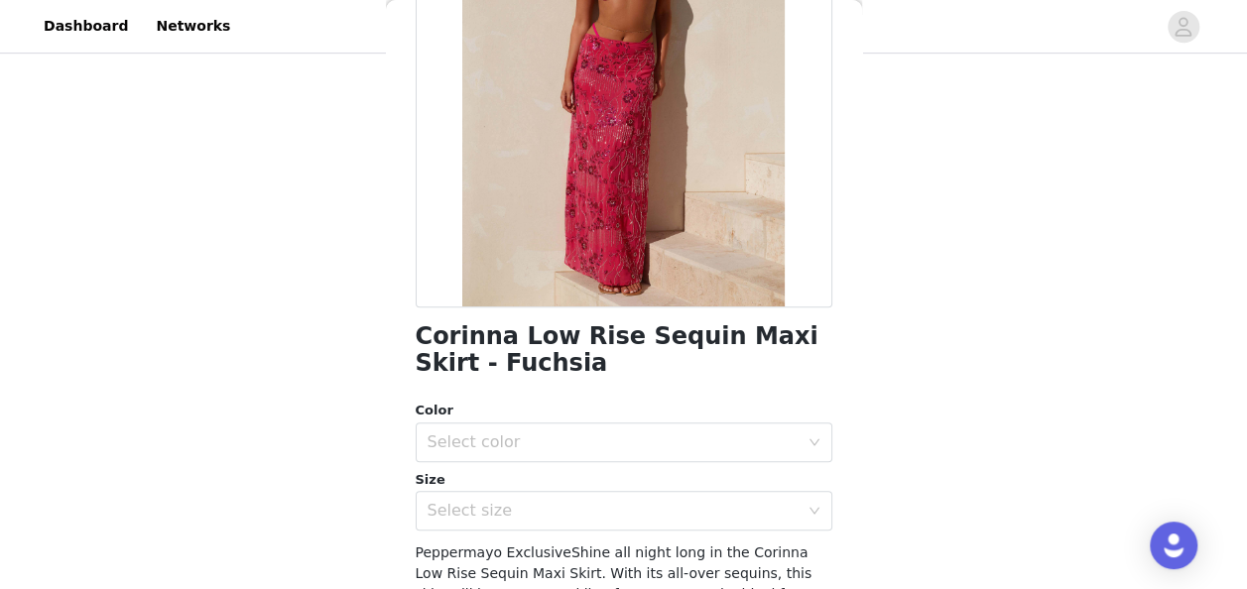
scroll to position [298, 0]
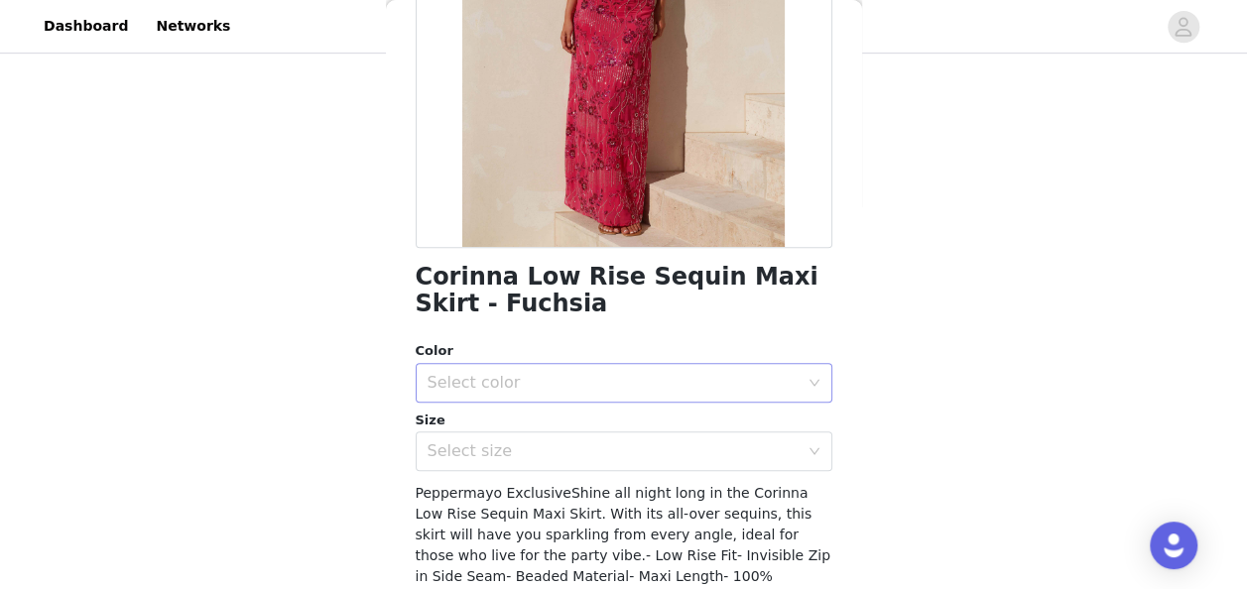
click at [695, 387] on div "Select color" at bounding box center [613, 383] width 371 height 20
click at [536, 439] on li "Fuschia" at bounding box center [616, 427] width 402 height 32
click at [568, 443] on div "Select size" at bounding box center [613, 452] width 371 height 20
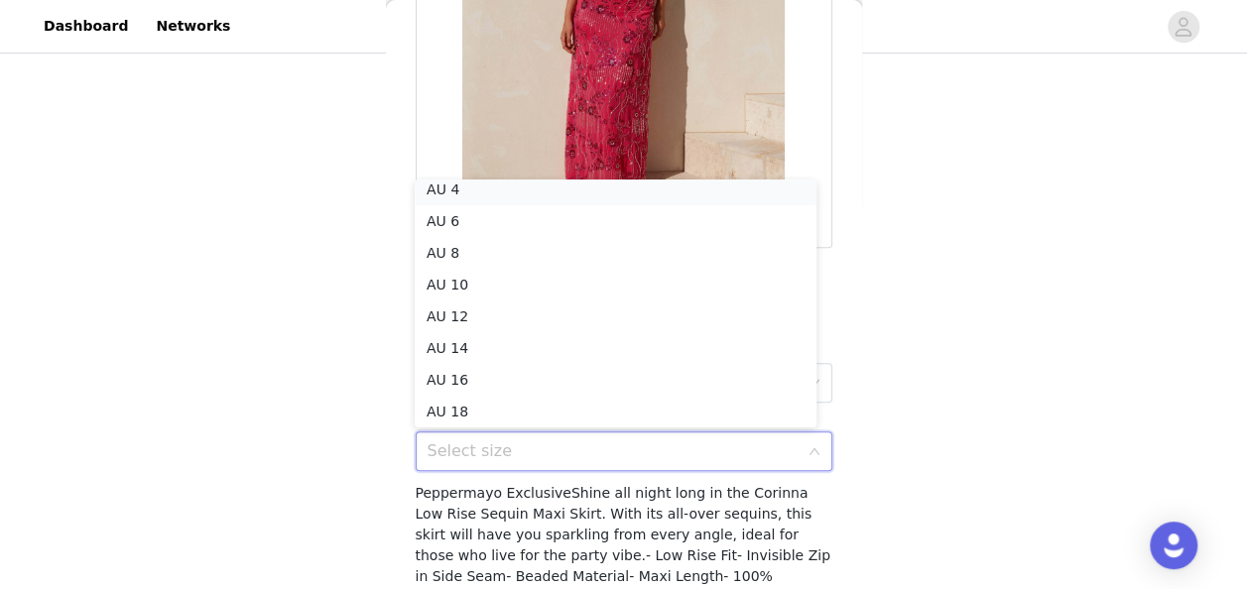
scroll to position [4, 0]
click at [500, 230] on li "AU 6" at bounding box center [616, 227] width 402 height 32
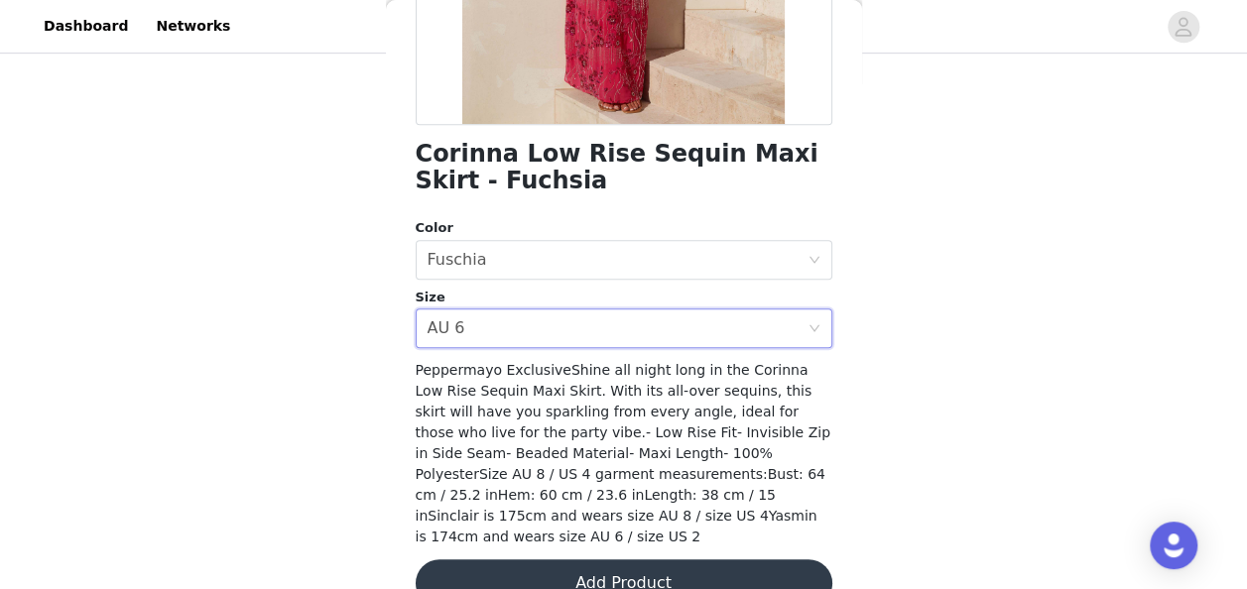
scroll to position [442, 0]
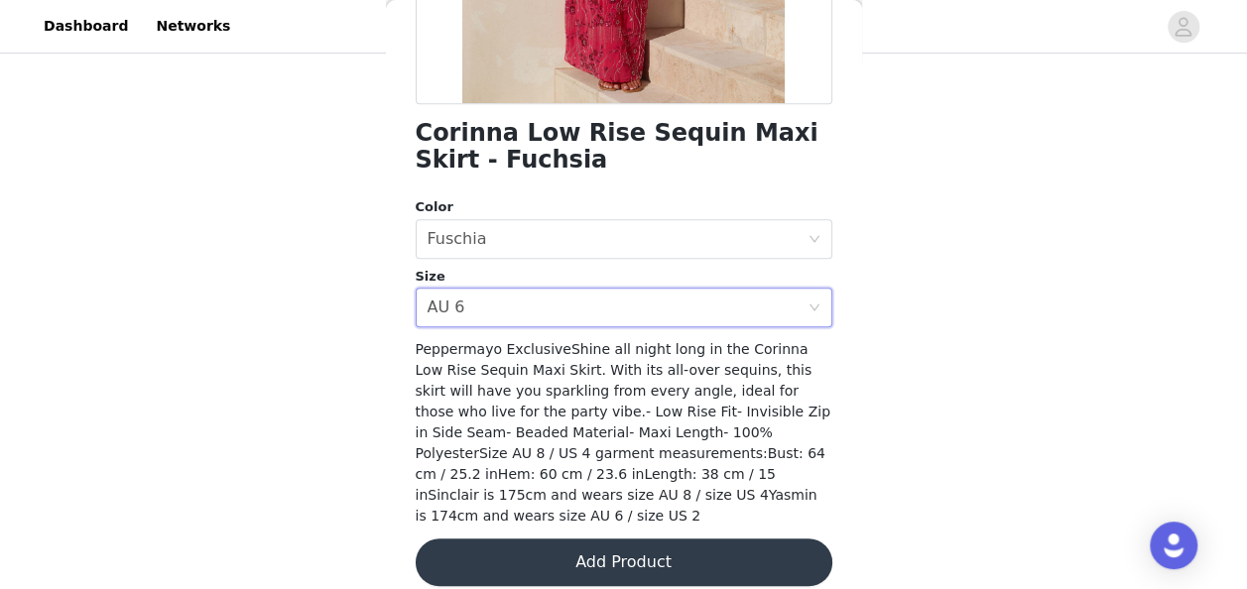
click at [660, 539] on button "Add Product" at bounding box center [624, 563] width 417 height 48
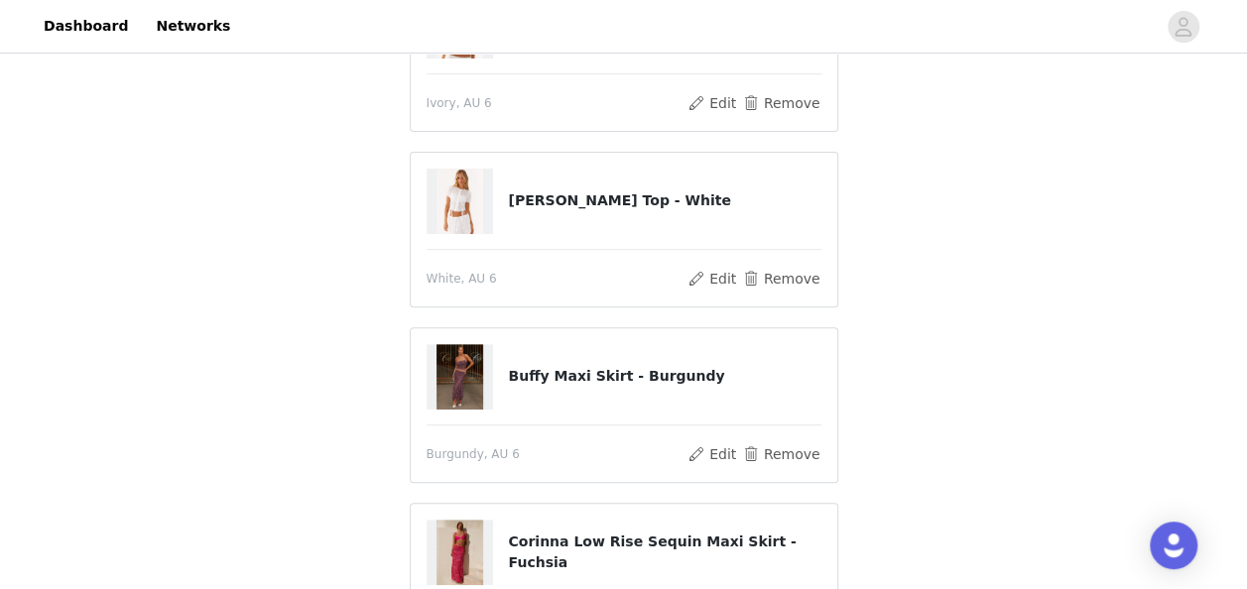
scroll to position [496, 0]
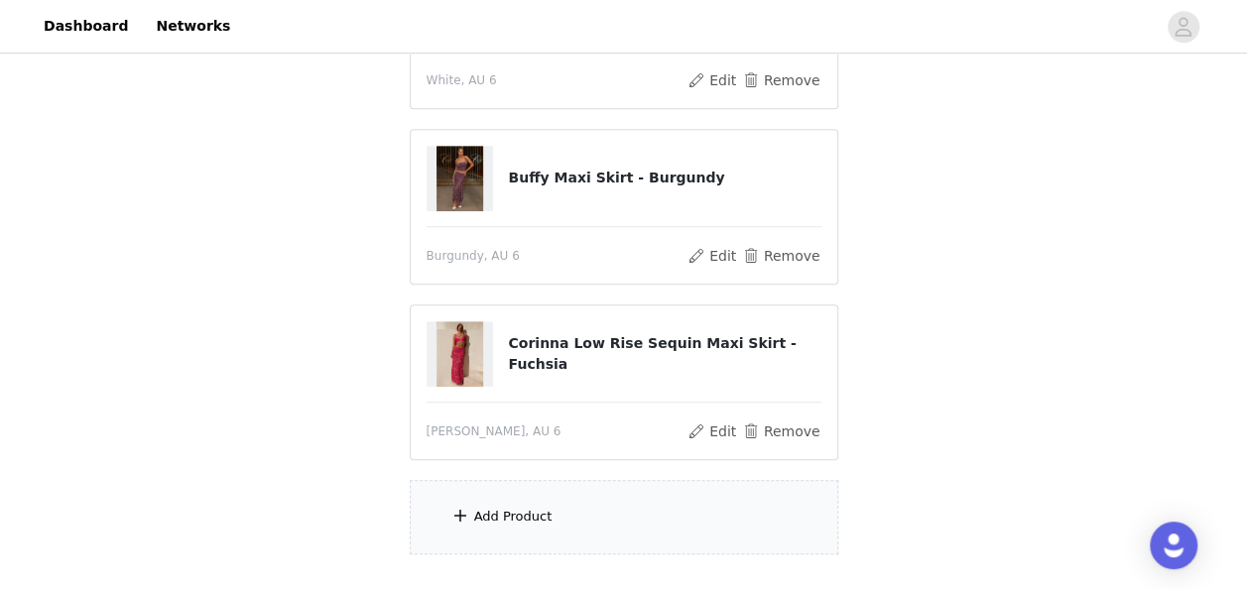
click at [547, 514] on div "Add Product" at bounding box center [624, 517] width 429 height 74
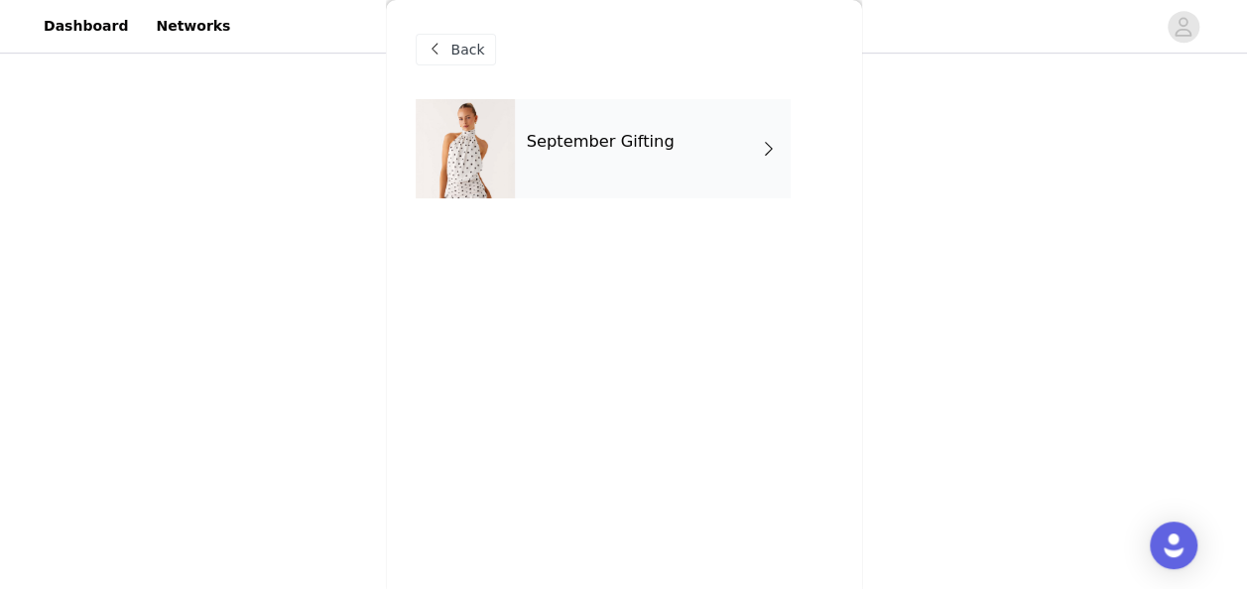
click at [643, 139] on h4 "September Gifting" at bounding box center [601, 142] width 148 height 18
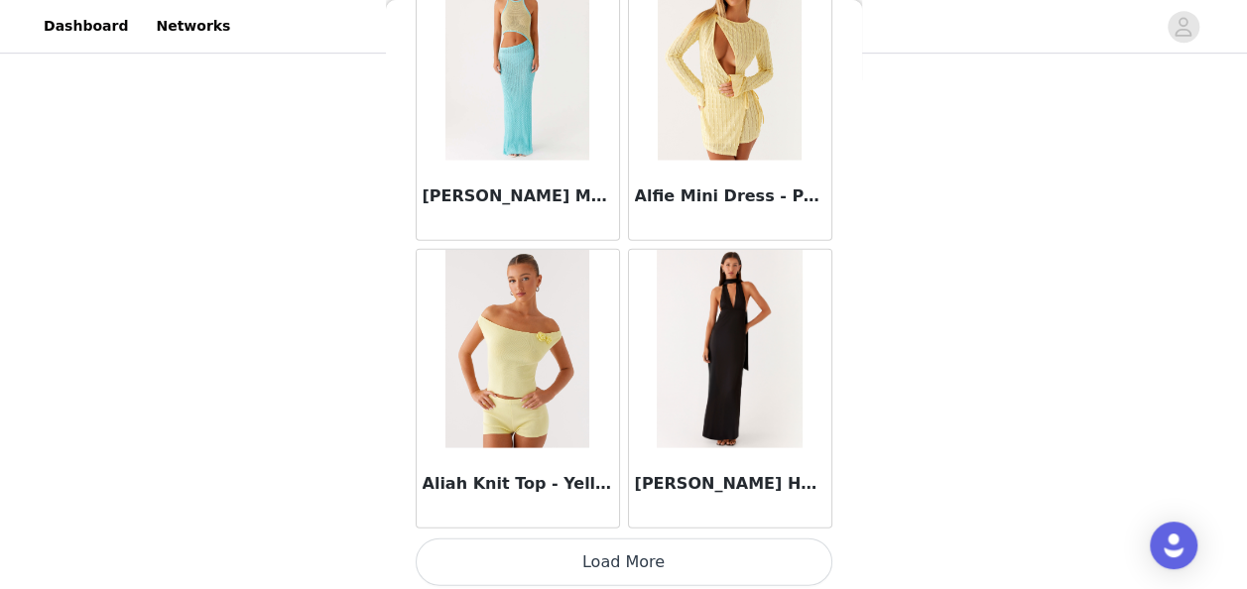
scroll to position [624, 0]
click at [645, 553] on button "Load More" at bounding box center [624, 563] width 417 height 48
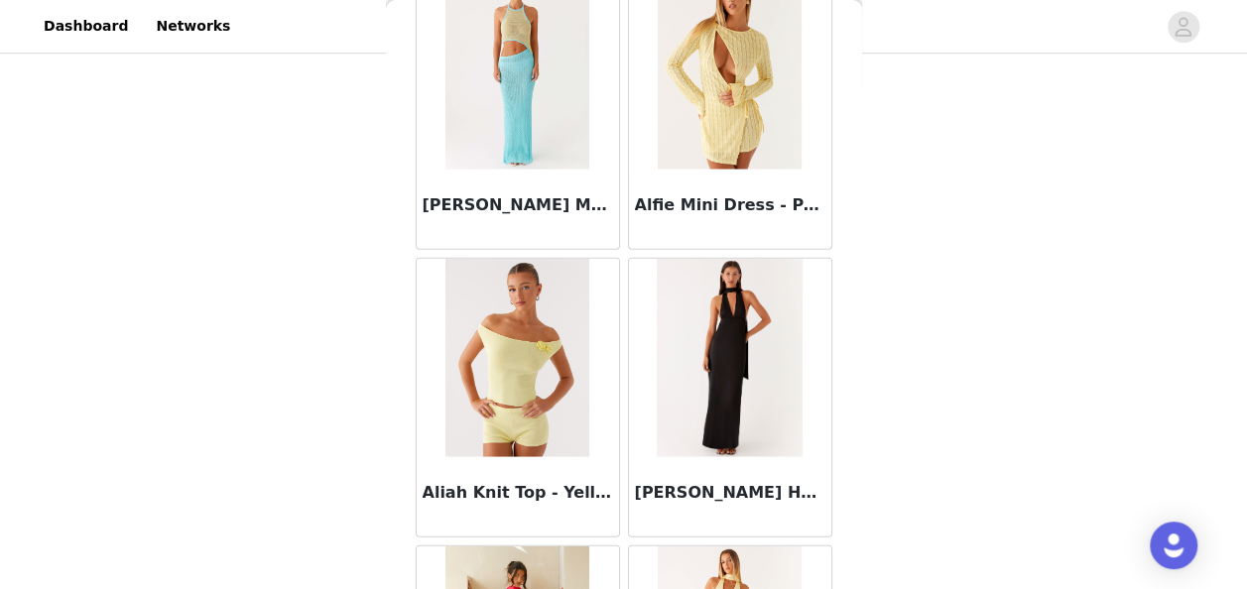
scroll to position [2440, 0]
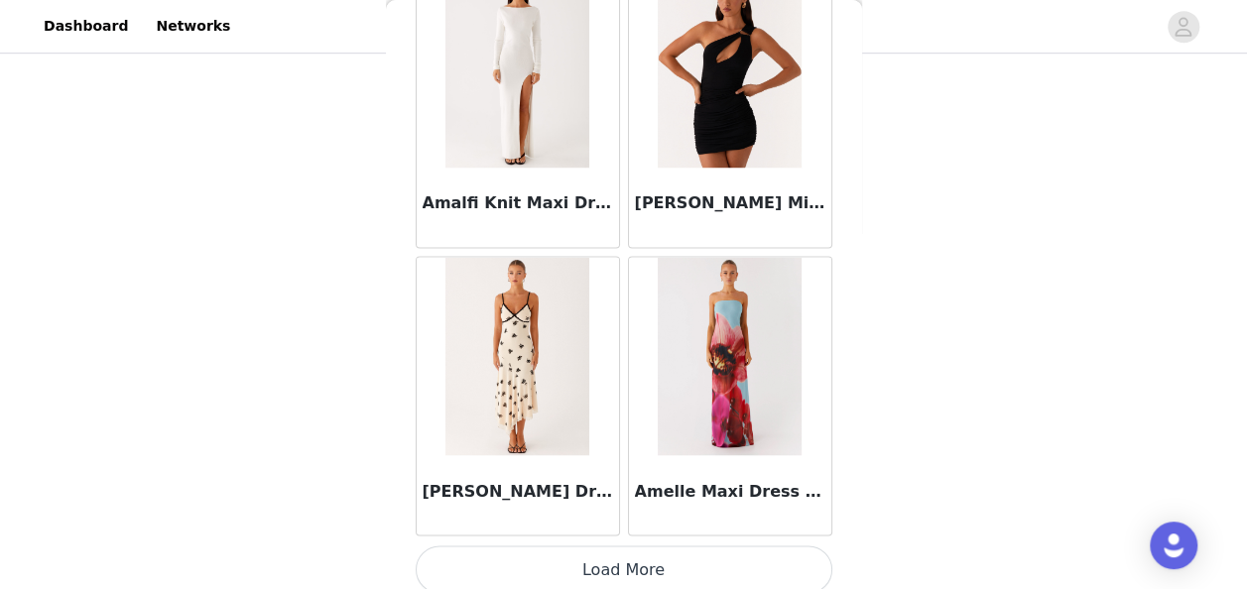
click at [634, 556] on button "Load More" at bounding box center [624, 570] width 417 height 48
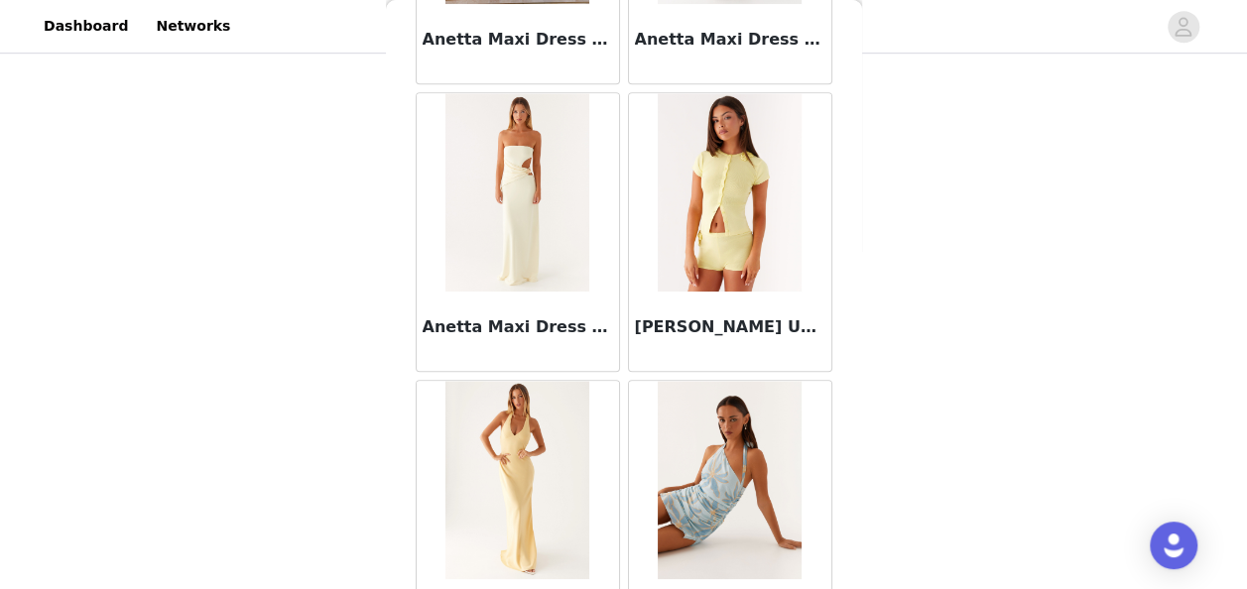
scroll to position [8183, 0]
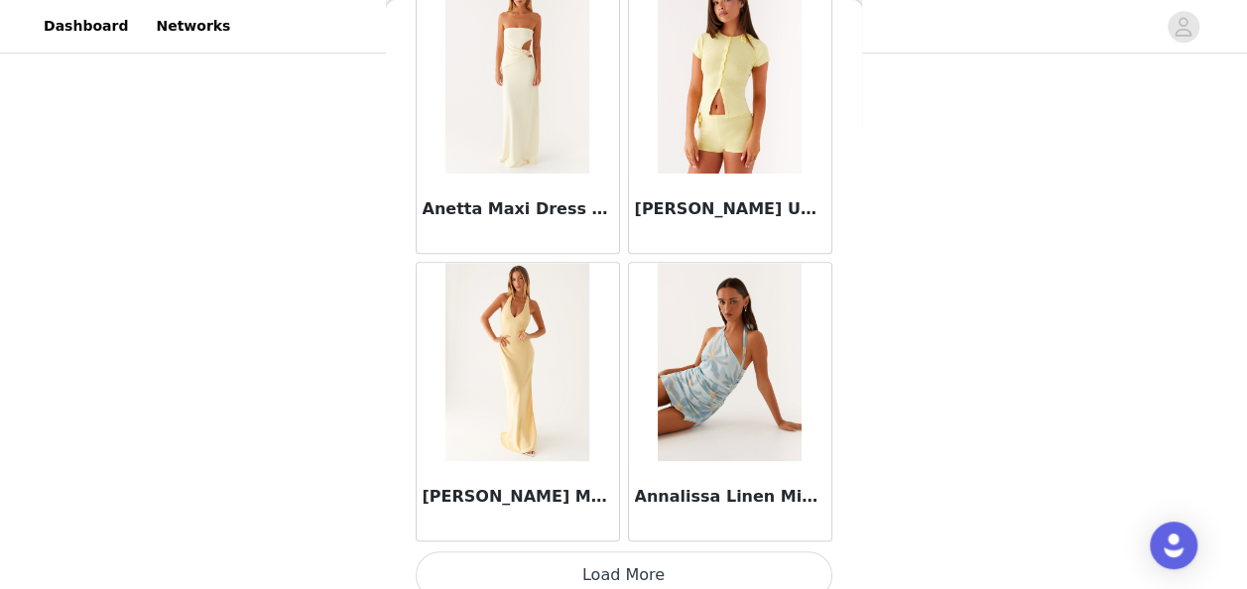
click at [726, 559] on button "Load More" at bounding box center [624, 576] width 417 height 48
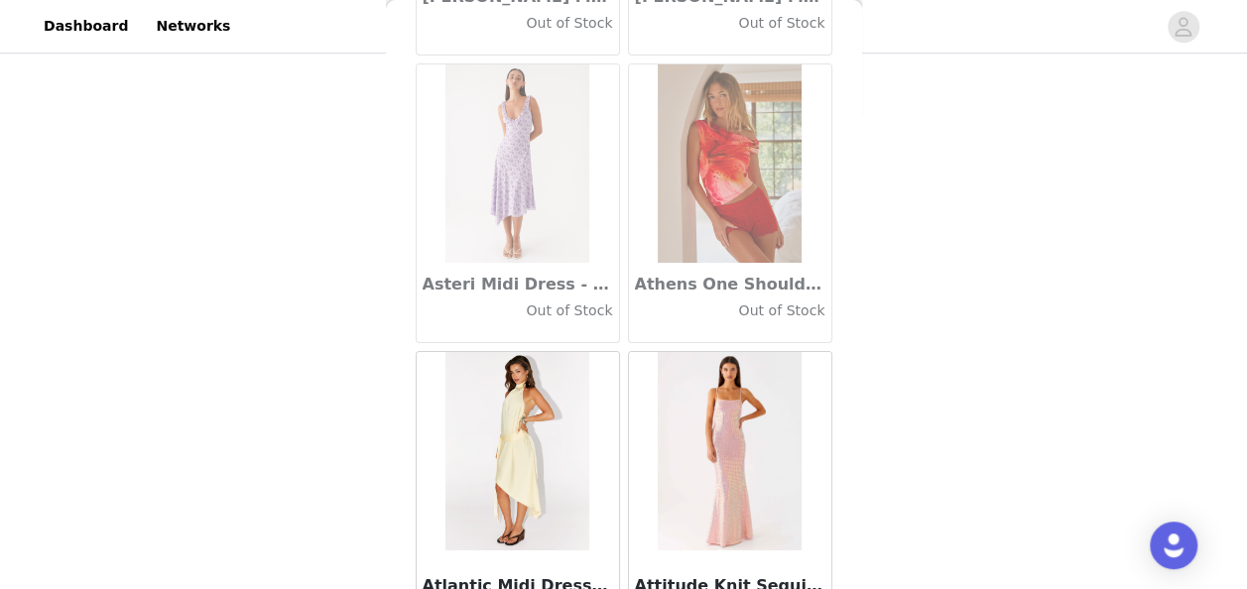
scroll to position [11054, 0]
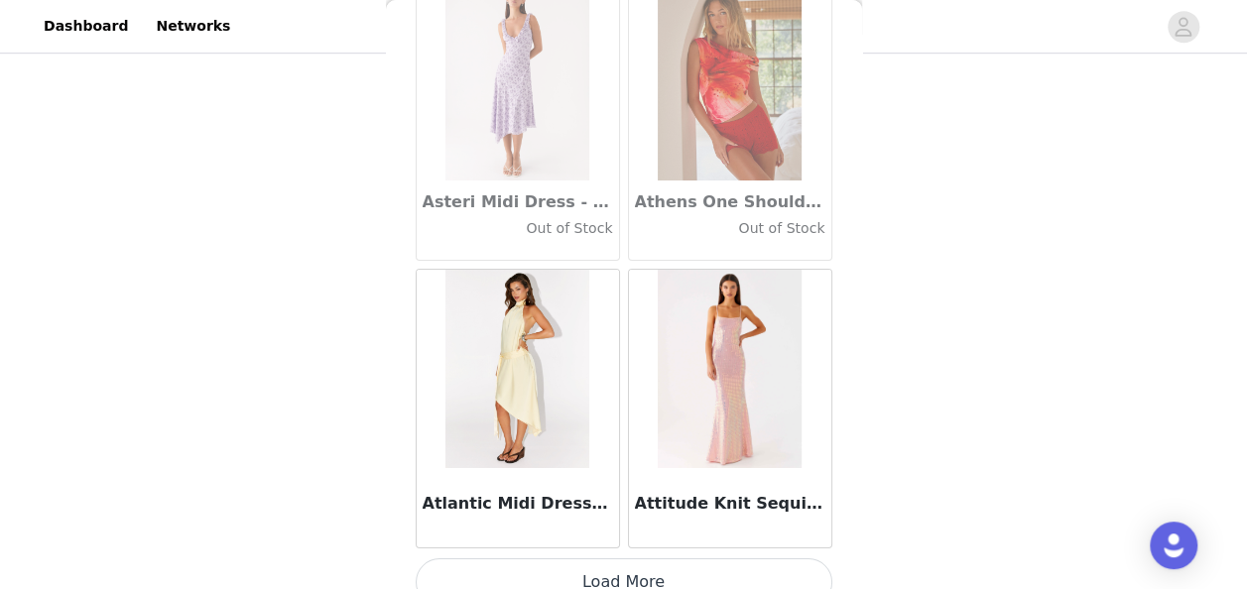
click at [621, 561] on button "Load More" at bounding box center [624, 583] width 417 height 48
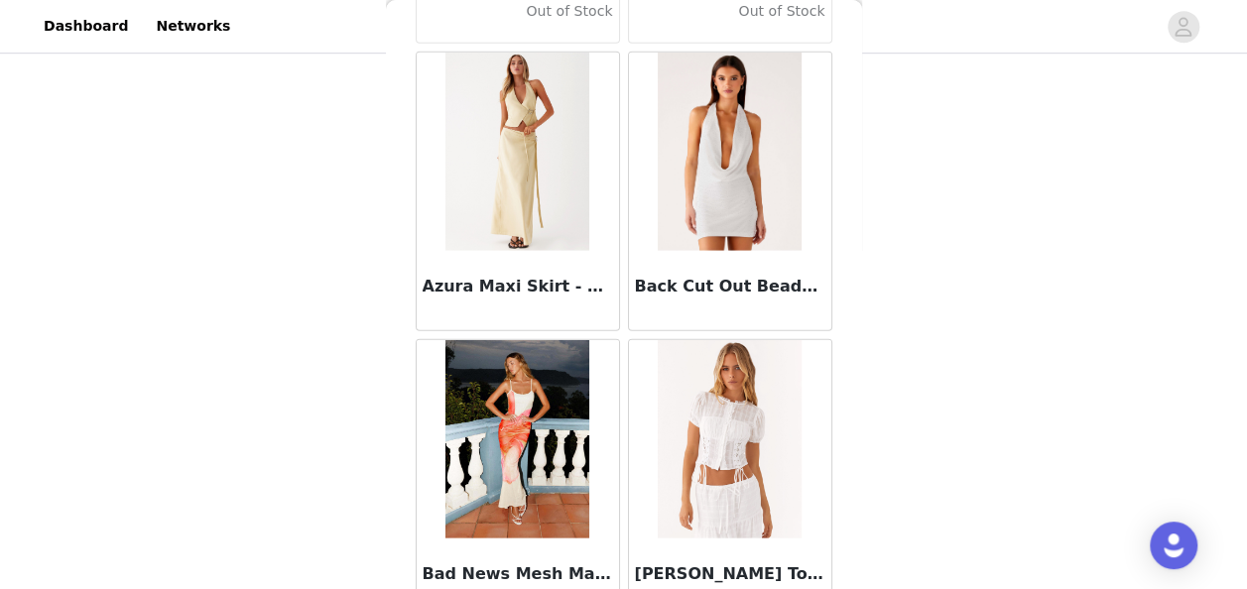
scroll to position [13925, 0]
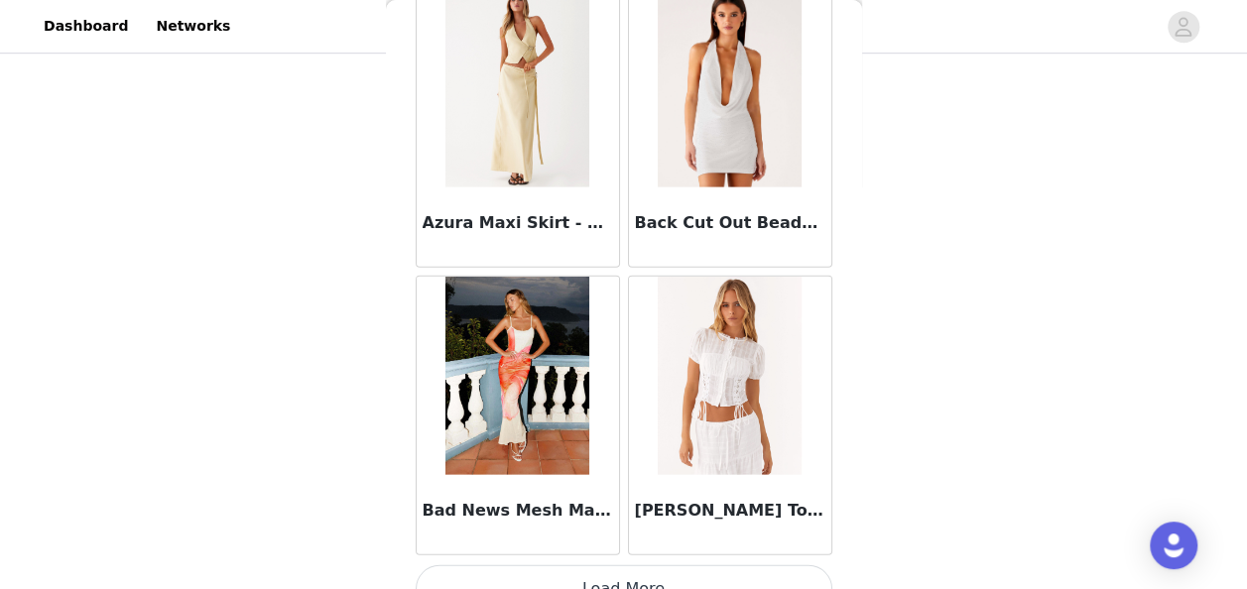
click at [649, 566] on button "Load More" at bounding box center [624, 590] width 417 height 48
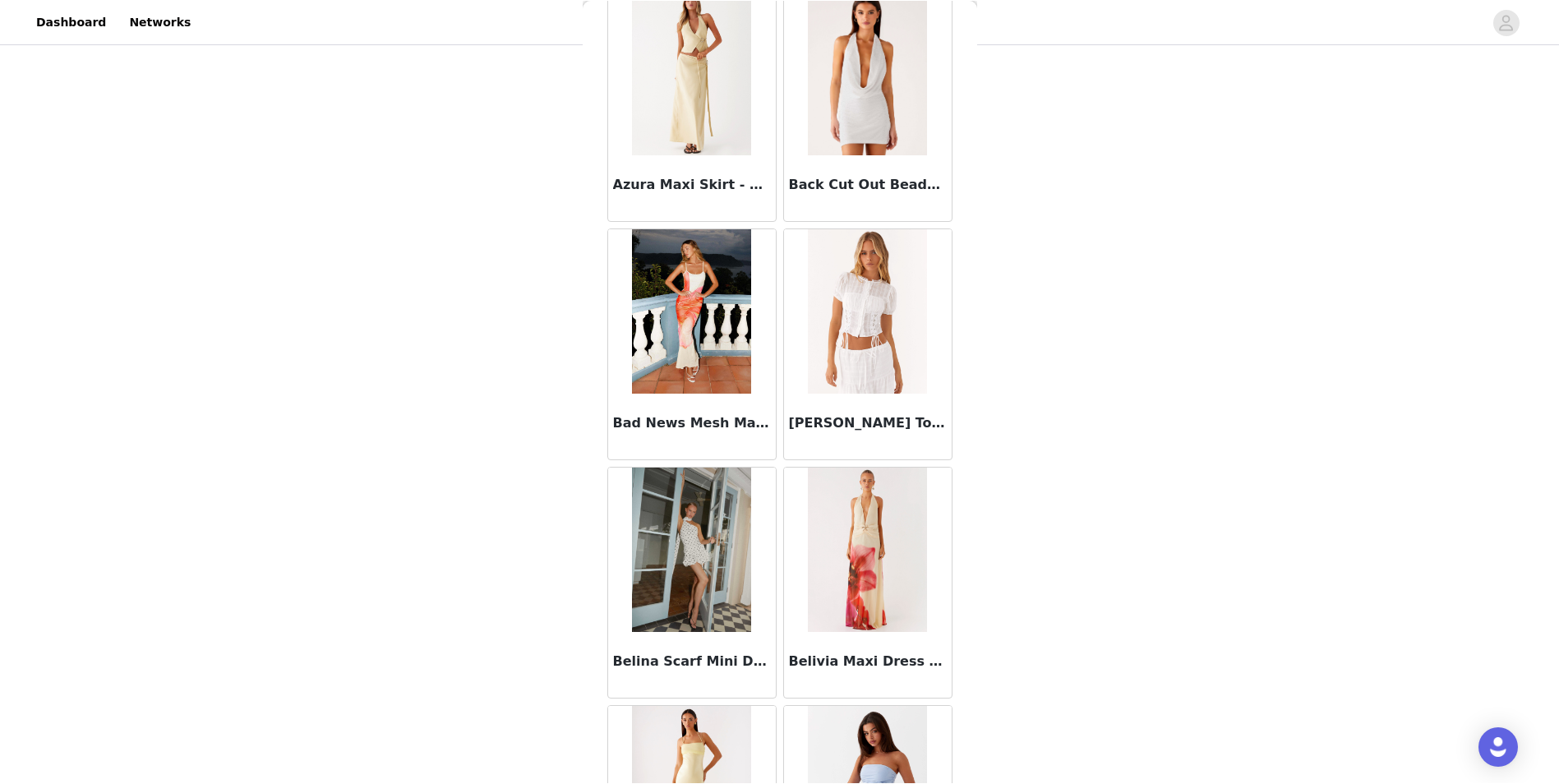
scroll to position [224, 0]
